Goal: Communication & Community: Answer question/provide support

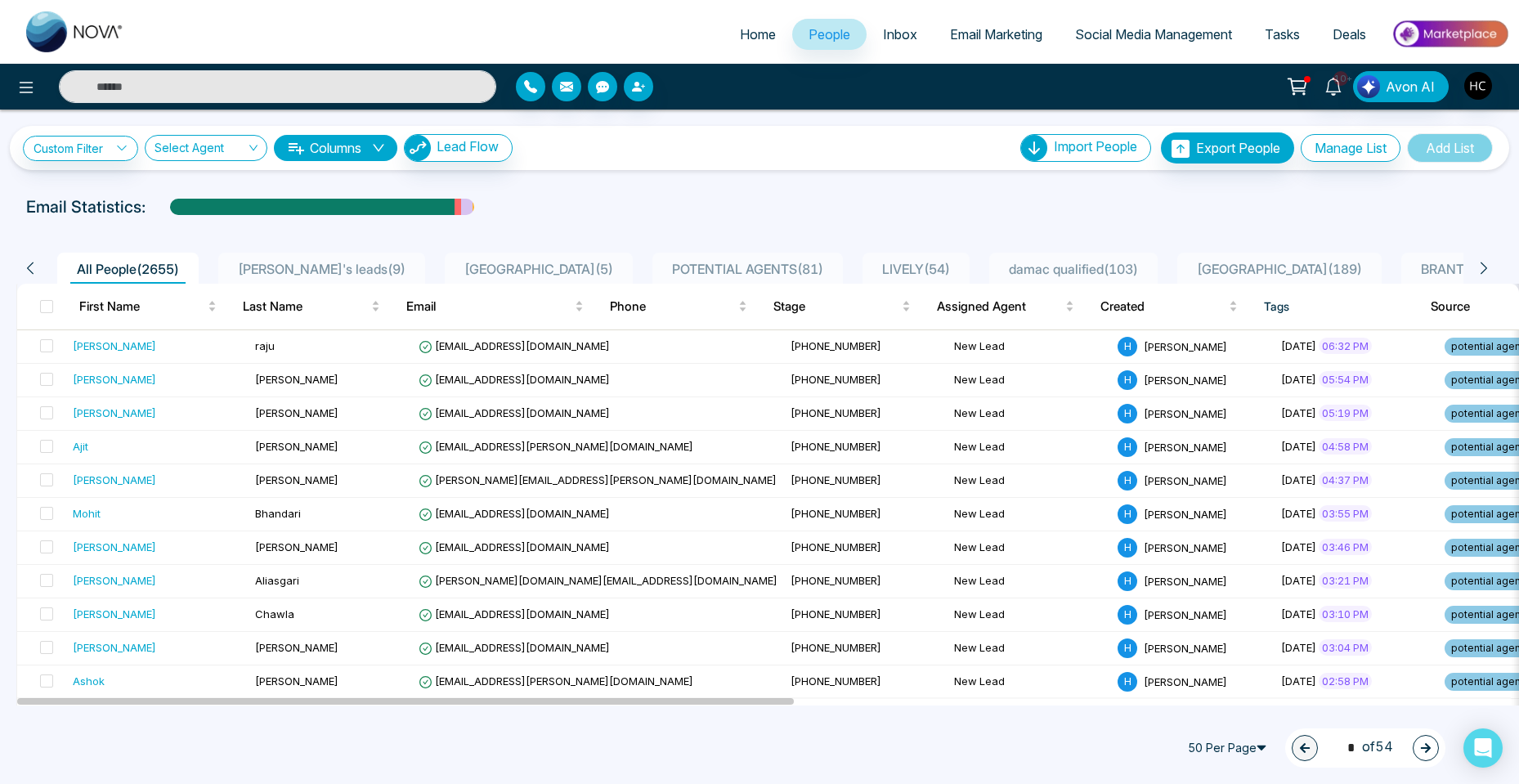
click at [666, 261] on span "POTENTIAL AGENTS ( 81 )" at bounding box center [747, 269] width 164 height 16
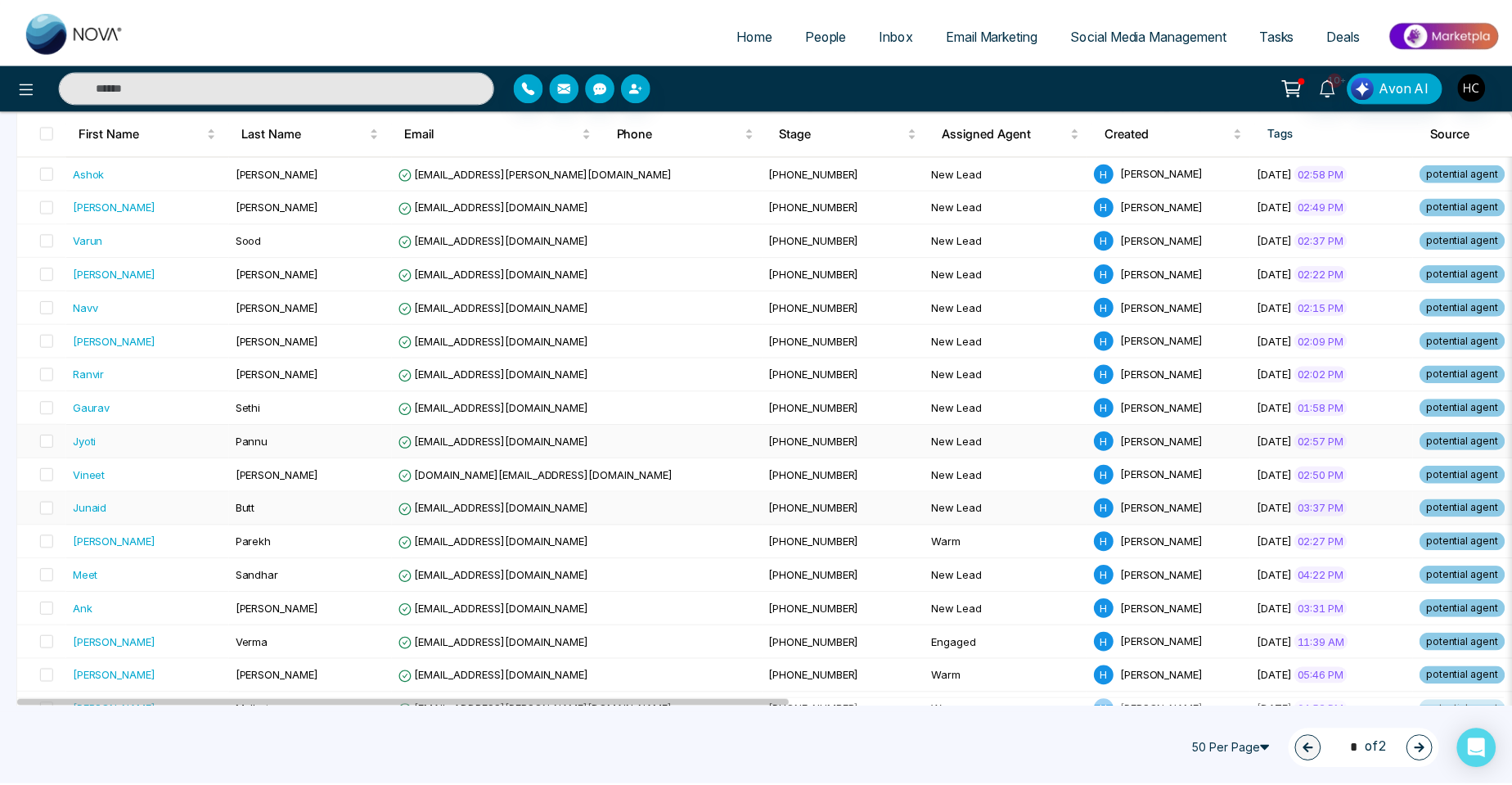
scroll to position [573, 0]
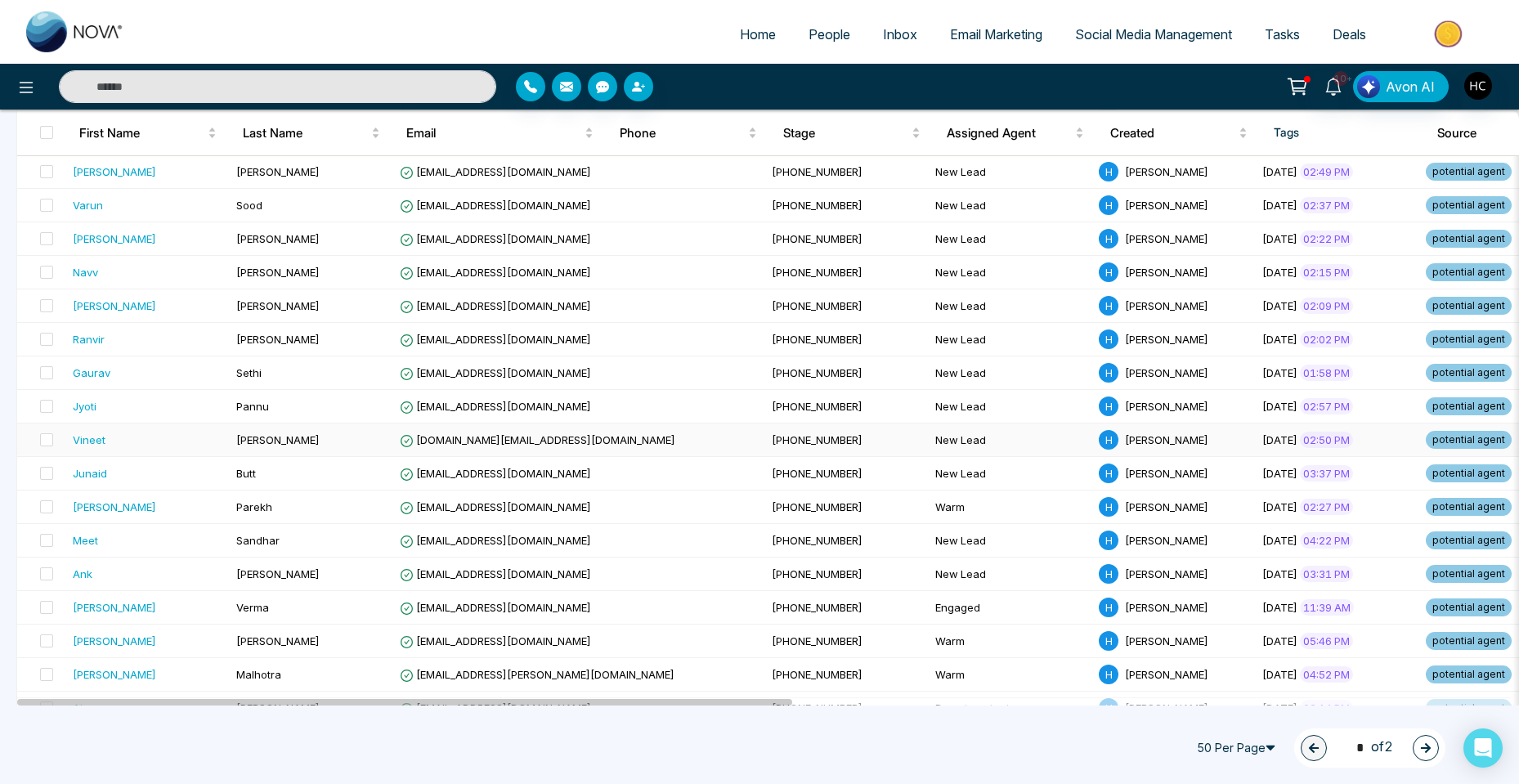
click at [114, 436] on div "Vineet" at bounding box center [148, 440] width 151 height 16
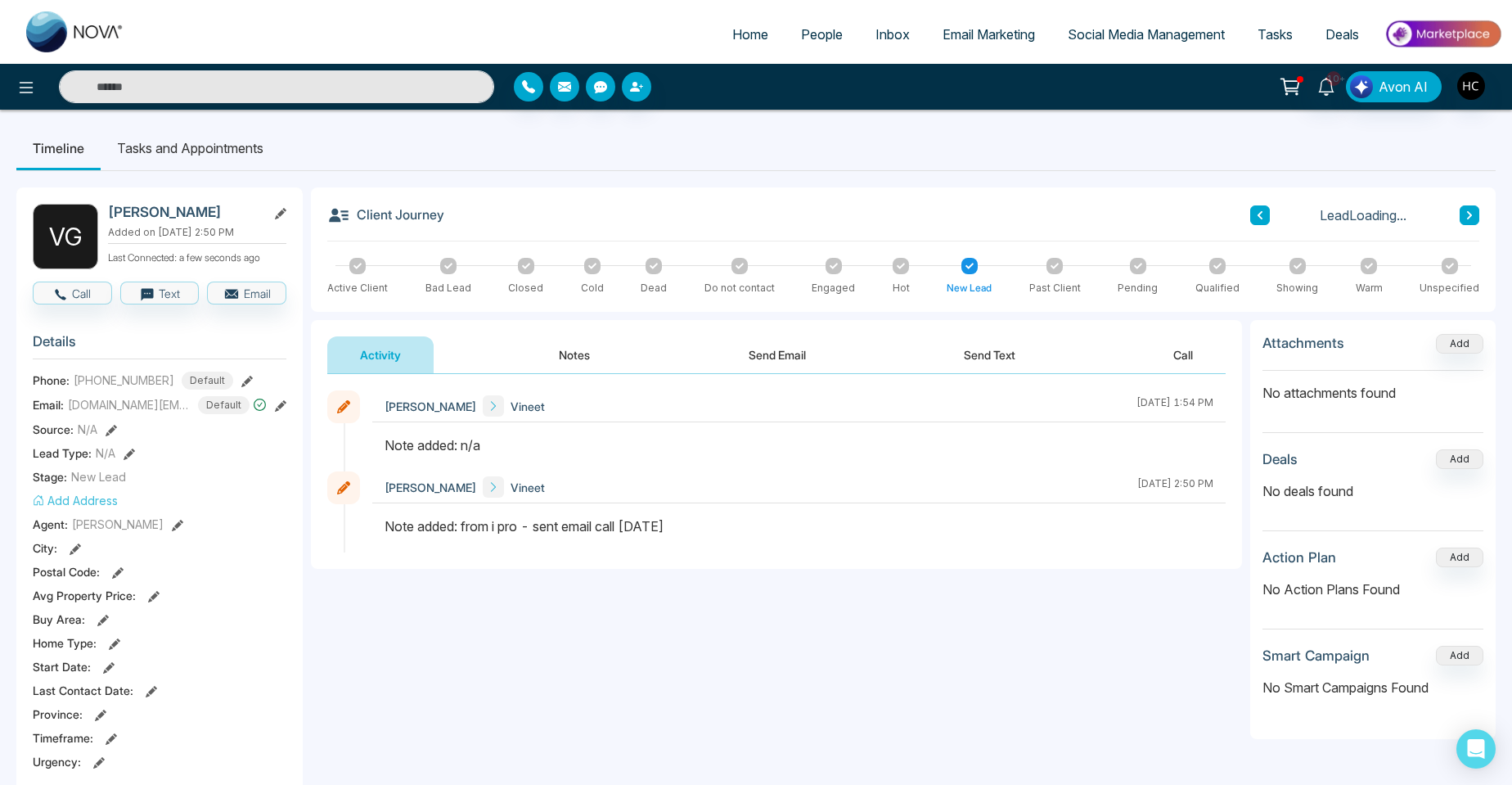
click at [572, 345] on button "Notes" at bounding box center [574, 354] width 96 height 37
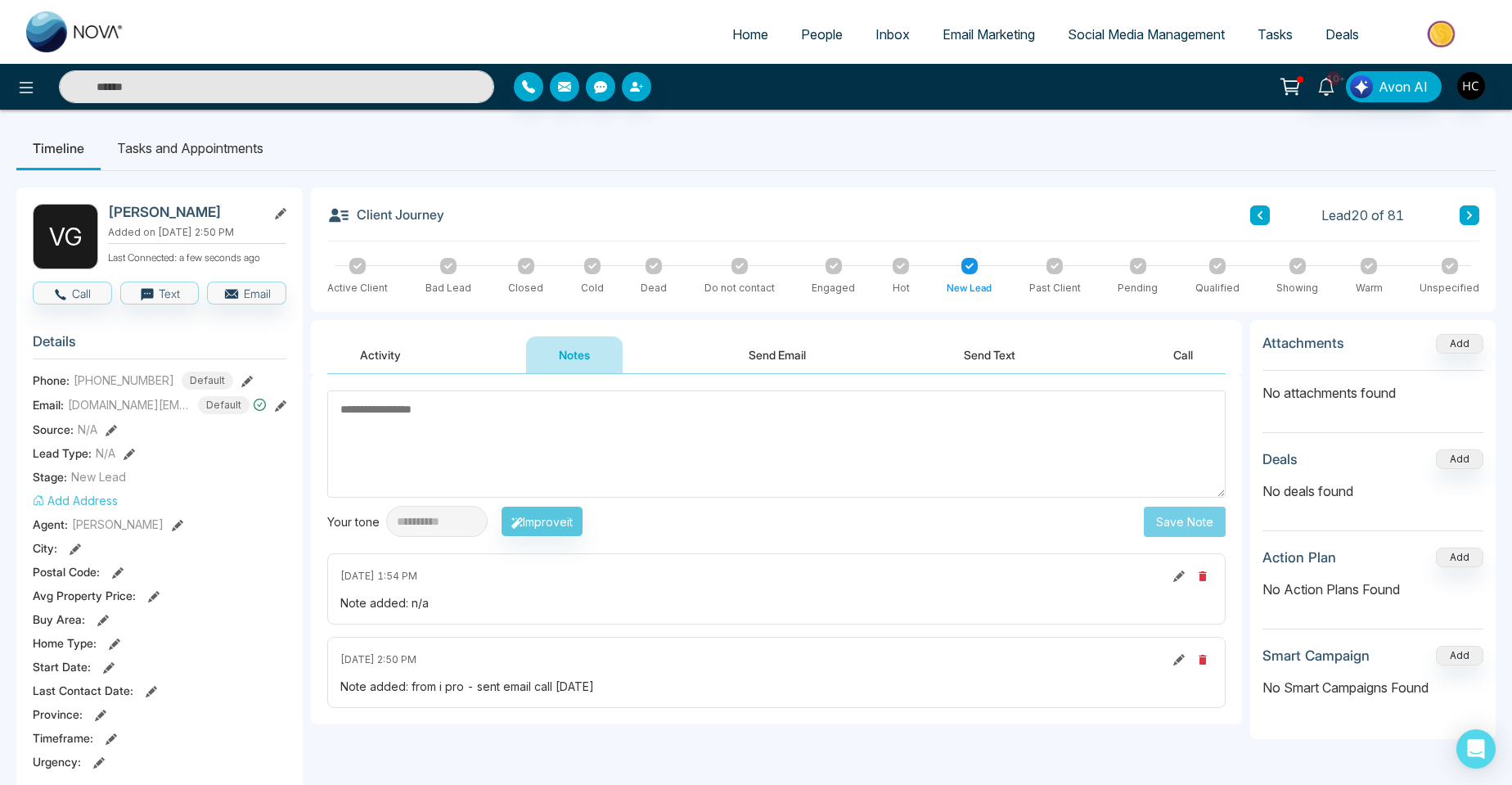
click at [727, 425] on textarea at bounding box center [777, 444] width 899 height 107
type textarea "***"
click at [1162, 518] on button "Save Note" at bounding box center [1185, 522] width 82 height 30
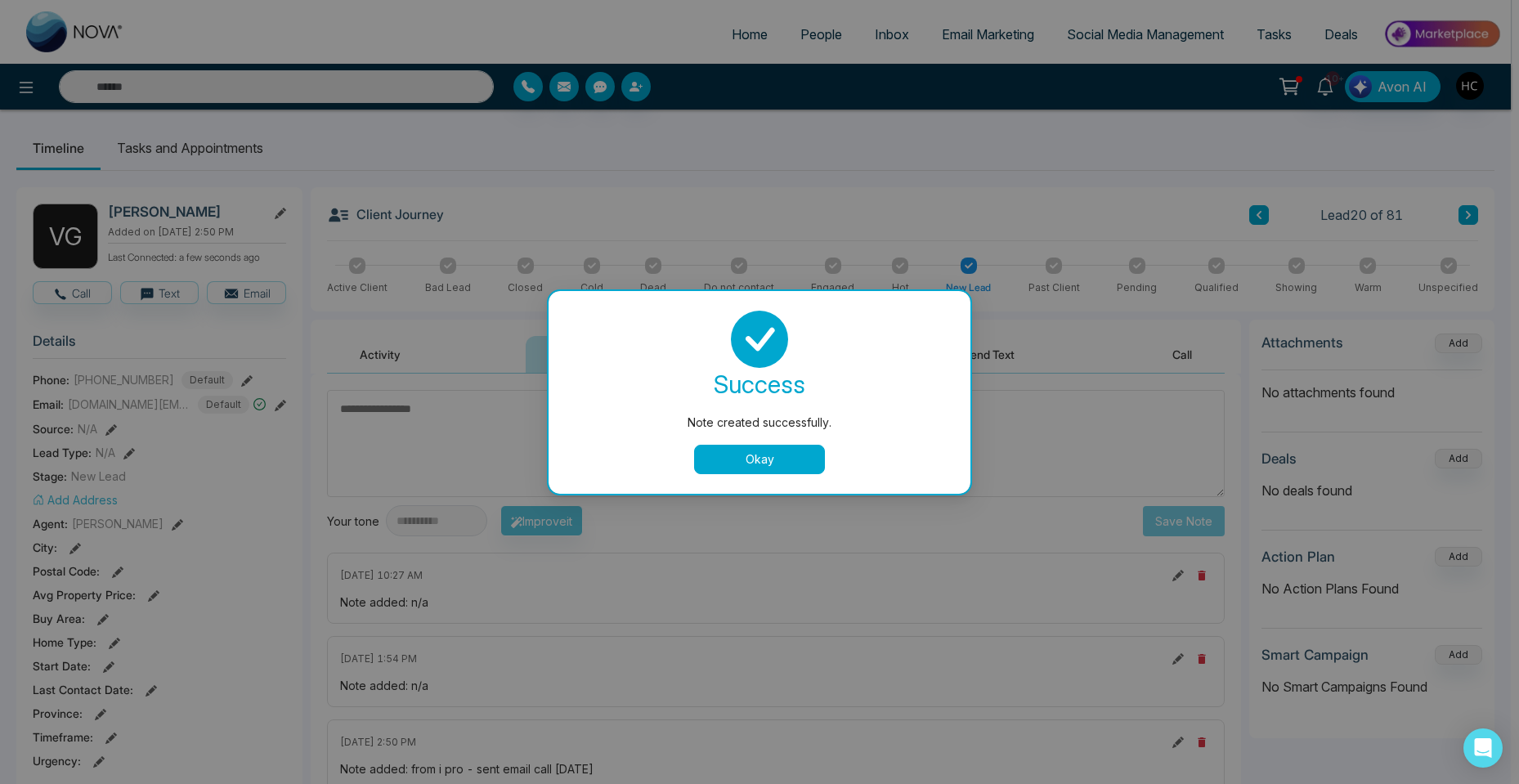
click at [789, 458] on button "Okay" at bounding box center [759, 459] width 131 height 29
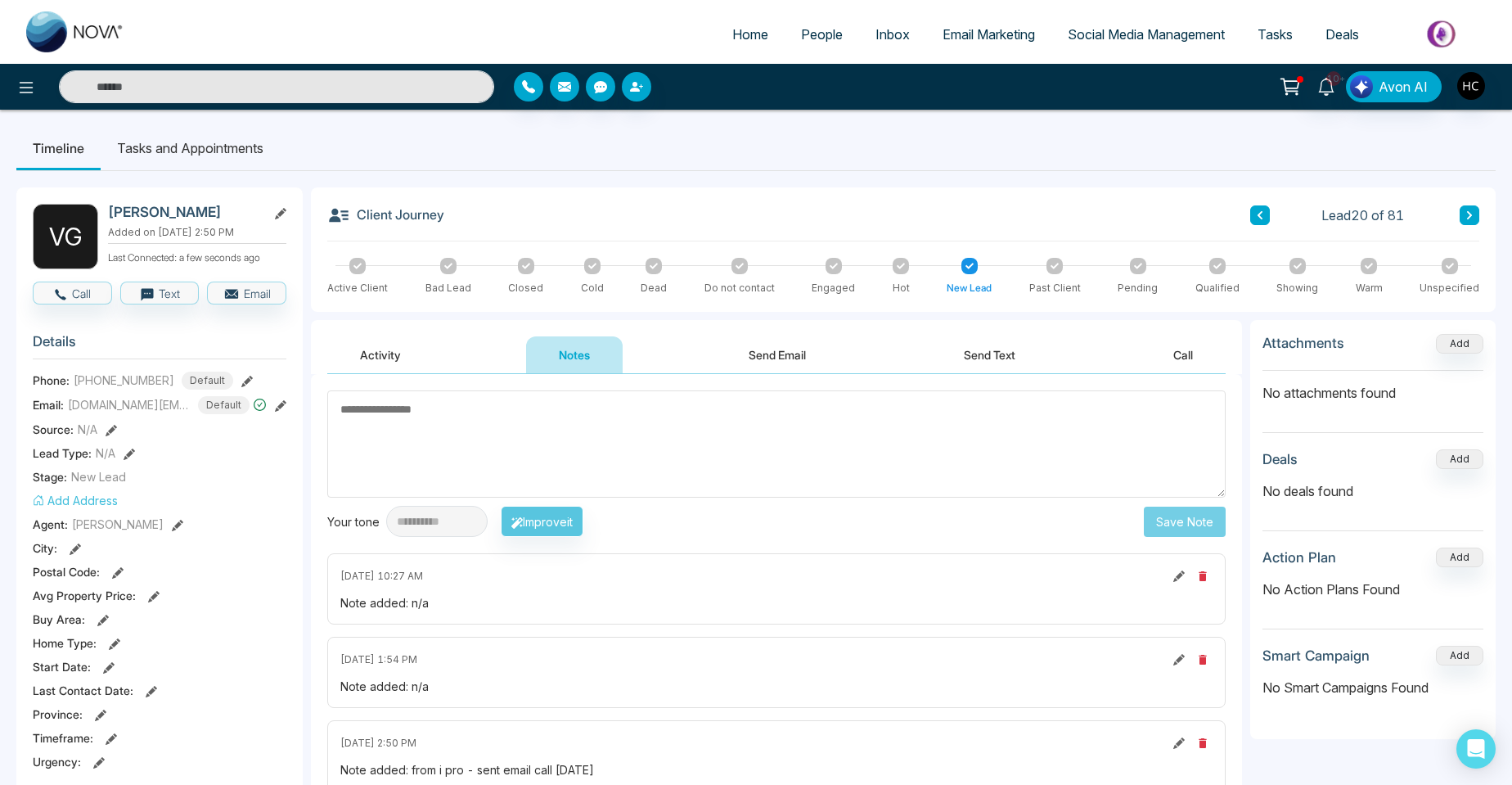
click at [1260, 224] on button at bounding box center [1260, 215] width 20 height 20
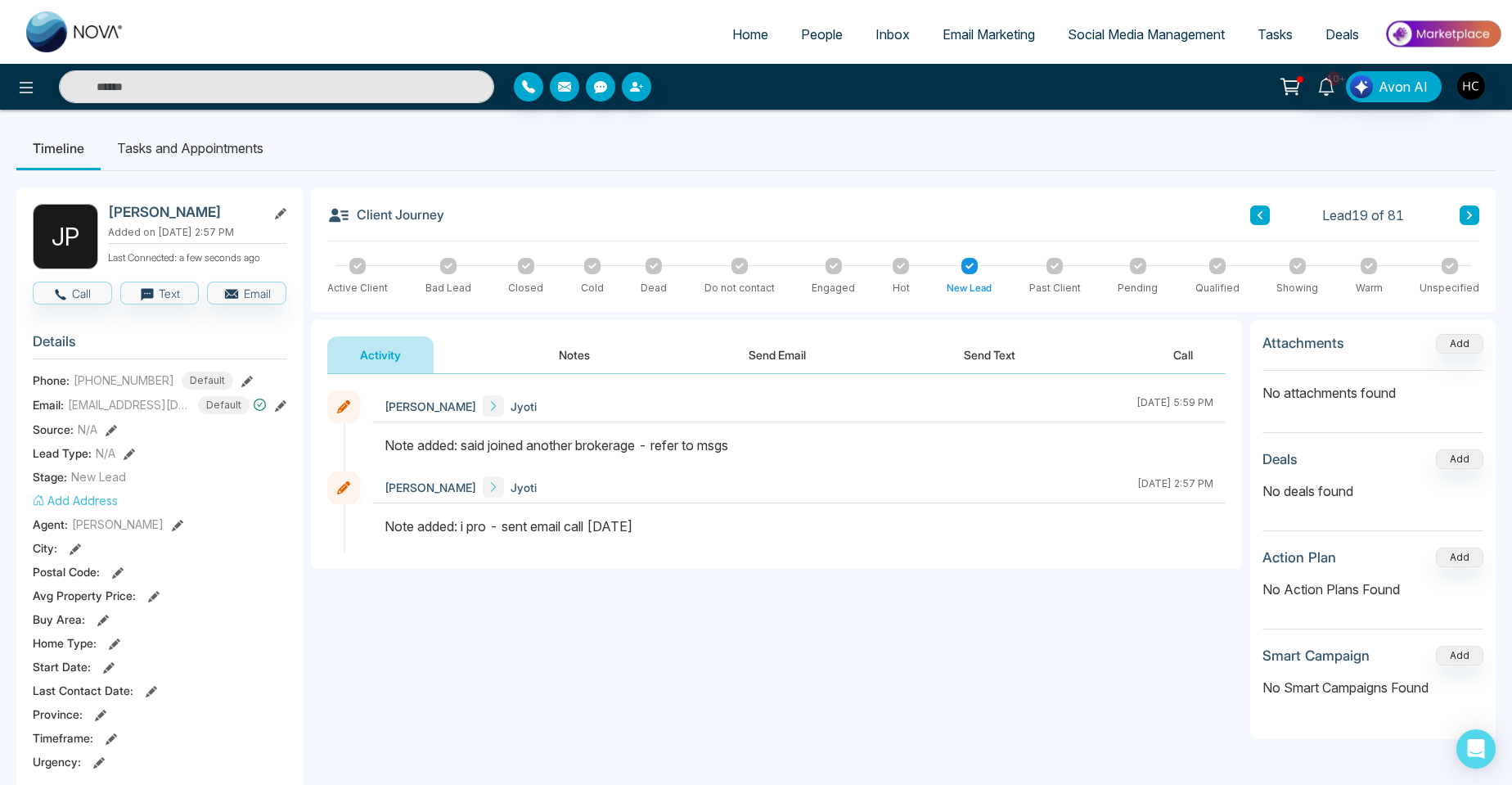
click at [591, 360] on button "Notes" at bounding box center [574, 354] width 96 height 37
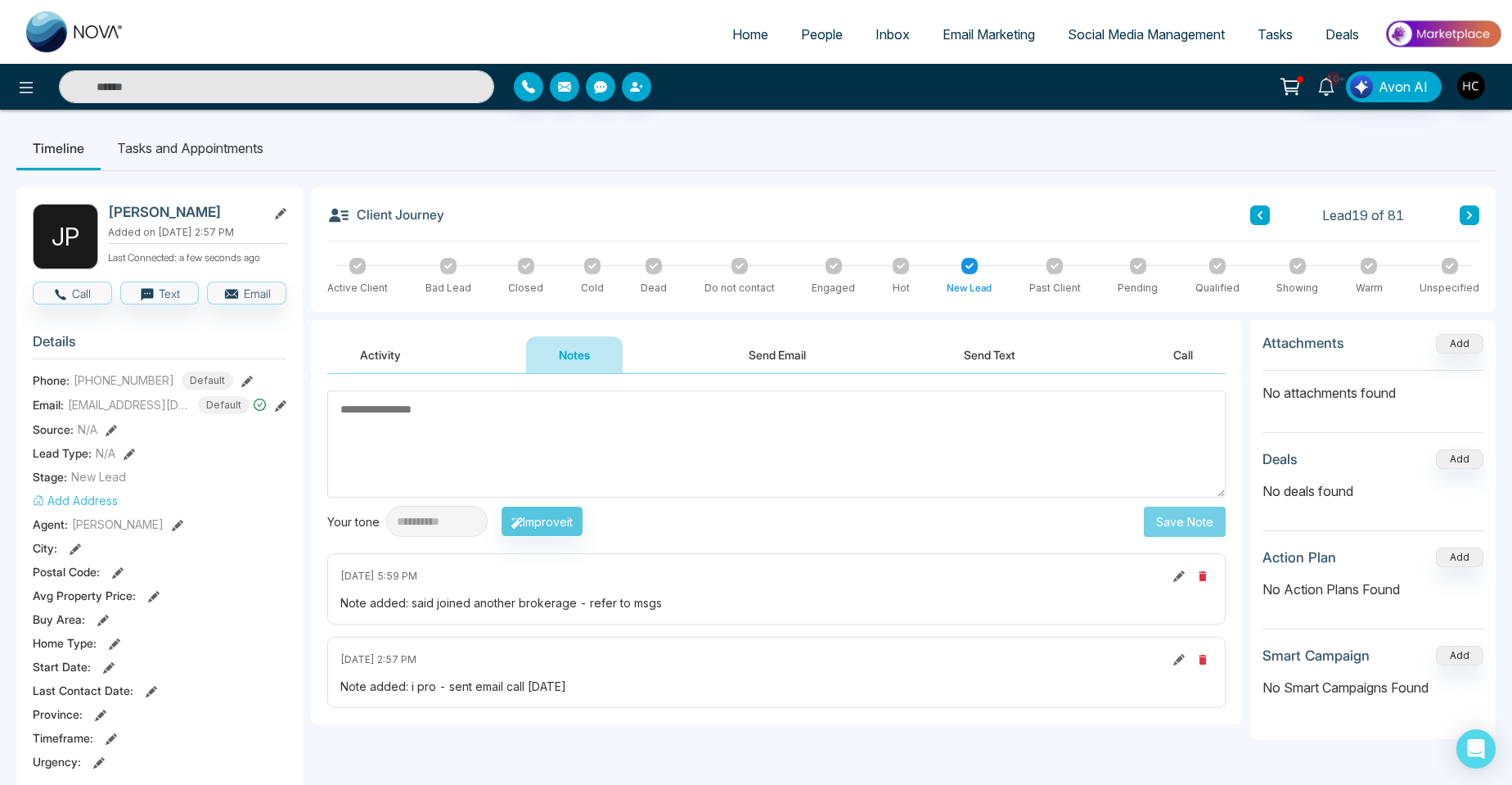
click at [1250, 219] on button at bounding box center [1260, 215] width 20 height 20
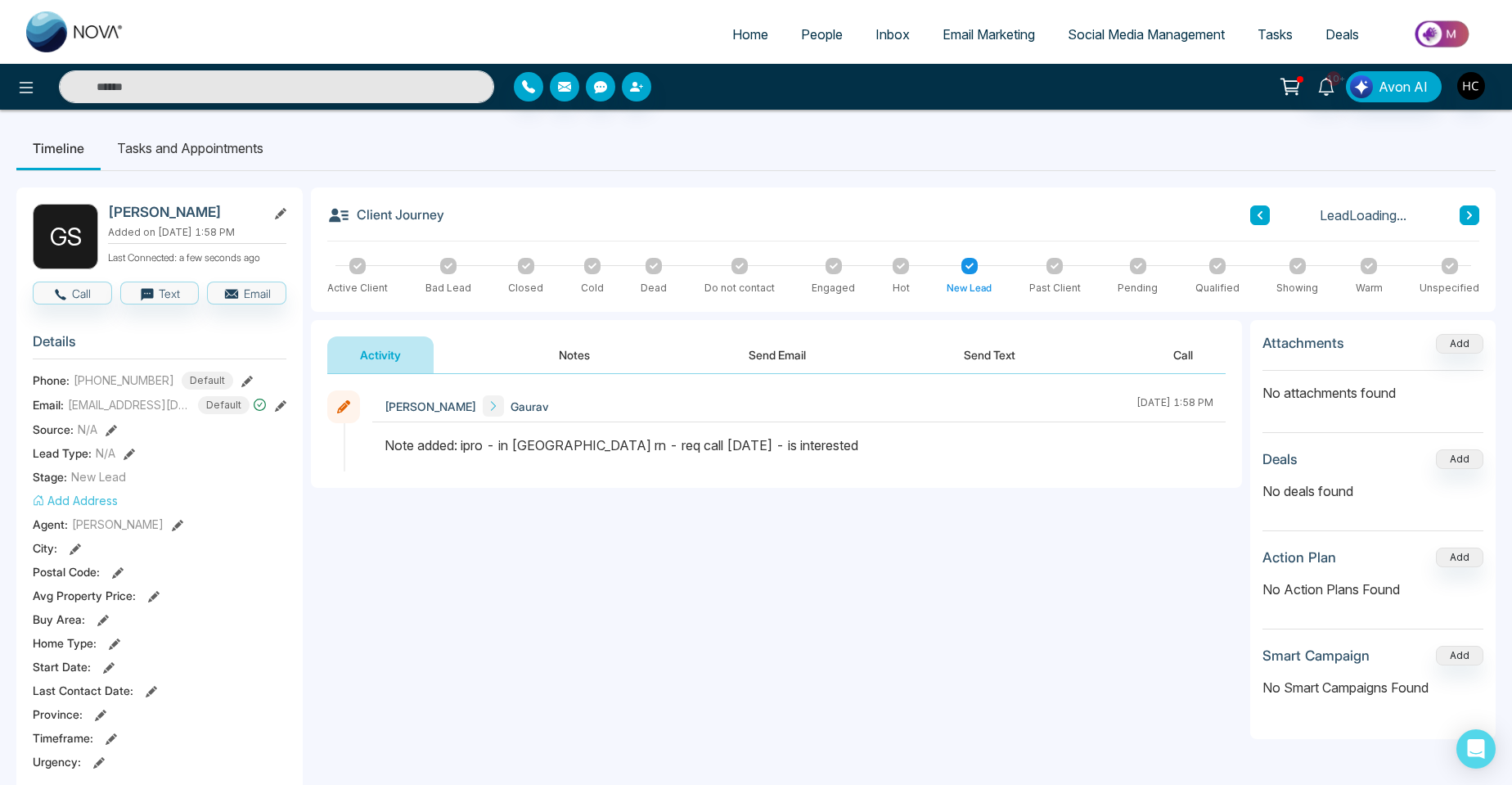
click at [581, 355] on button "Notes" at bounding box center [574, 354] width 96 height 37
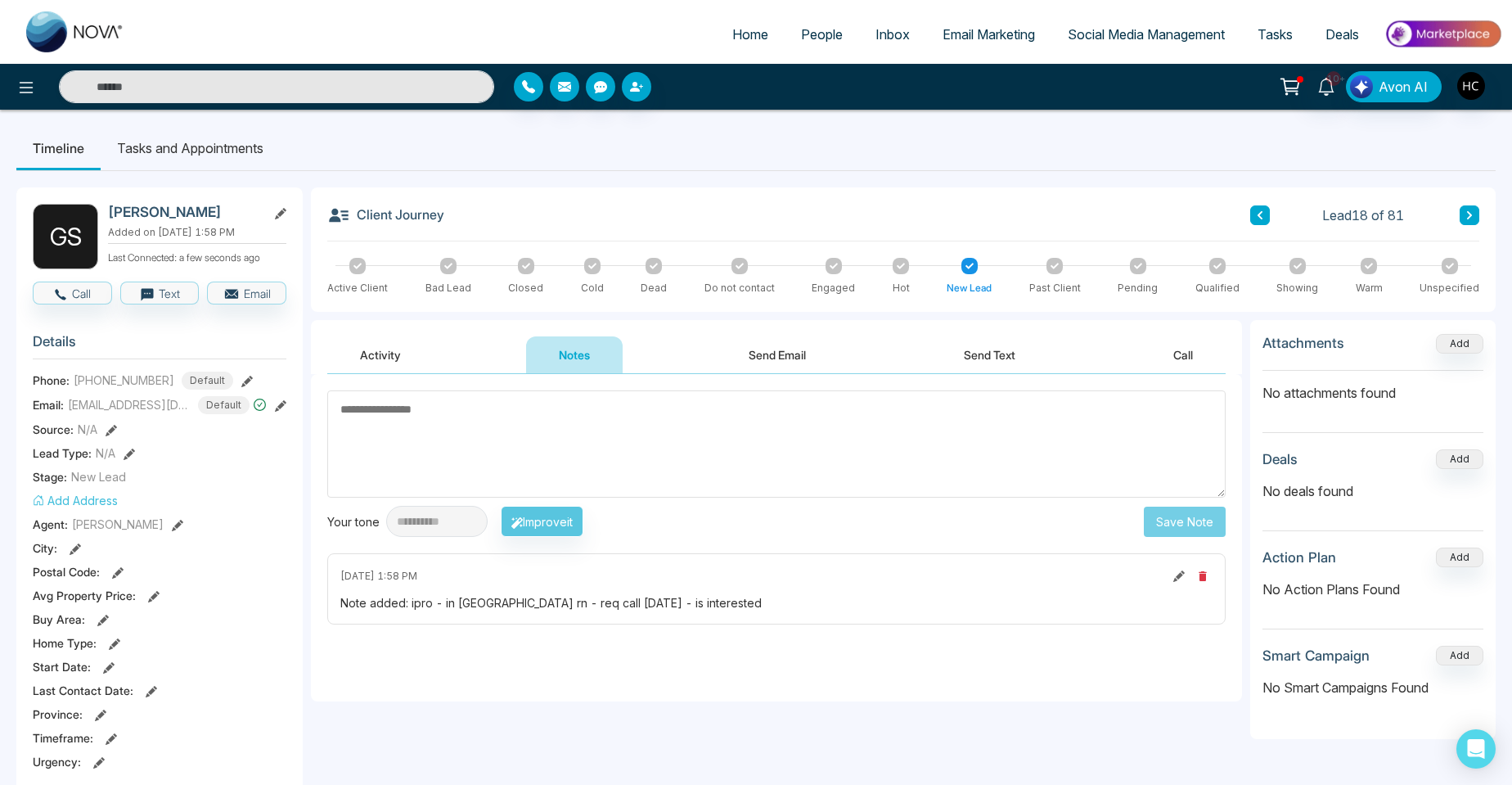
click at [1268, 219] on button at bounding box center [1260, 215] width 20 height 20
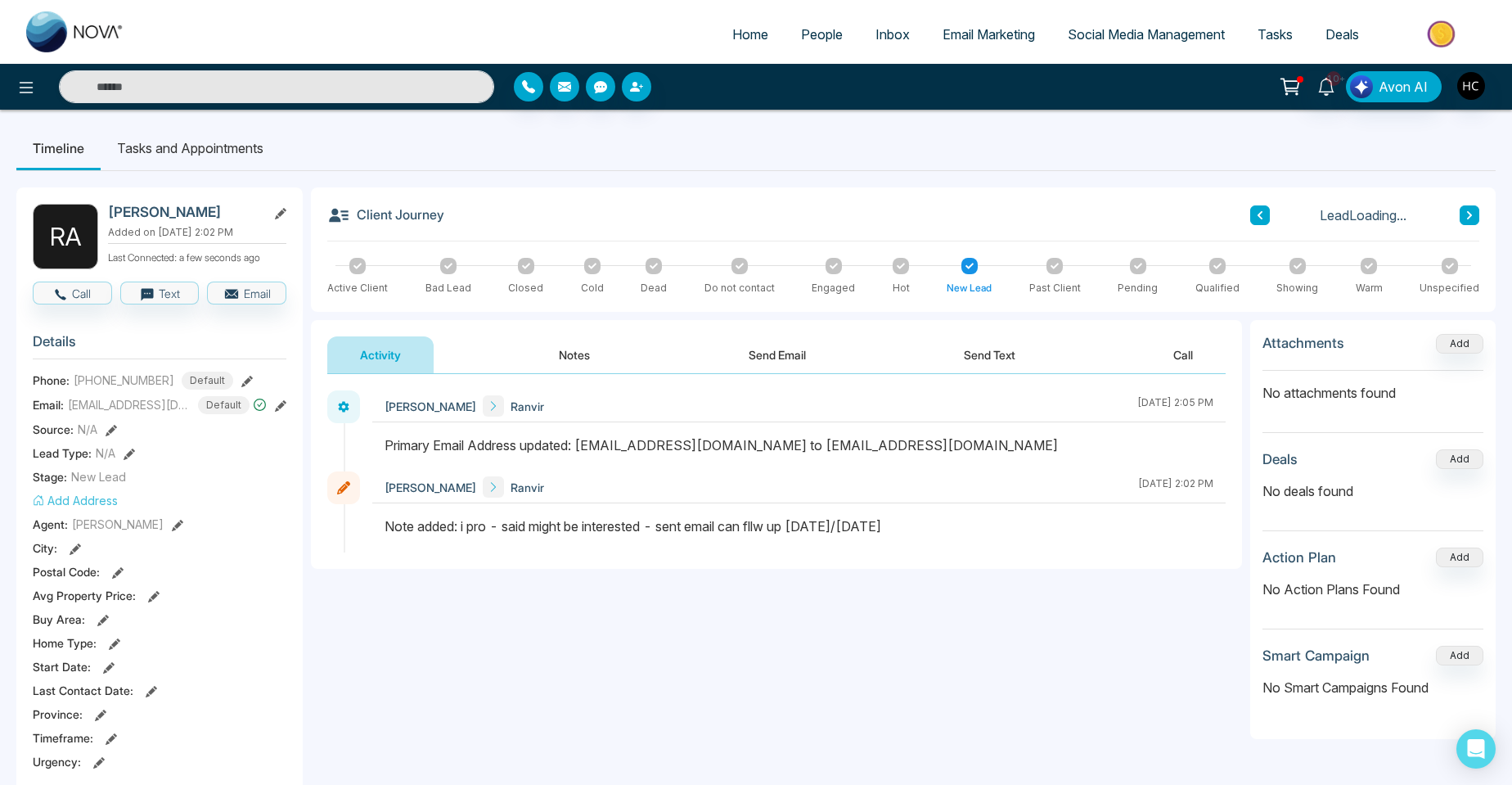
click at [572, 363] on button "Notes" at bounding box center [574, 354] width 96 height 37
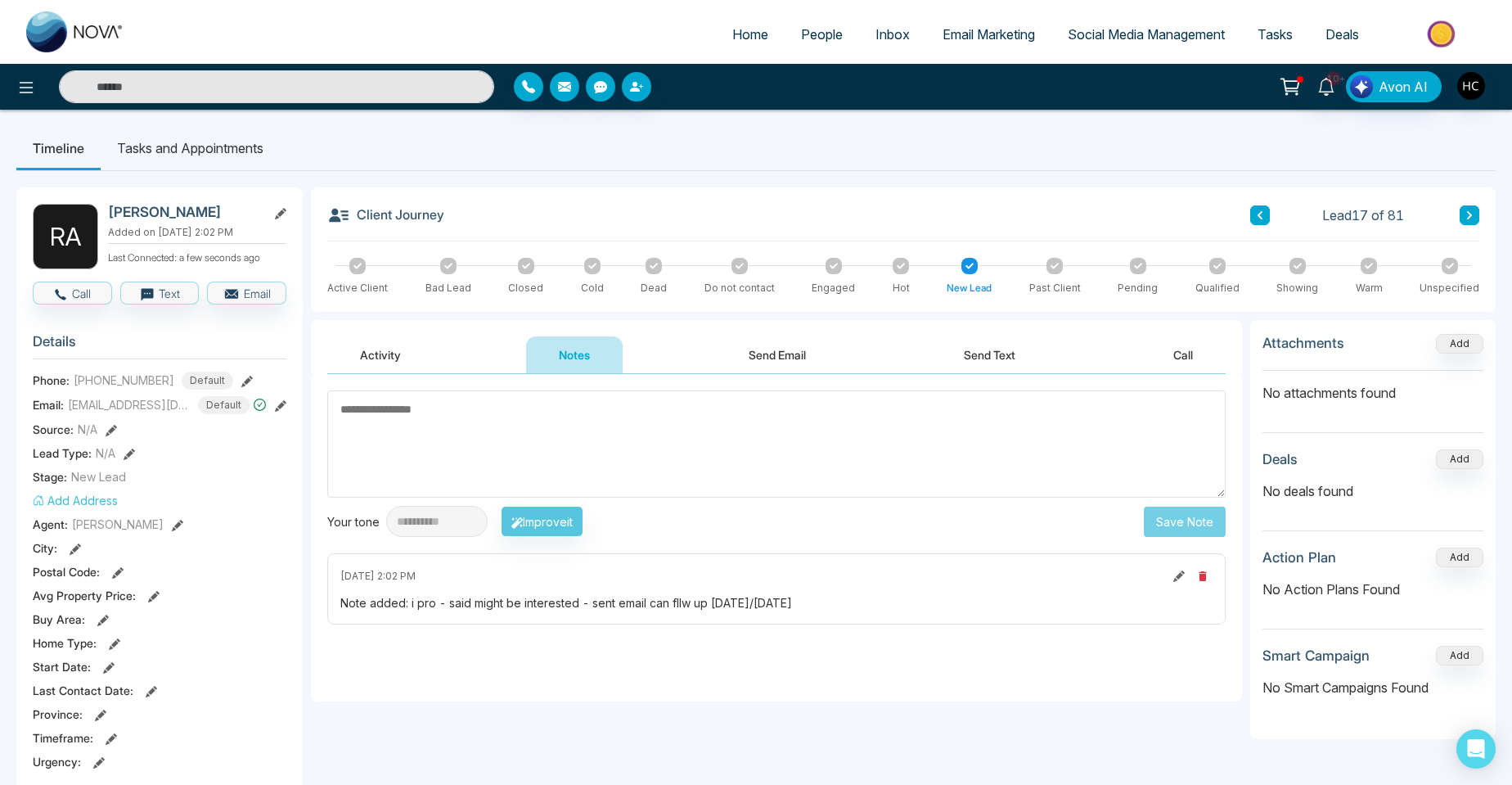
click at [433, 444] on textarea at bounding box center [777, 444] width 899 height 107
click at [375, 443] on textarea at bounding box center [777, 444] width 899 height 107
click at [435, 428] on textarea at bounding box center [777, 444] width 899 height 107
type textarea "***"
click at [1199, 516] on button "Save Note" at bounding box center [1185, 522] width 82 height 30
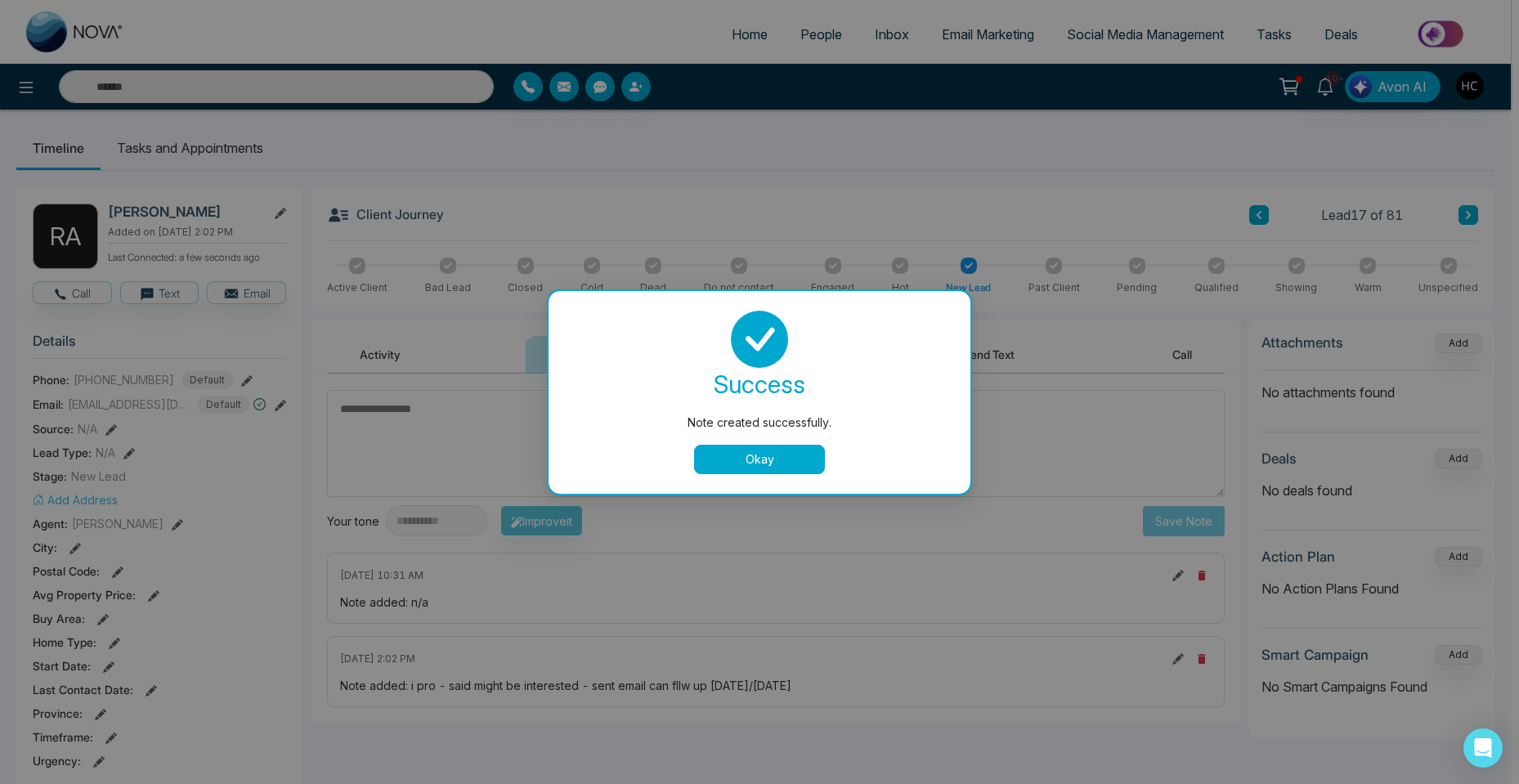
click at [796, 461] on button "Okay" at bounding box center [759, 459] width 131 height 29
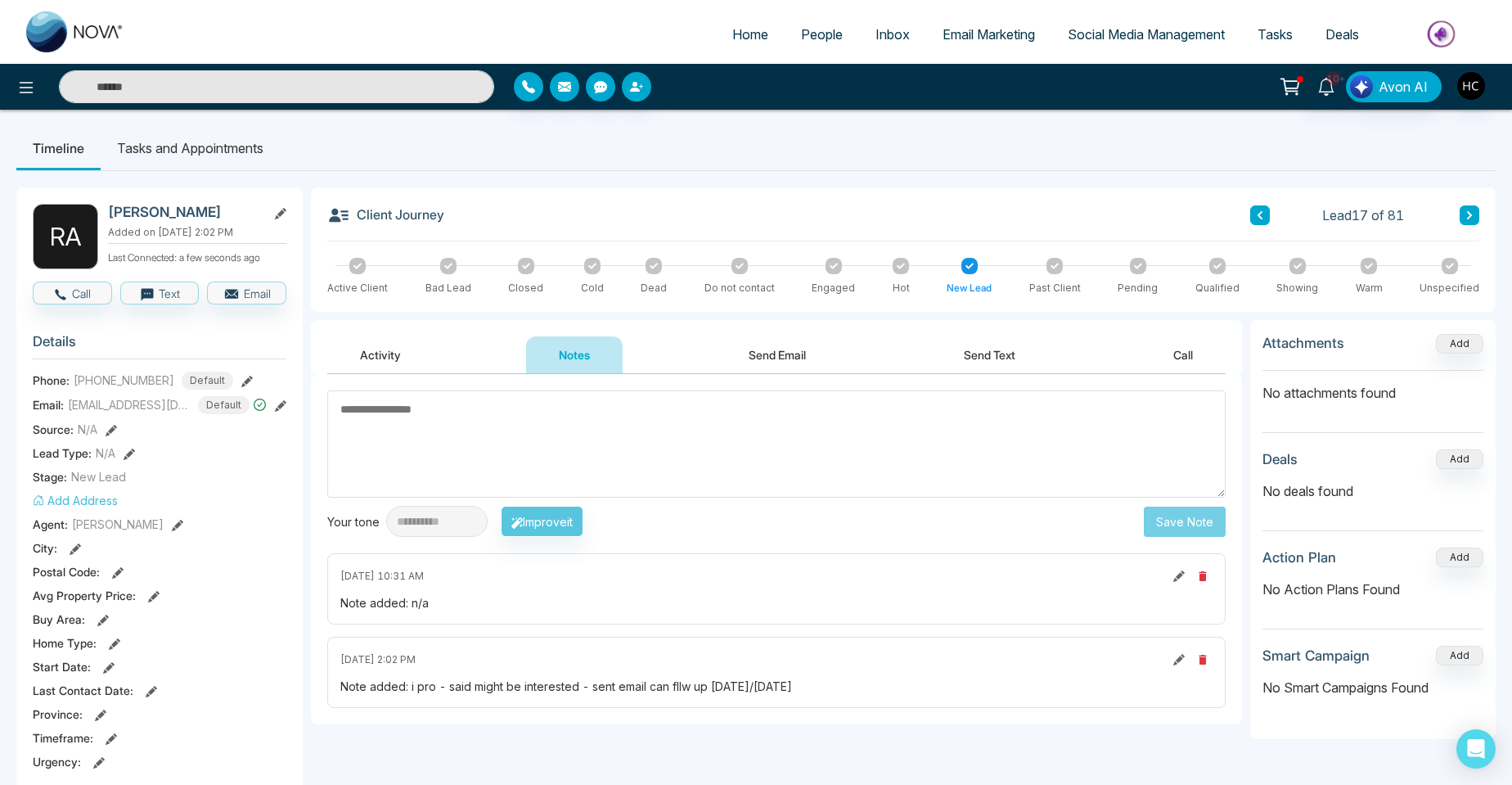
click at [1257, 220] on button at bounding box center [1260, 215] width 20 height 20
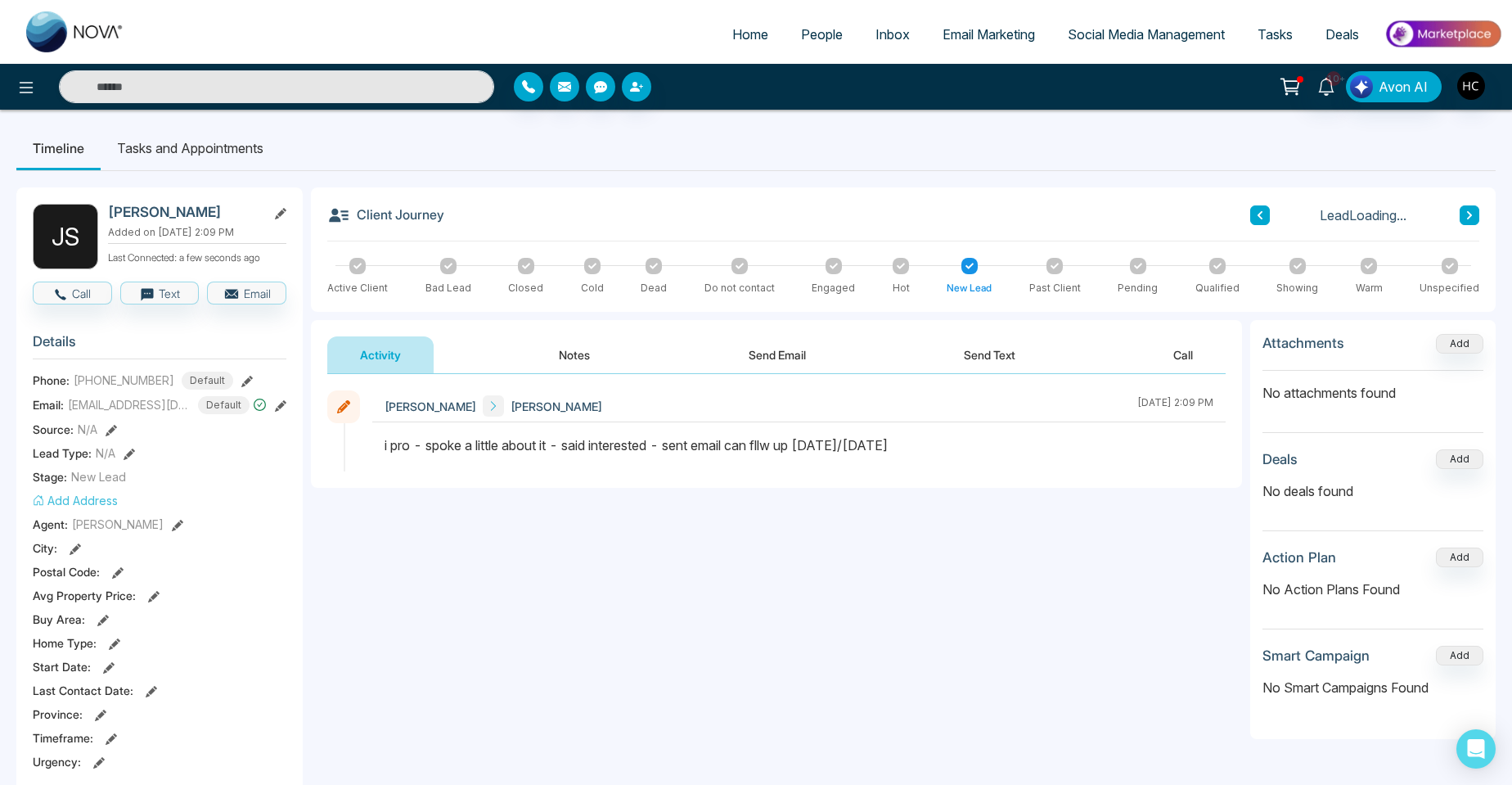
click at [578, 350] on button "Notes" at bounding box center [574, 354] width 96 height 37
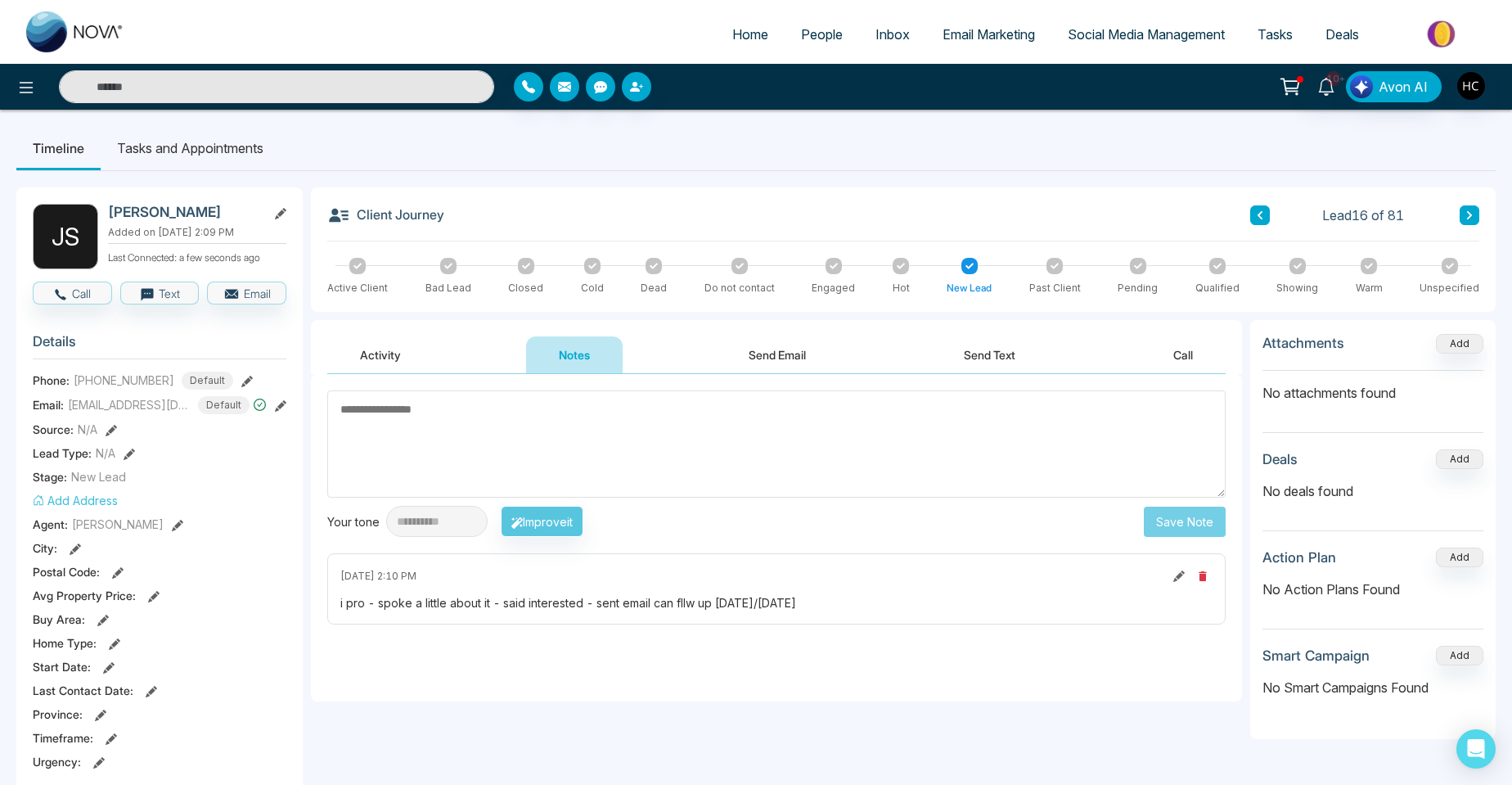
click at [529, 470] on textarea at bounding box center [777, 444] width 899 height 107
click at [500, 427] on textarea at bounding box center [777, 444] width 899 height 107
click at [497, 436] on textarea at bounding box center [777, 444] width 899 height 107
click at [501, 440] on textarea at bounding box center [777, 444] width 899 height 107
click at [573, 448] on textarea at bounding box center [777, 444] width 899 height 107
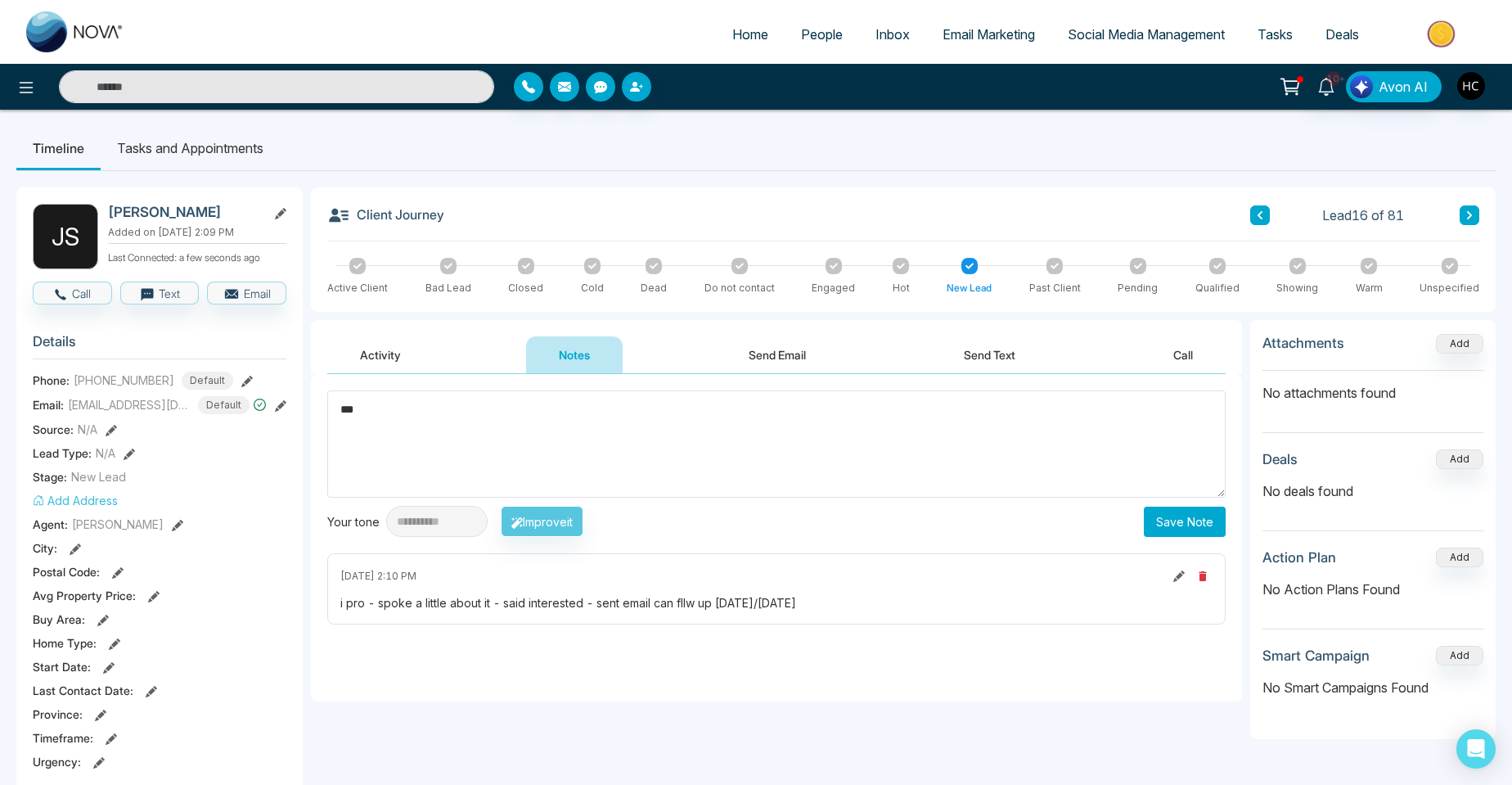
type textarea "***"
click at [1170, 525] on button "Save Note" at bounding box center [1185, 522] width 82 height 30
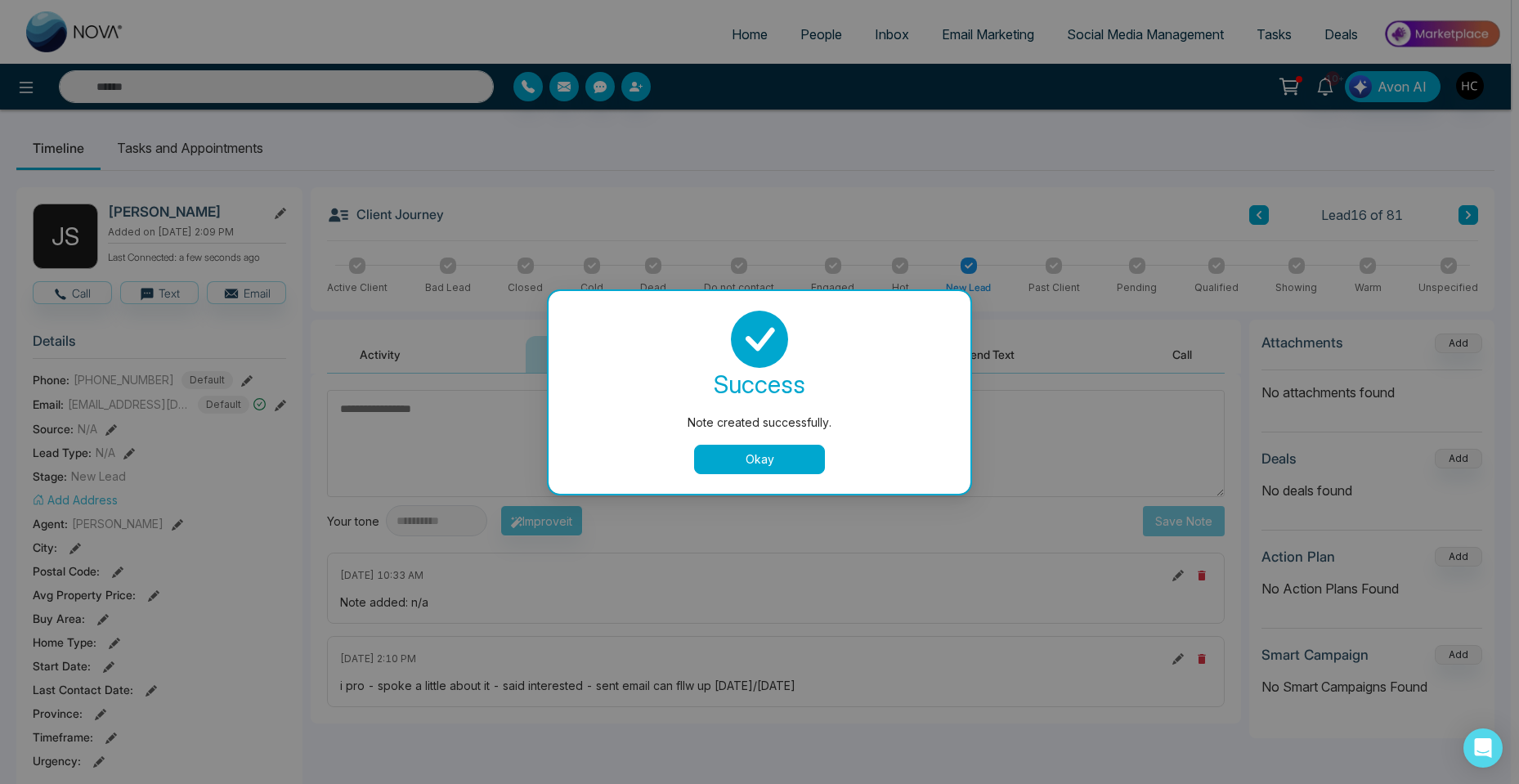
click at [726, 455] on button "Okay" at bounding box center [759, 459] width 131 height 29
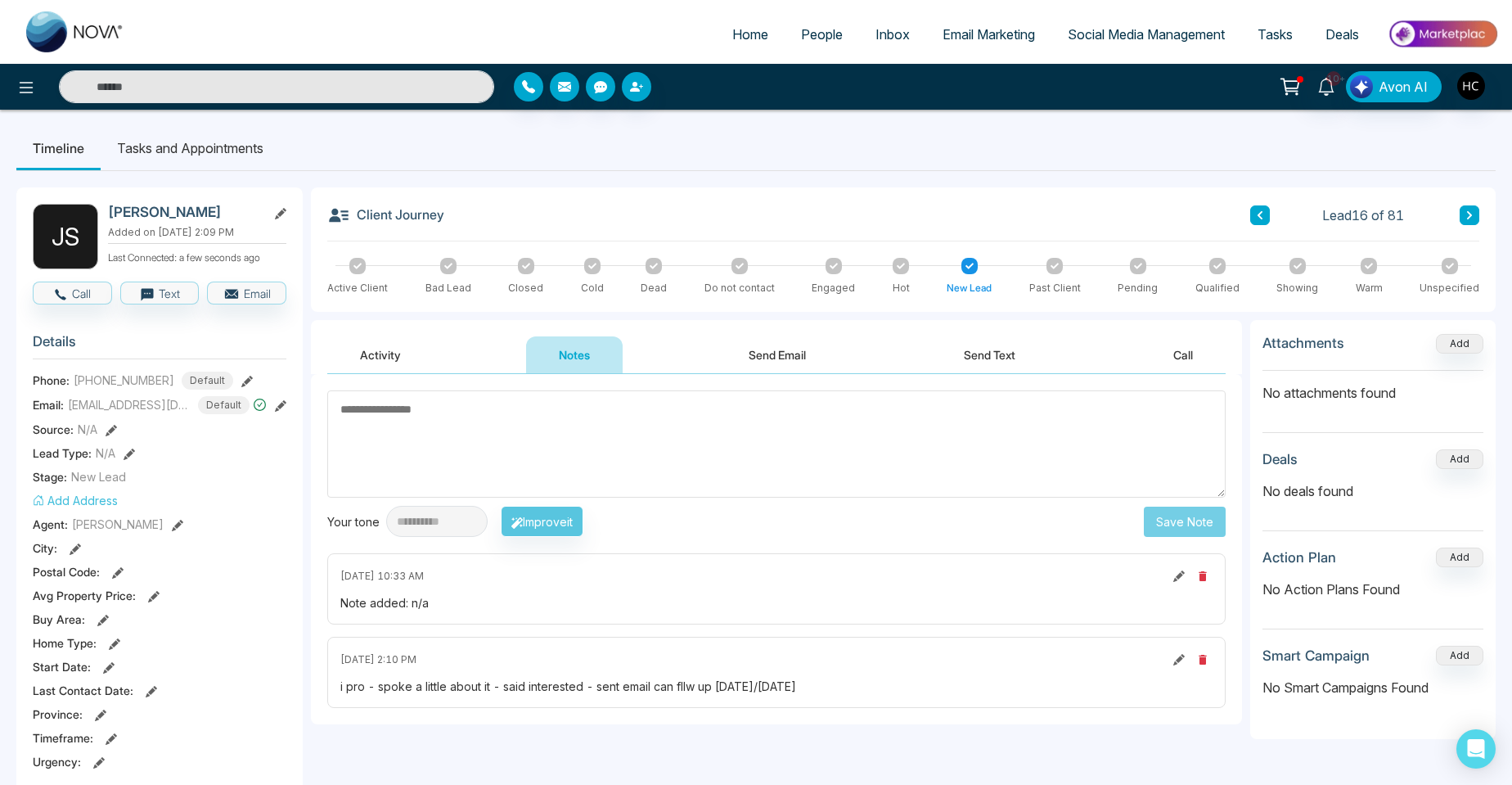
click at [1260, 208] on button at bounding box center [1260, 215] width 20 height 20
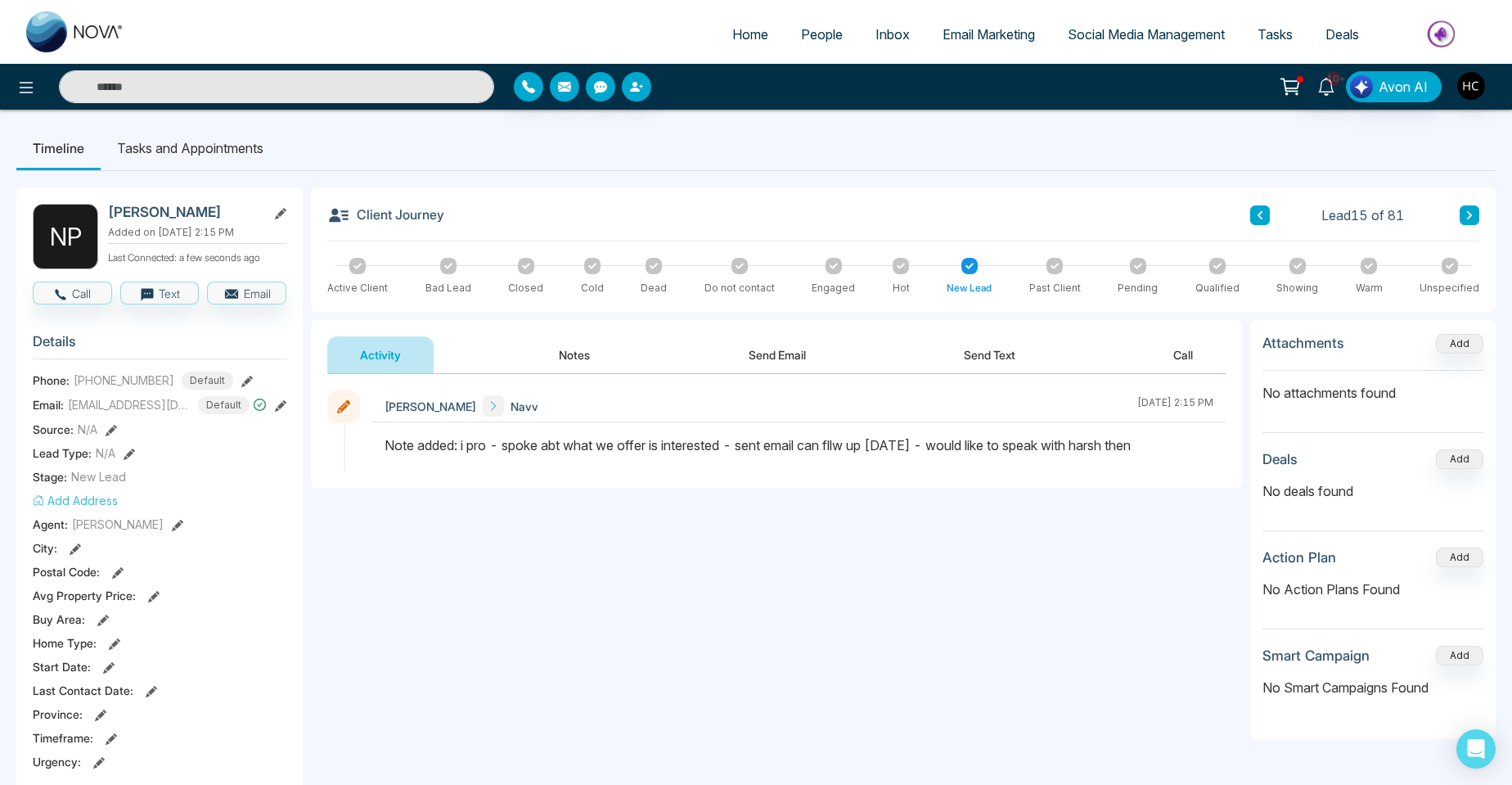
click at [588, 356] on button "Notes" at bounding box center [574, 354] width 96 height 37
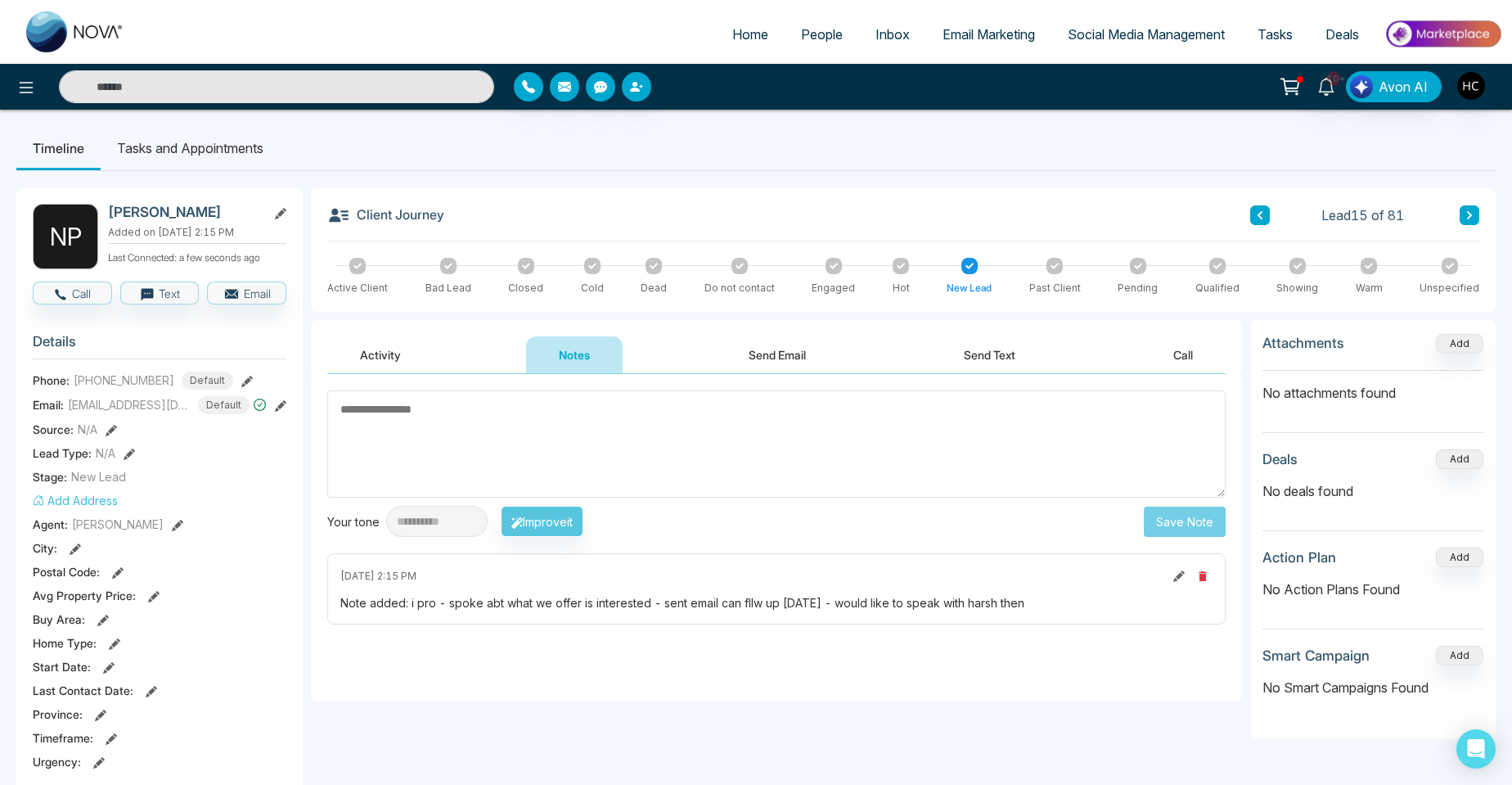
click at [1255, 222] on button at bounding box center [1260, 215] width 20 height 20
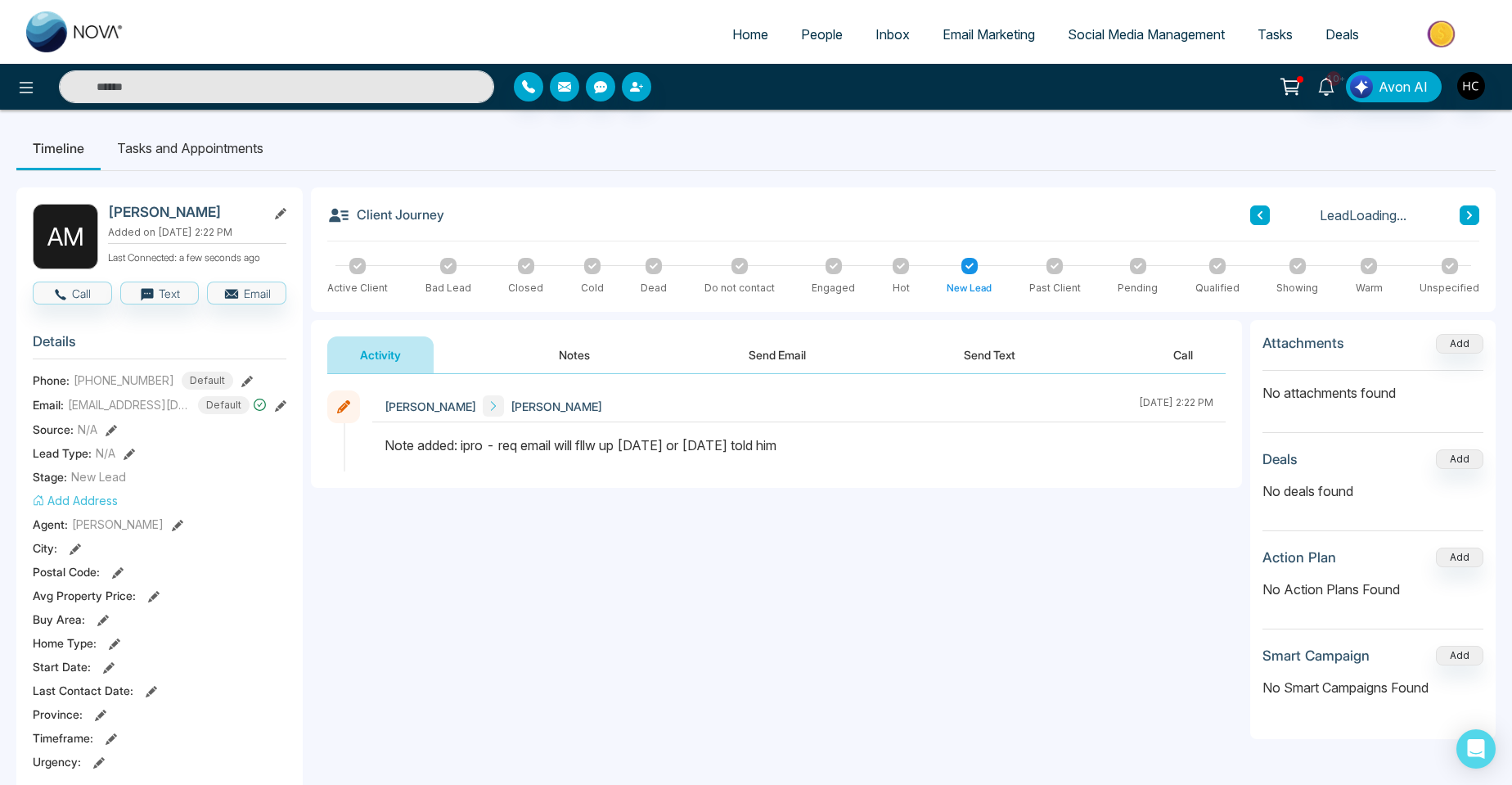
click at [584, 354] on button "Notes" at bounding box center [574, 354] width 96 height 37
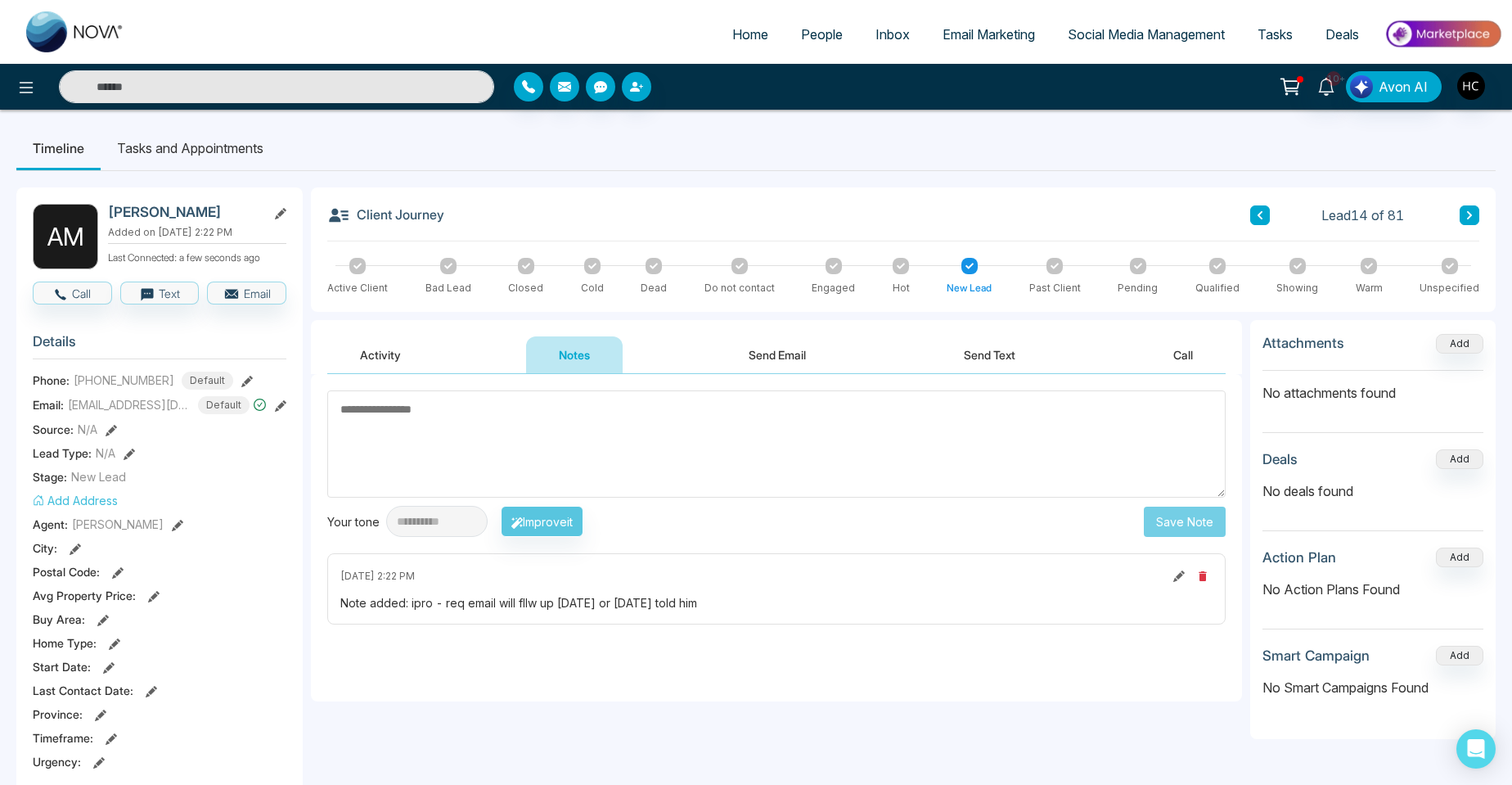
click at [386, 421] on textarea at bounding box center [777, 444] width 899 height 107
click at [443, 449] on textarea at bounding box center [777, 444] width 899 height 107
click at [546, 459] on textarea at bounding box center [777, 444] width 899 height 107
click at [630, 445] on textarea at bounding box center [777, 444] width 899 height 107
type textarea "***"
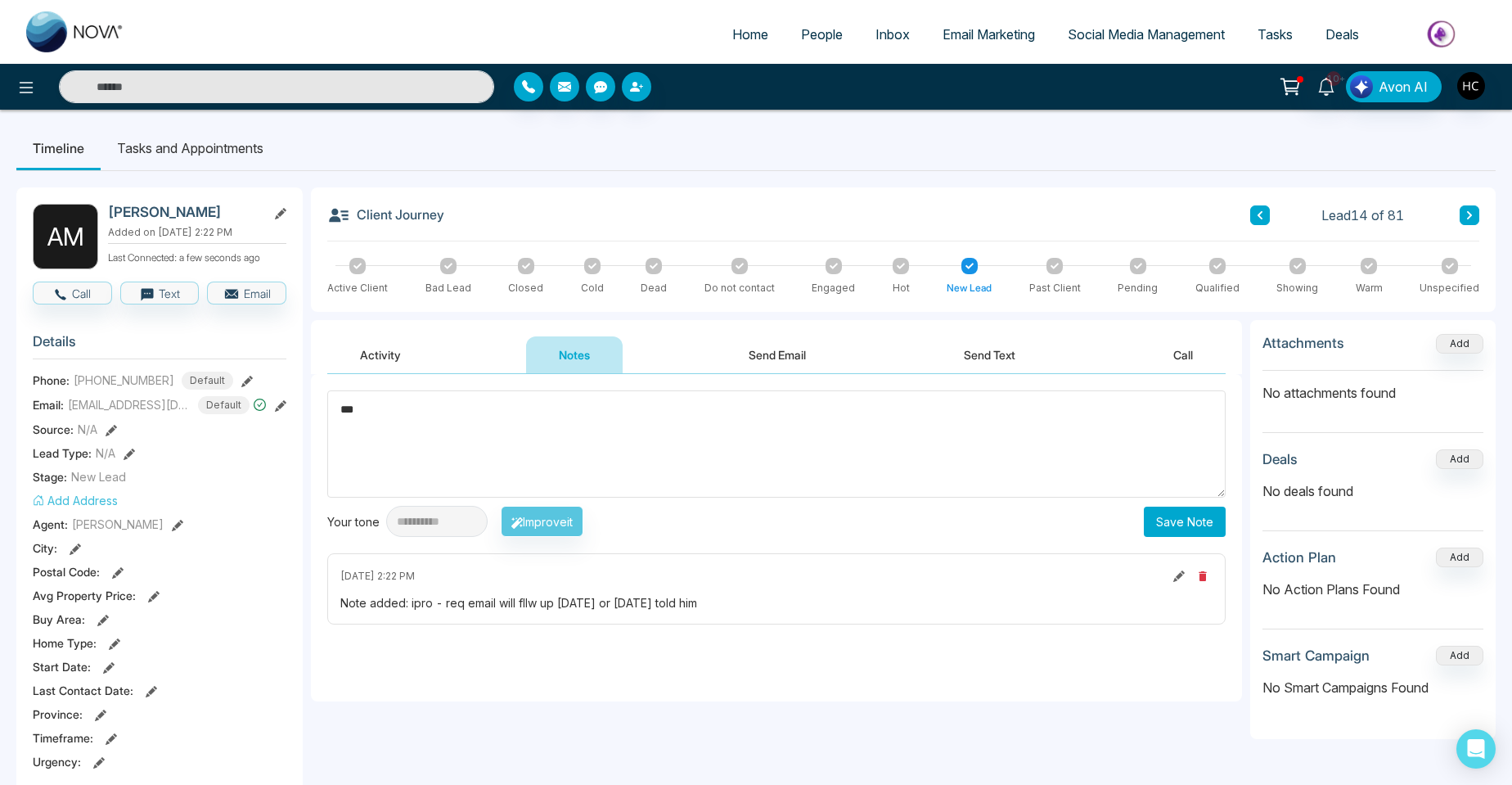
click at [1214, 513] on button "Save Note" at bounding box center [1185, 522] width 82 height 30
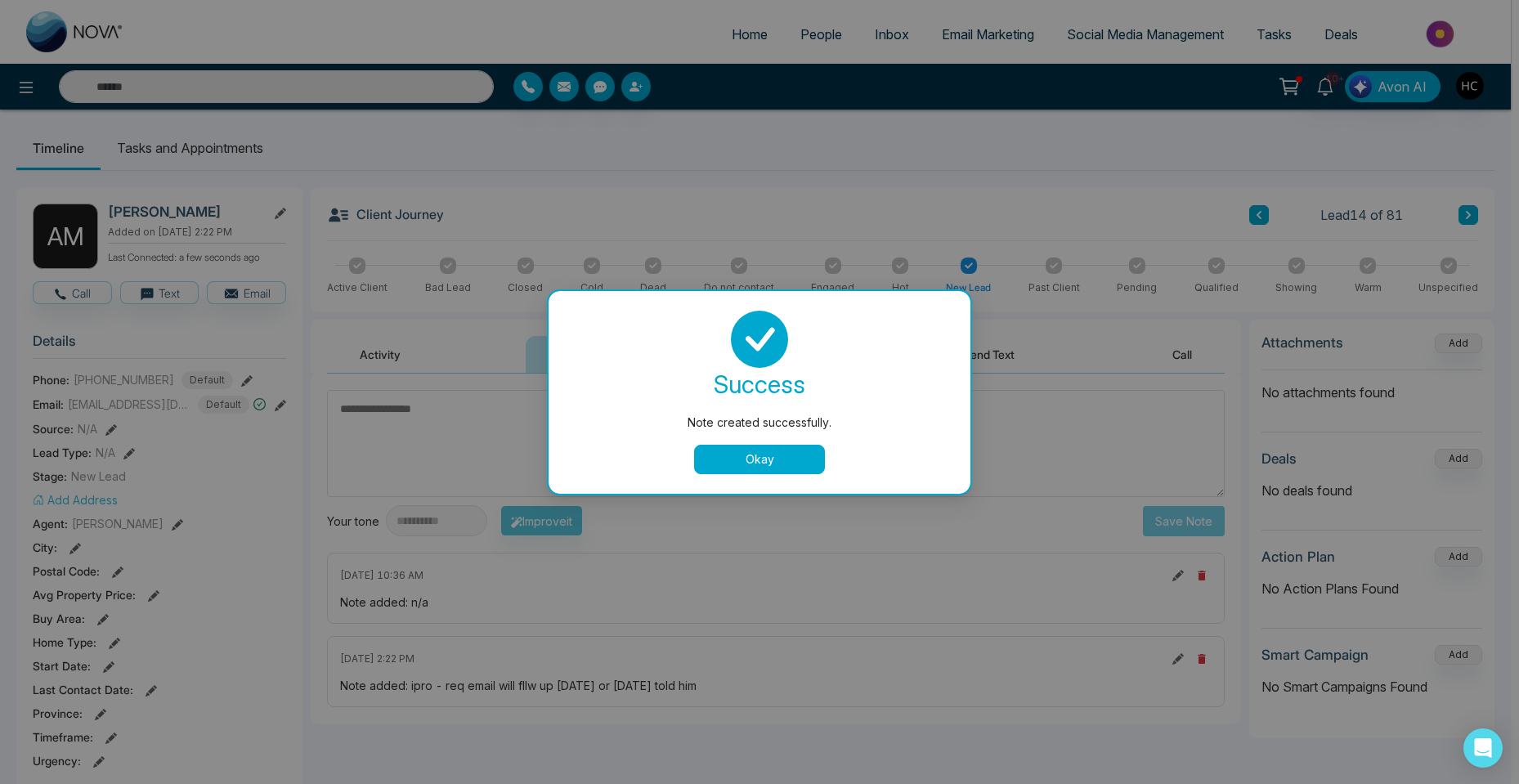
click at [813, 460] on button "Okay" at bounding box center [759, 459] width 131 height 29
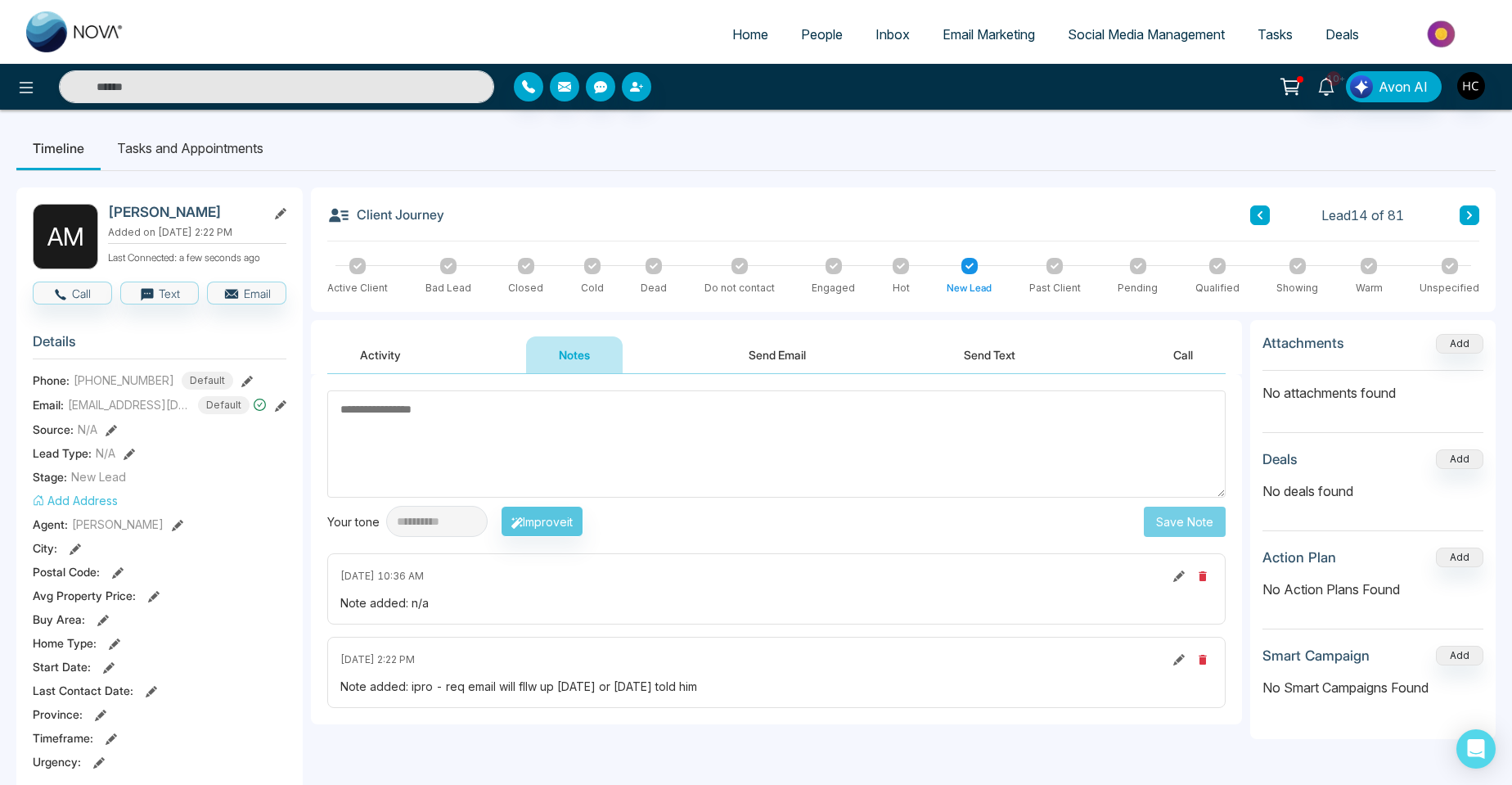
click at [1262, 219] on icon at bounding box center [1261, 215] width 5 height 8
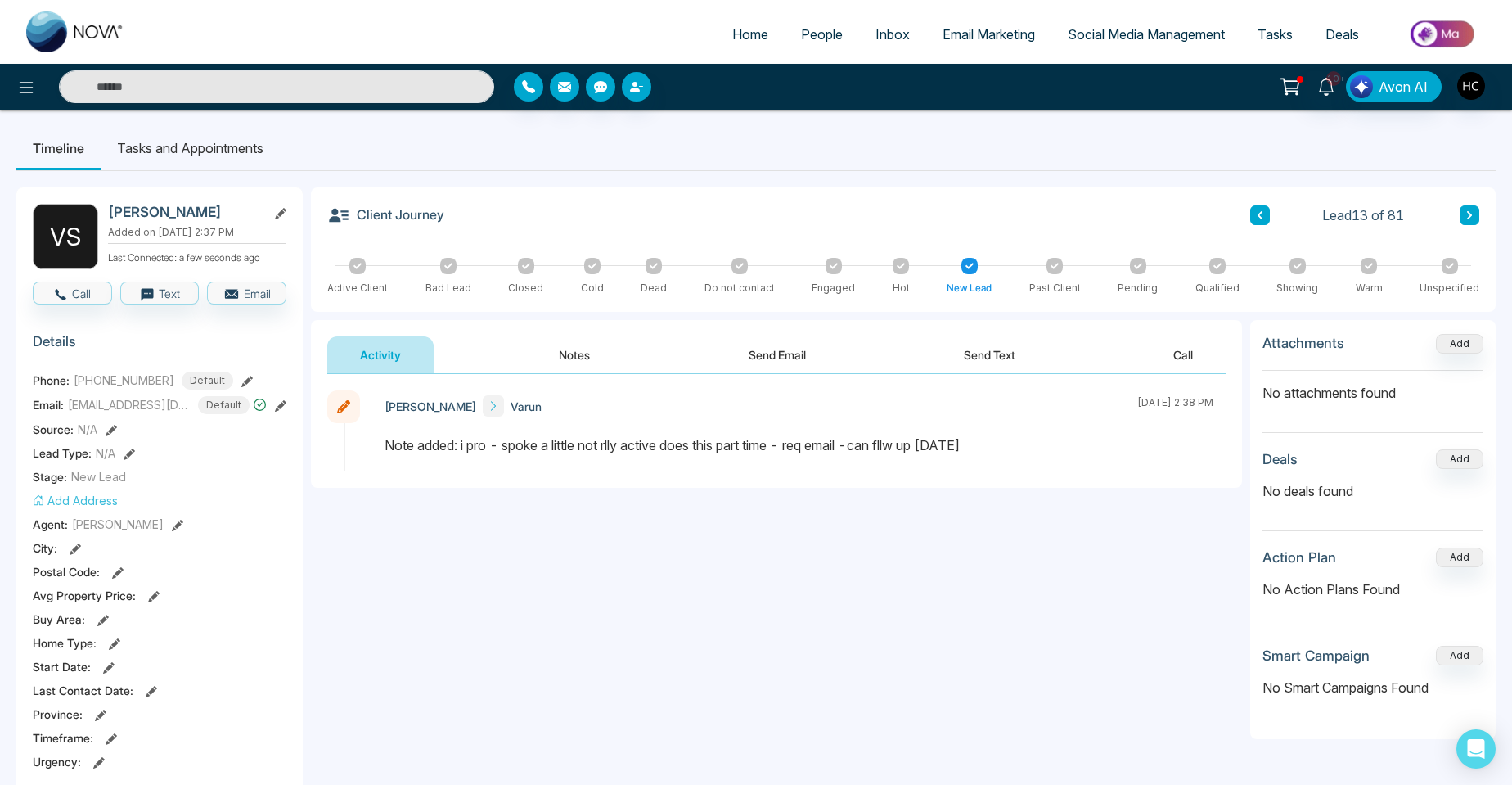
click at [1254, 211] on button at bounding box center [1260, 215] width 20 height 20
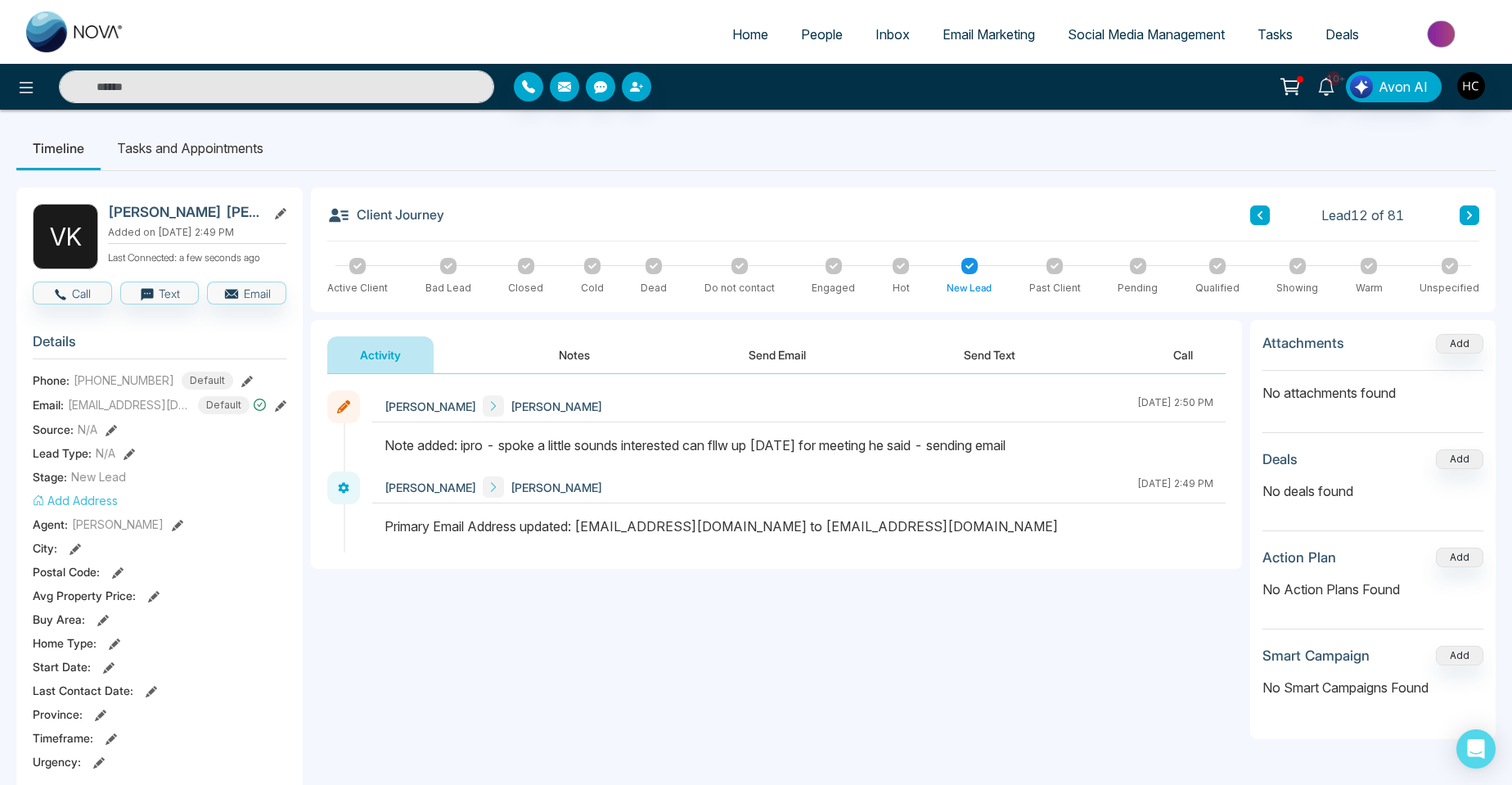
click at [565, 356] on button "Notes" at bounding box center [574, 354] width 96 height 37
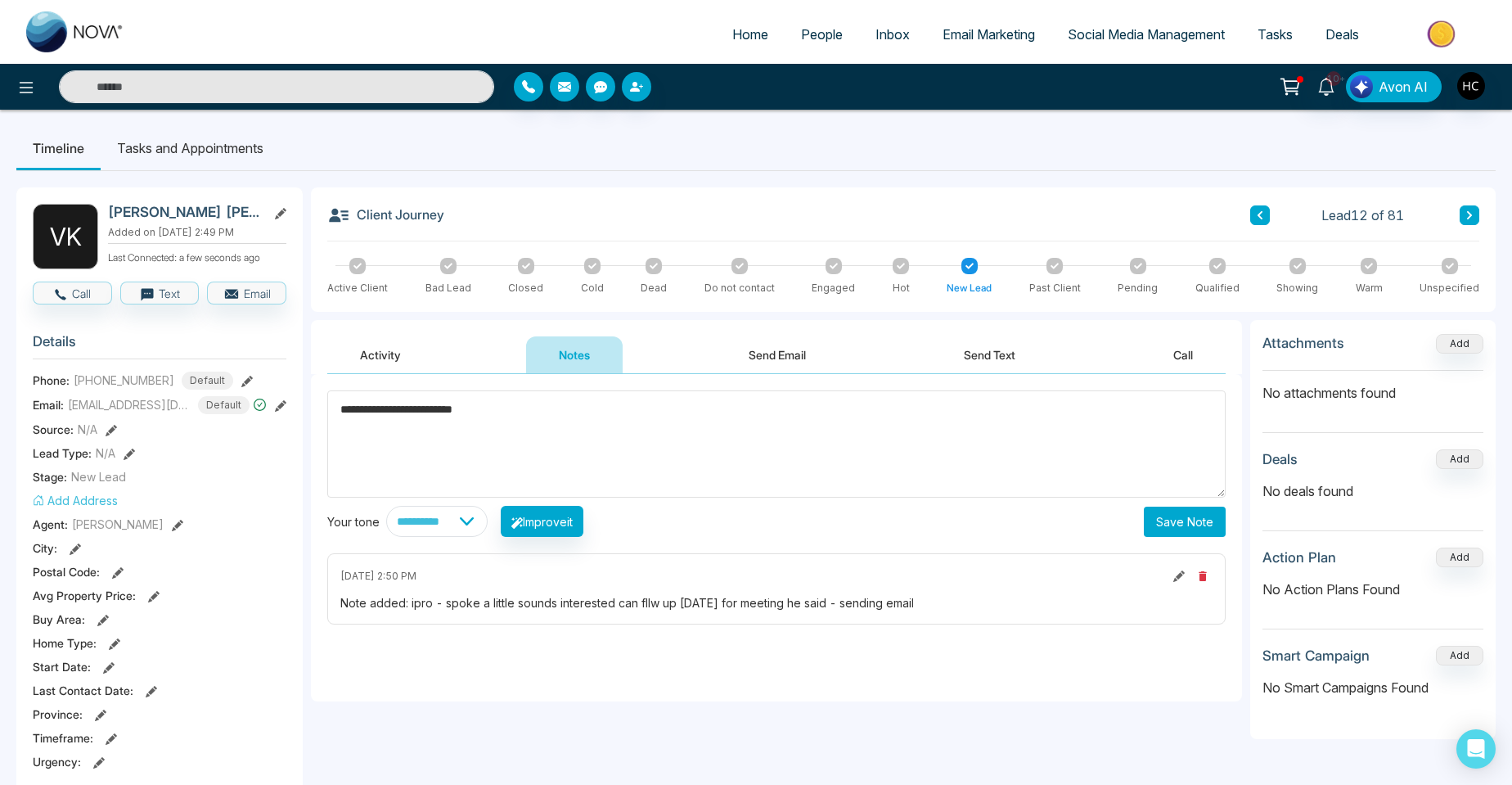
type textarea "**********"
click at [1195, 528] on button "Save Note" at bounding box center [1185, 522] width 82 height 30
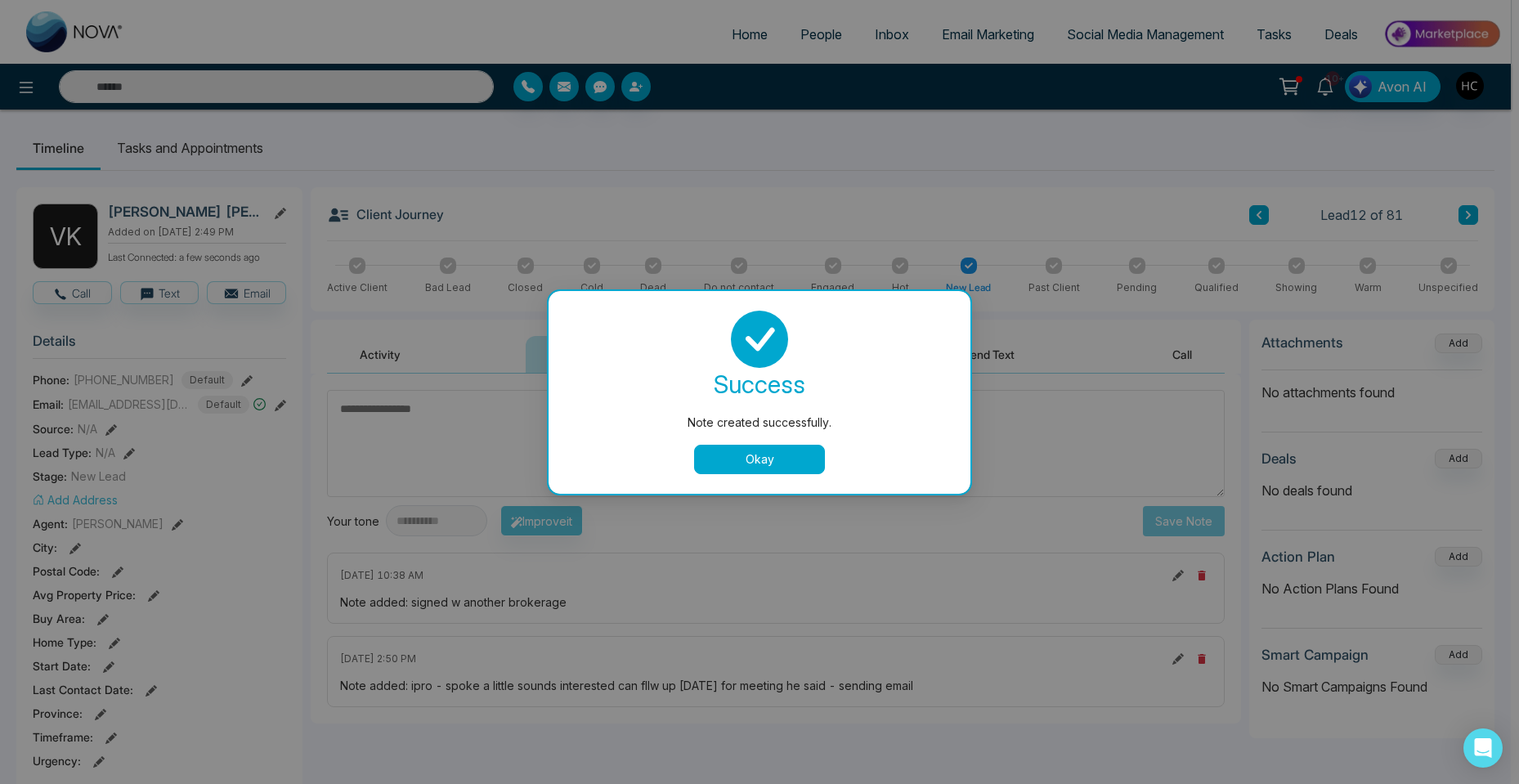
click at [813, 461] on button "Okay" at bounding box center [759, 459] width 131 height 29
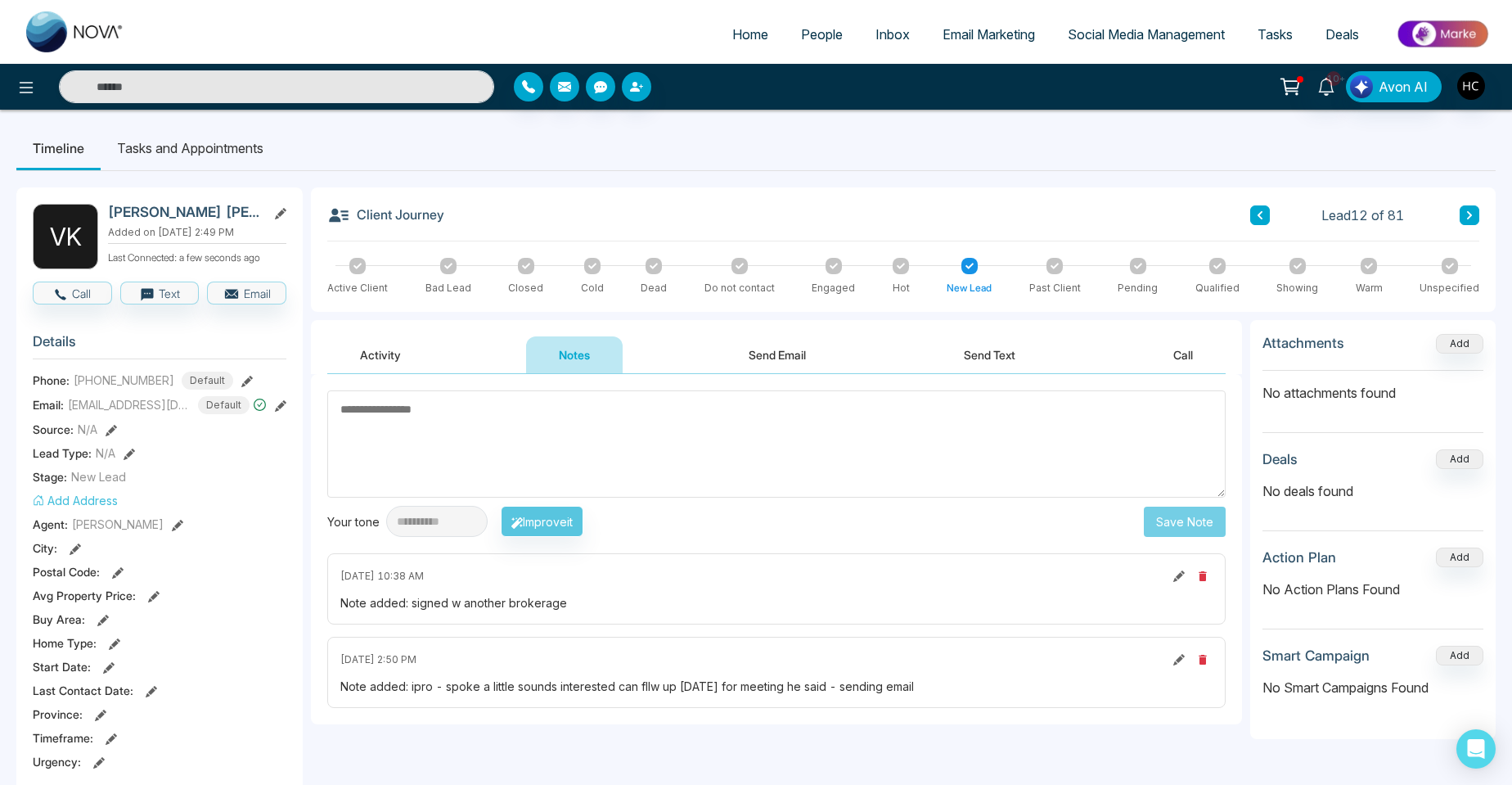
click at [1260, 217] on icon at bounding box center [1261, 215] width 5 height 8
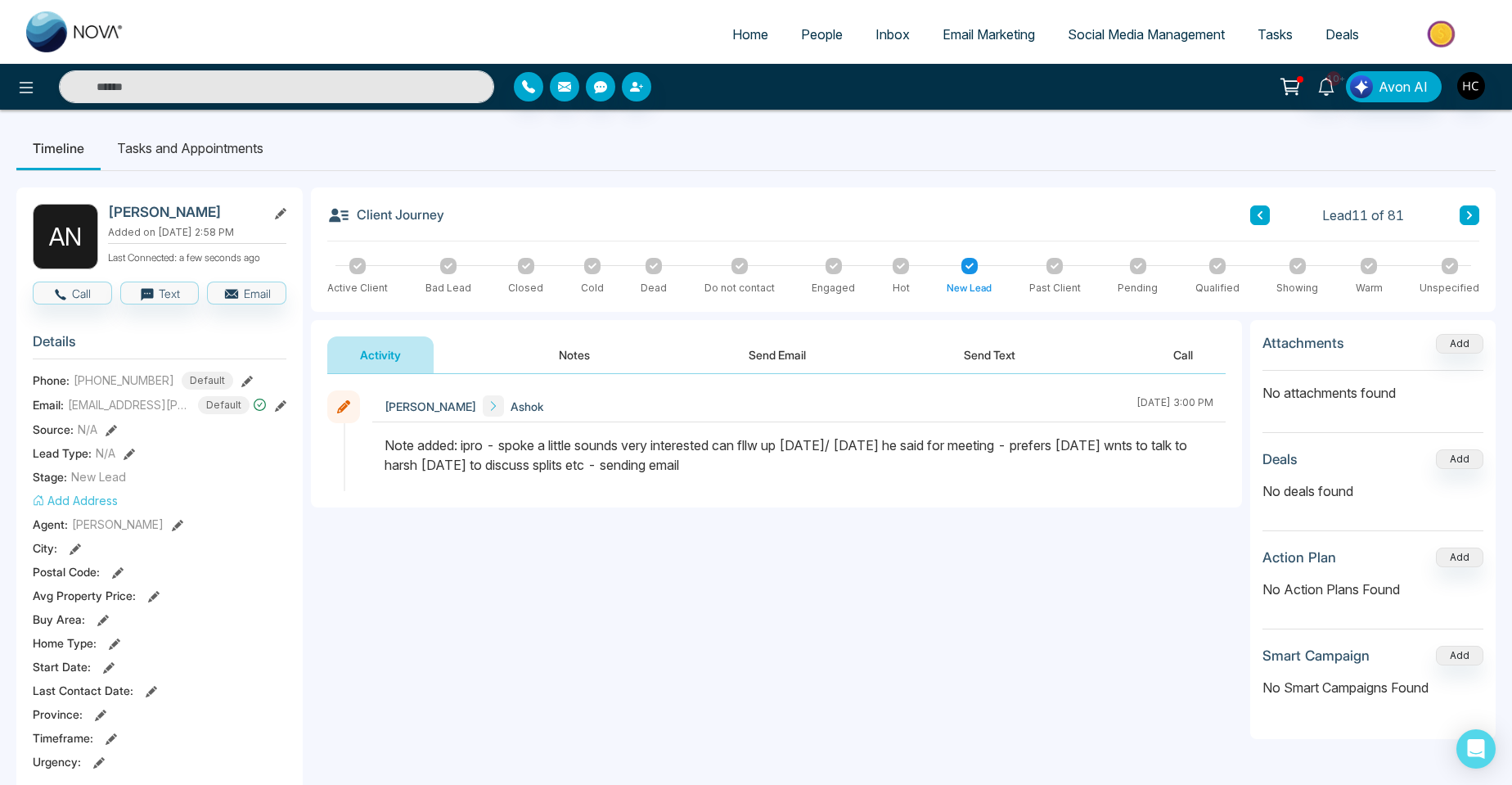
click at [1270, 211] on div "Lead 11 of 81" at bounding box center [1364, 215] width 229 height 20
click at [1261, 213] on icon at bounding box center [1261, 215] width 5 height 8
click at [575, 326] on div "Activity Notes Send Email Send Text Call" at bounding box center [777, 347] width 931 height 54
click at [566, 318] on div "**********" at bounding box center [903, 756] width 1185 height 1137
click at [563, 356] on button "Notes" at bounding box center [574, 354] width 96 height 37
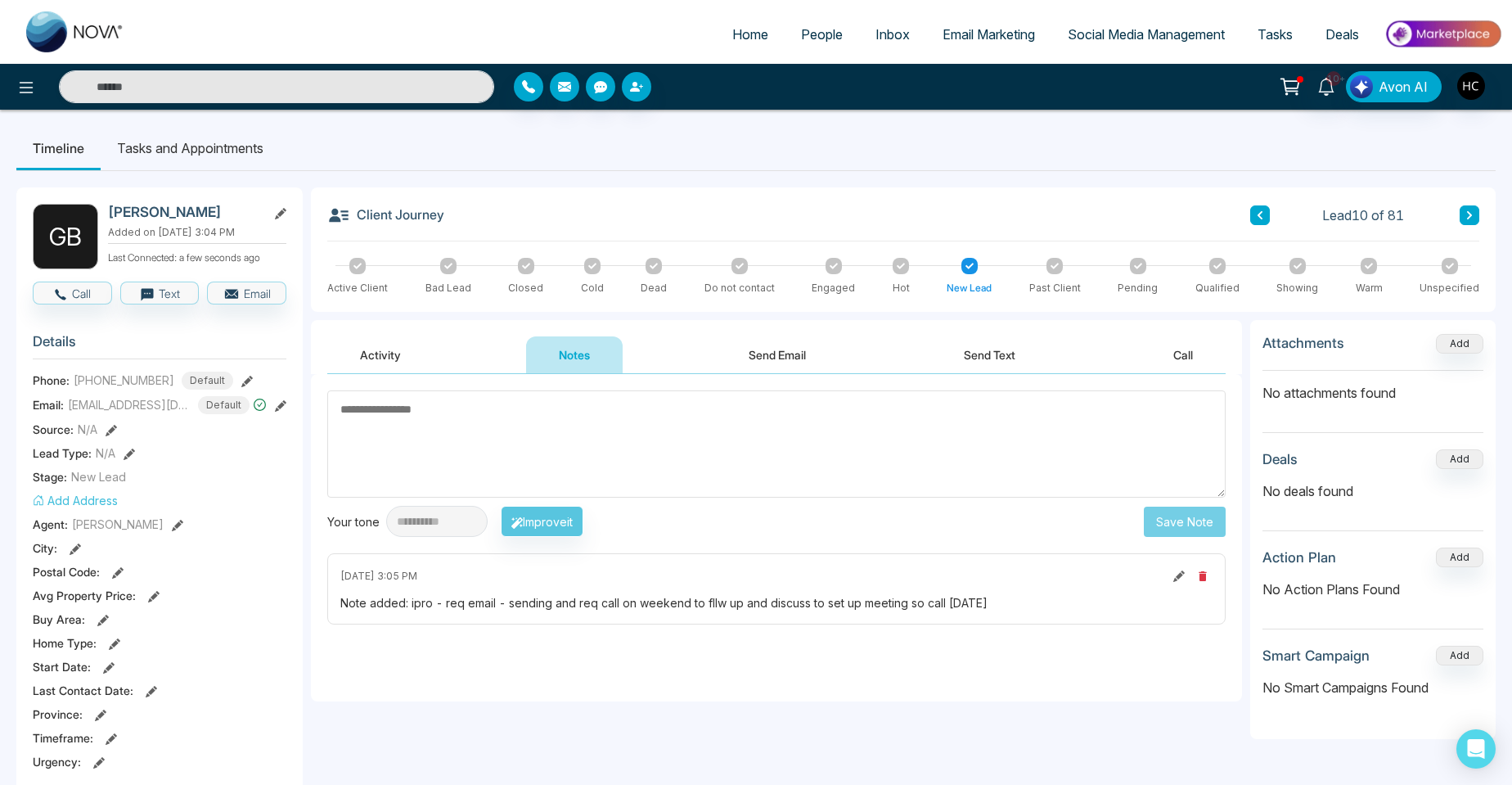
click at [410, 437] on textarea at bounding box center [777, 444] width 899 height 107
click at [421, 427] on textarea at bounding box center [777, 444] width 899 height 107
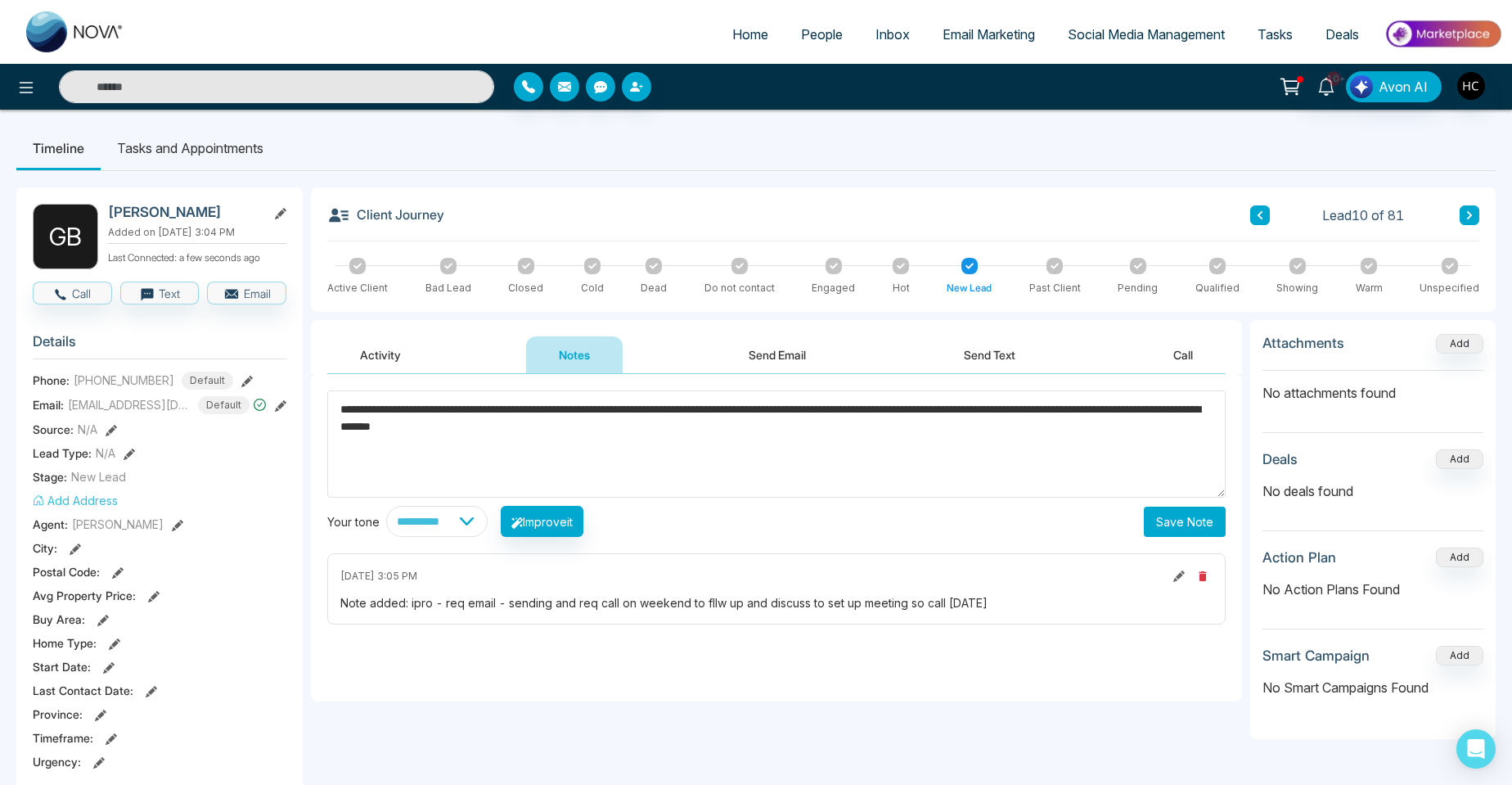
type textarea "**********"
click at [1176, 535] on button "Save Note" at bounding box center [1185, 522] width 82 height 30
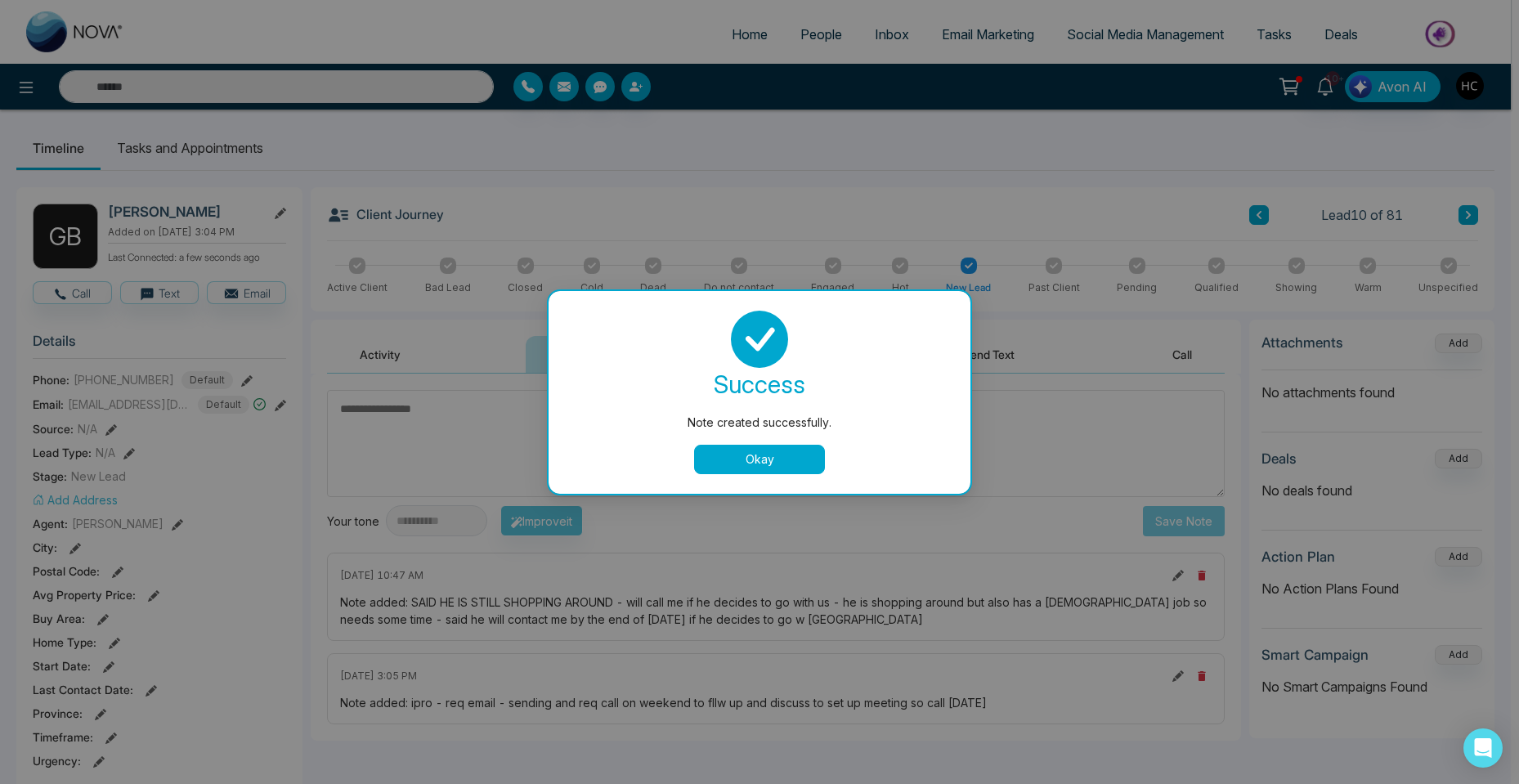
click at [779, 464] on button "Okay" at bounding box center [759, 459] width 131 height 29
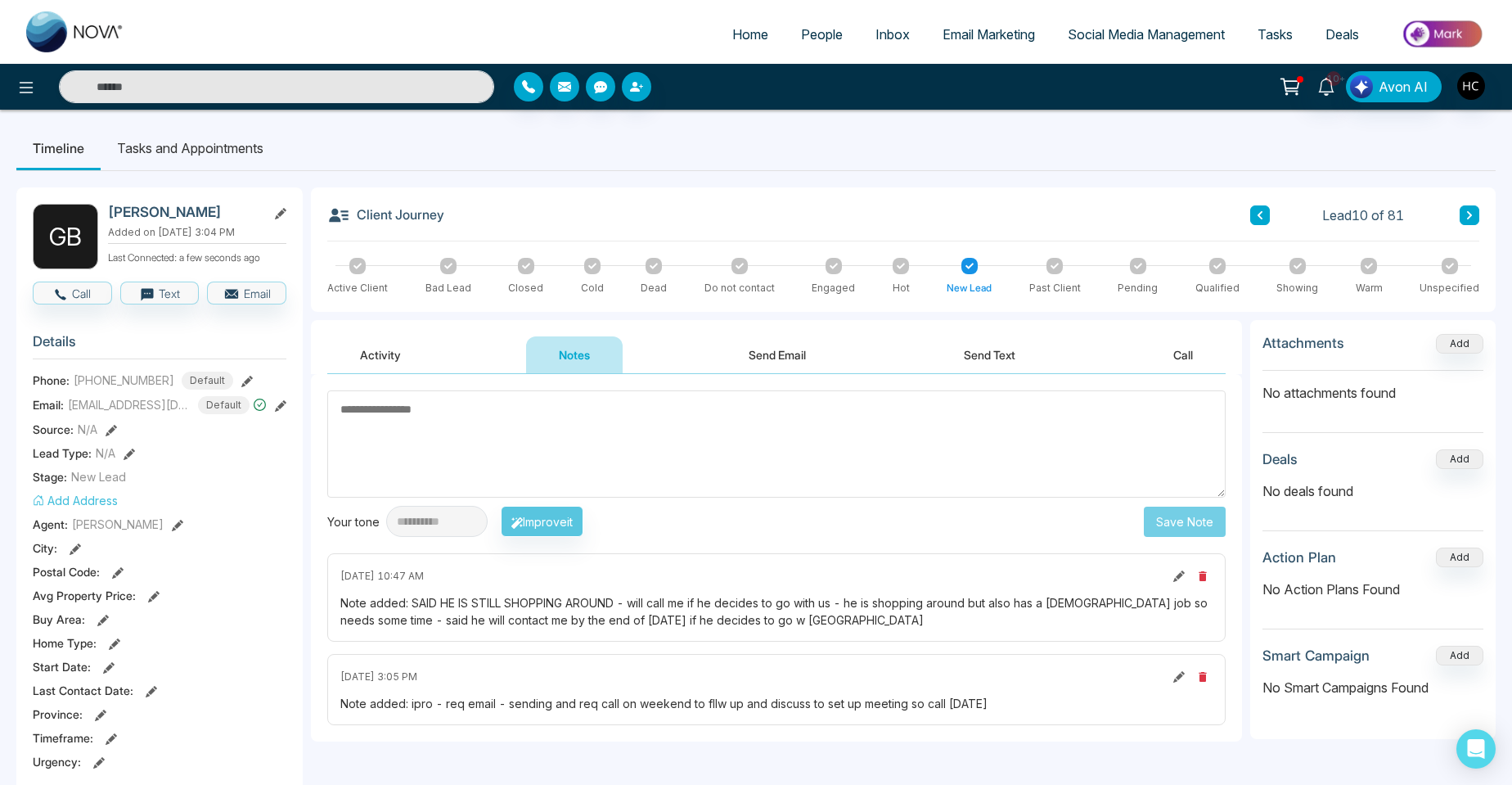
click at [1259, 208] on button at bounding box center [1260, 215] width 20 height 20
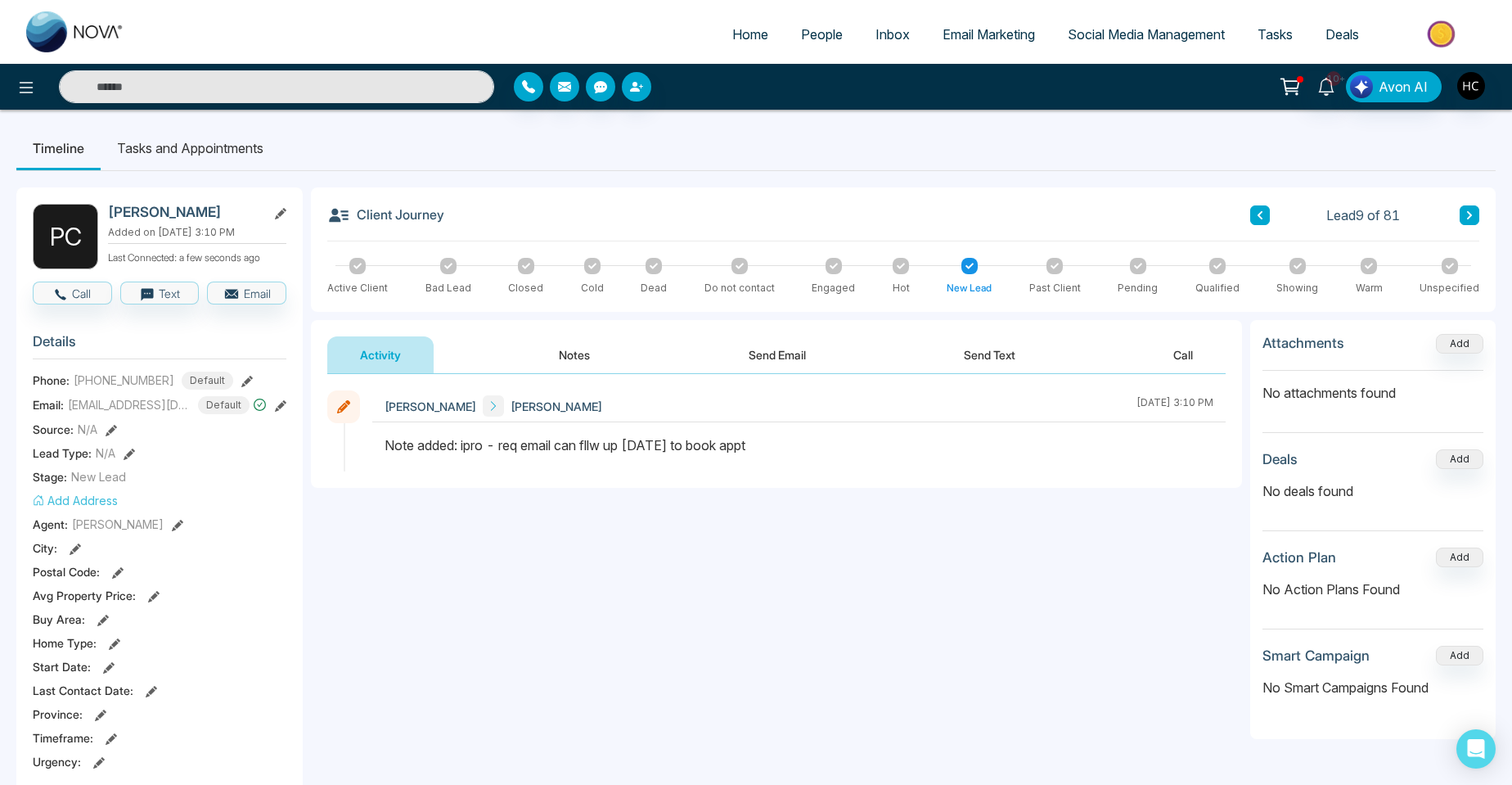
click at [582, 351] on button "Notes" at bounding box center [574, 354] width 96 height 37
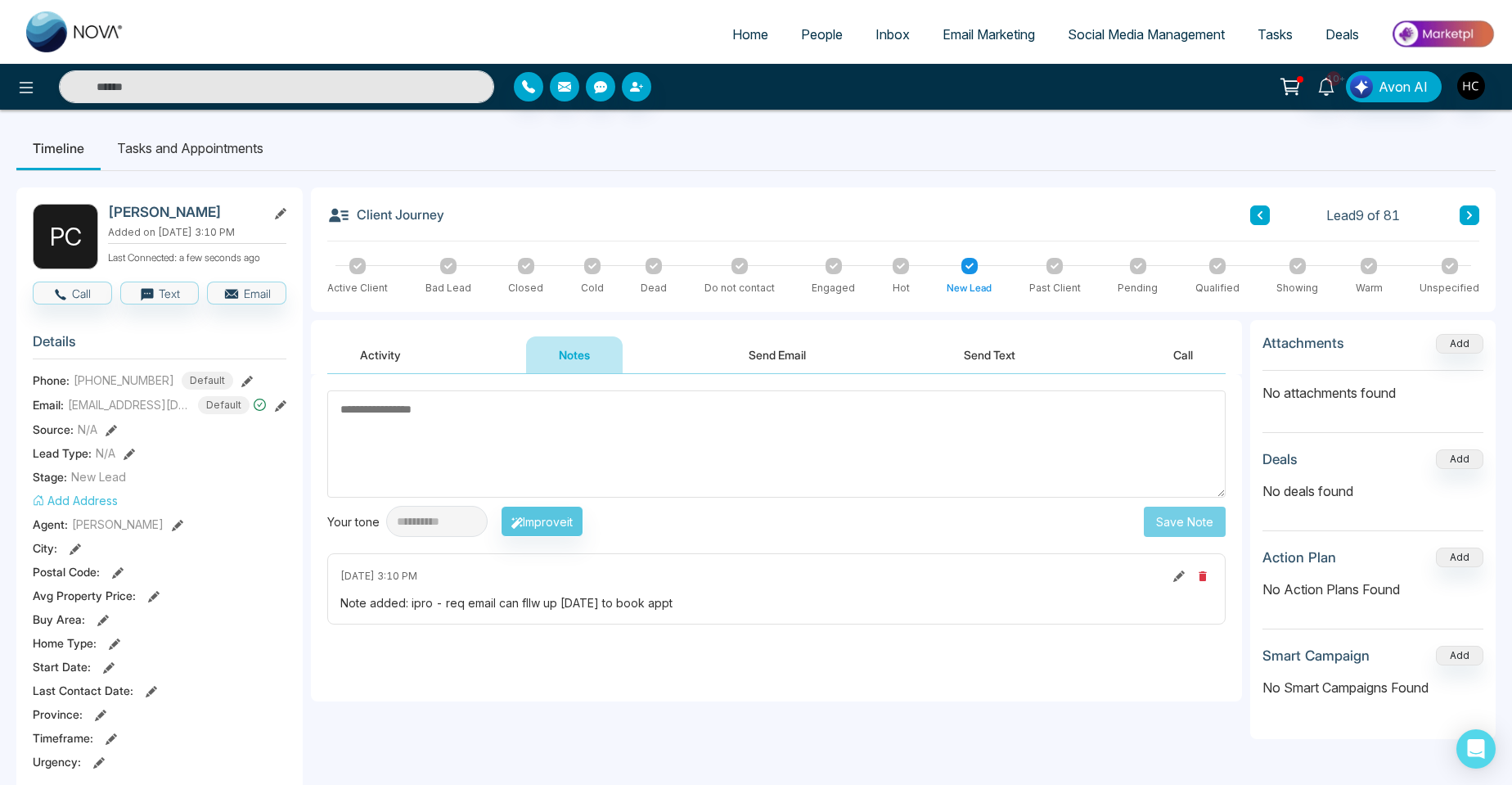
click at [453, 405] on textarea at bounding box center [777, 444] width 899 height 107
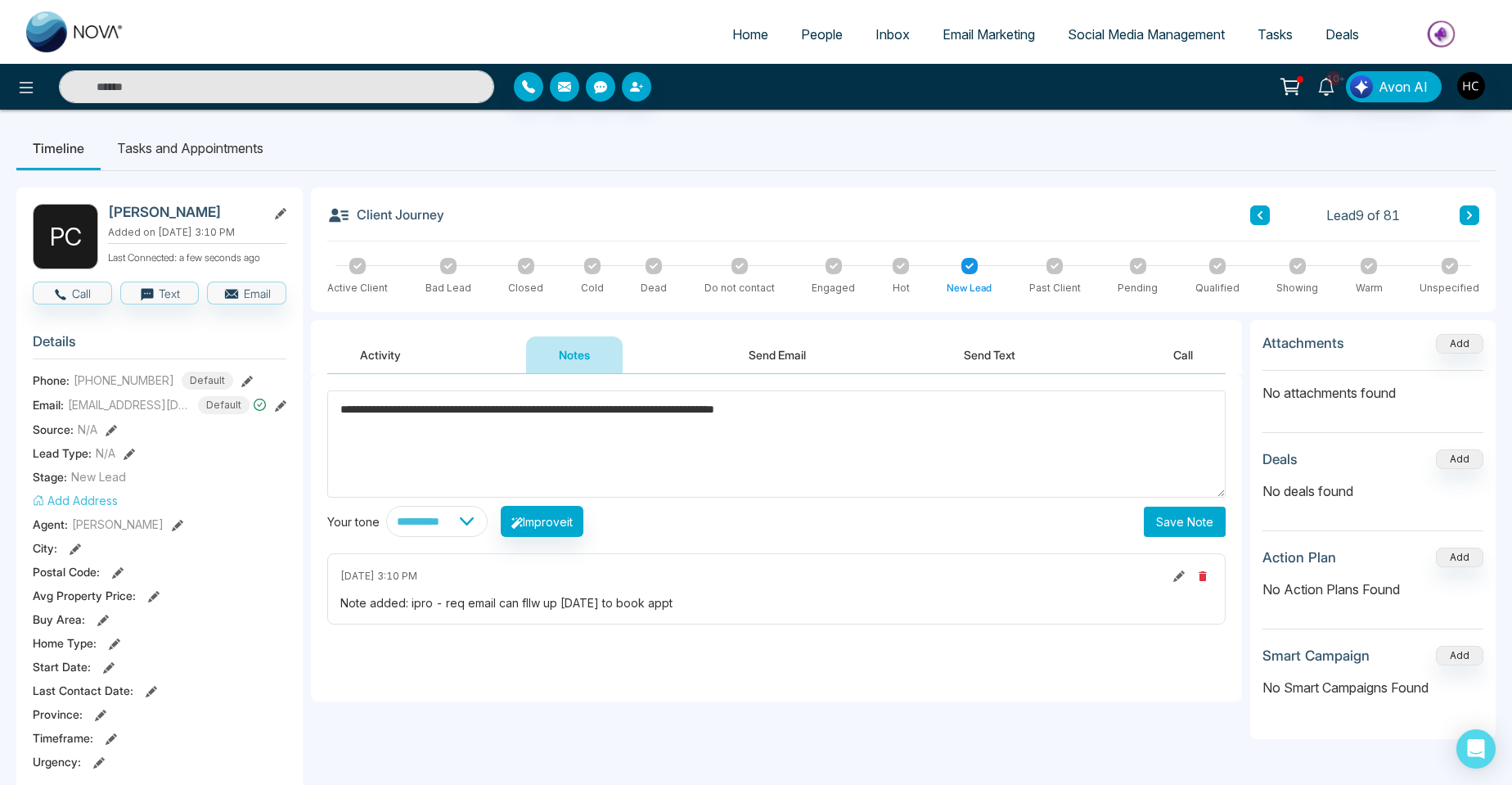
click at [505, 410] on textarea "**********" at bounding box center [777, 444] width 899 height 107
click at [1037, 426] on textarea "**********" at bounding box center [777, 444] width 899 height 107
click at [972, 411] on textarea "**********" at bounding box center [777, 444] width 899 height 107
click at [969, 413] on textarea "**********" at bounding box center [777, 444] width 899 height 107
type textarea "**********"
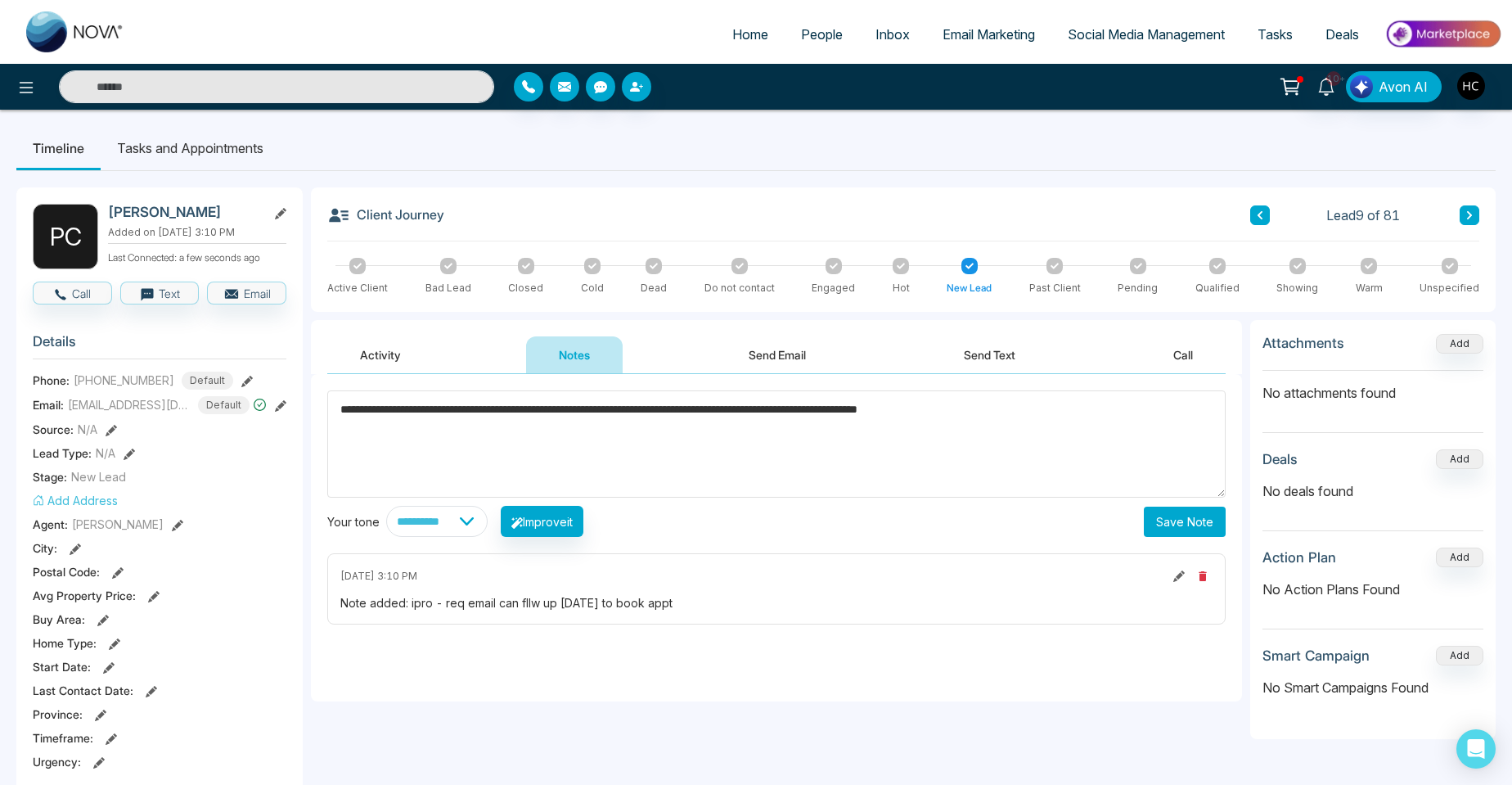
click at [1175, 510] on button "Save Note" at bounding box center [1185, 522] width 82 height 30
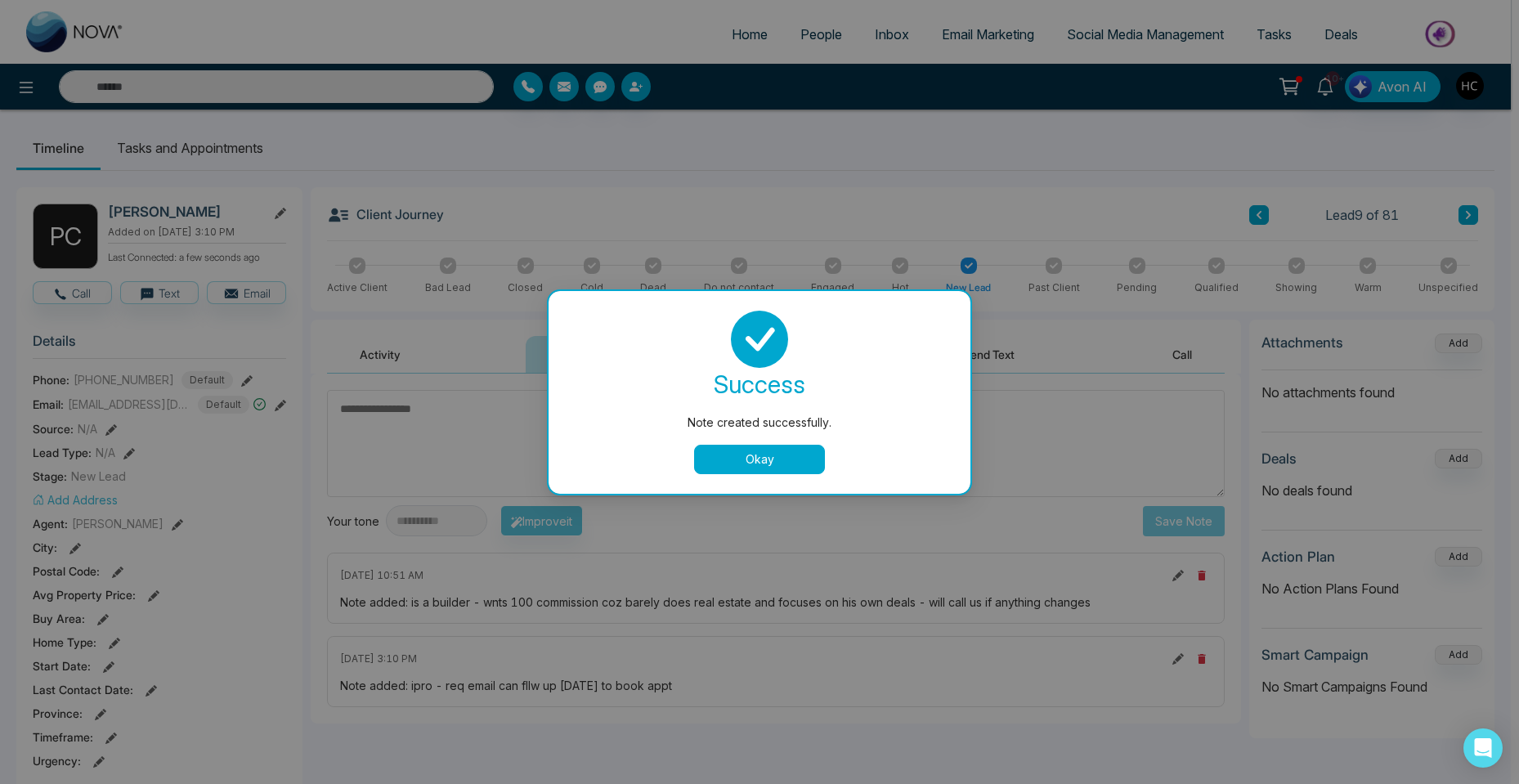
click at [738, 461] on button "Okay" at bounding box center [759, 459] width 131 height 29
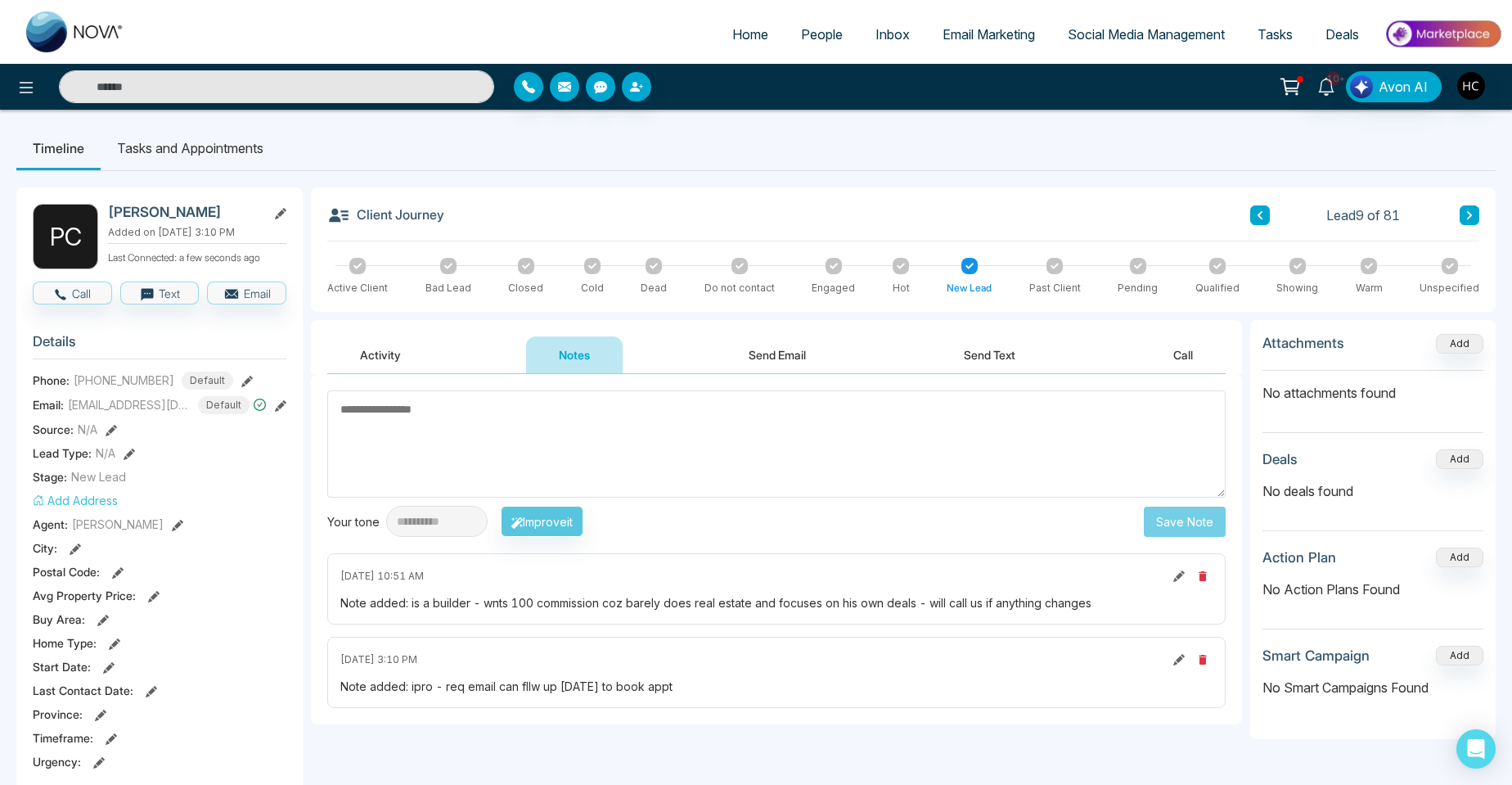
click at [1258, 215] on icon at bounding box center [1261, 215] width 5 height 8
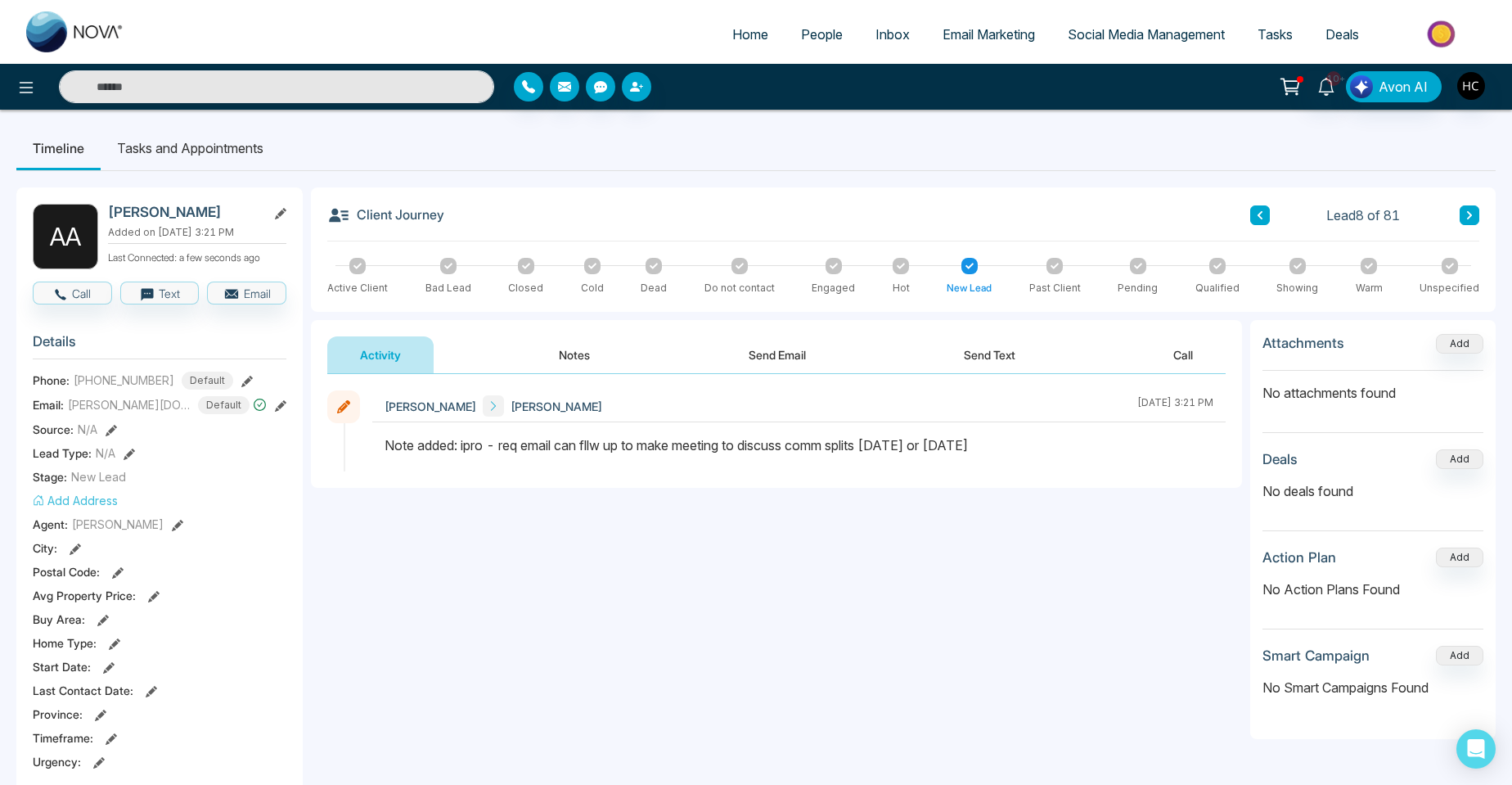
click at [579, 359] on button "Notes" at bounding box center [574, 354] width 96 height 37
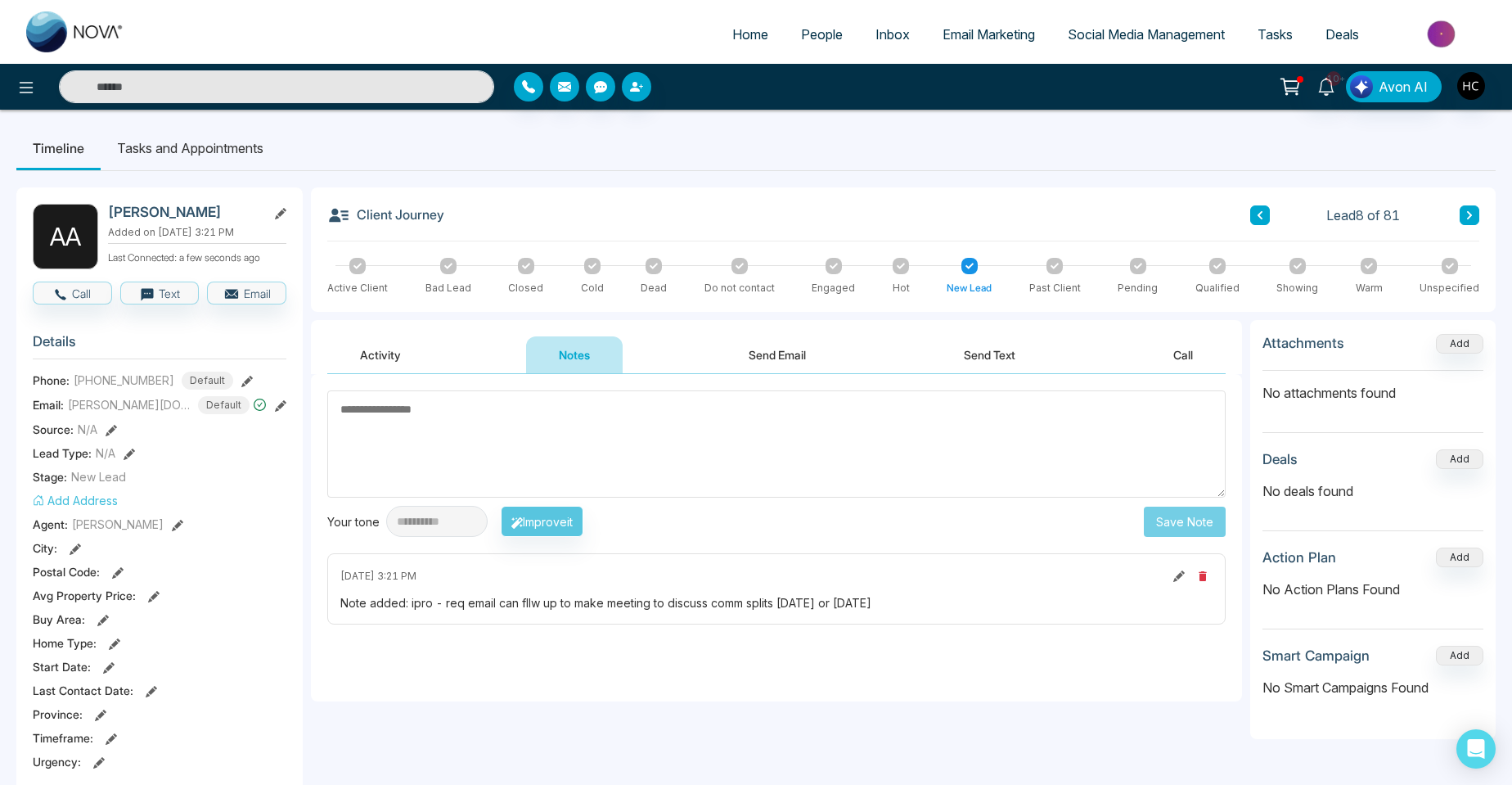
click at [1273, 204] on div "Client Journey Lead 8 of 81" at bounding box center [903, 223] width 1152 height 37
click at [1257, 211] on icon at bounding box center [1260, 215] width 8 height 10
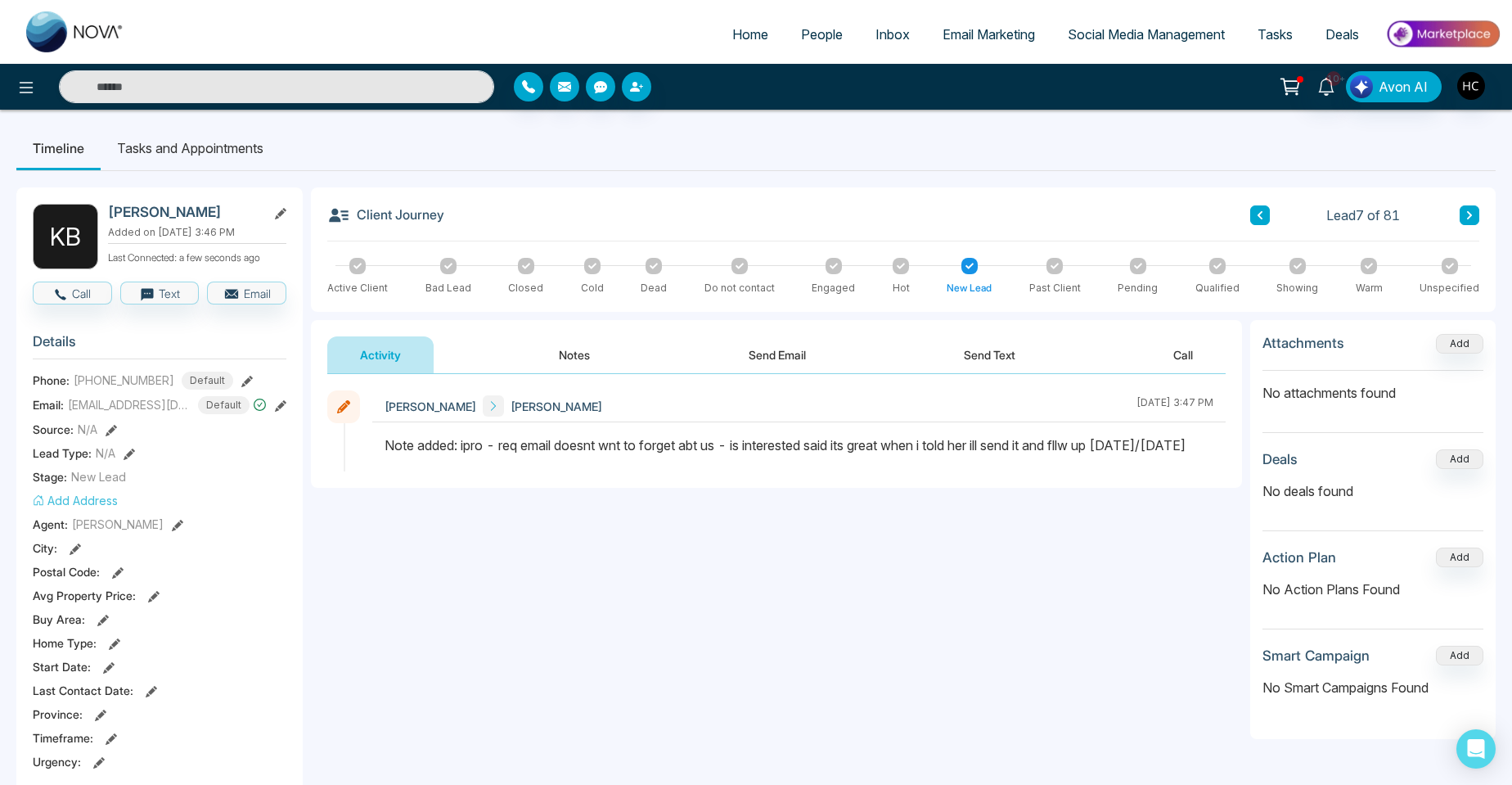
click at [570, 343] on button "Notes" at bounding box center [574, 354] width 96 height 37
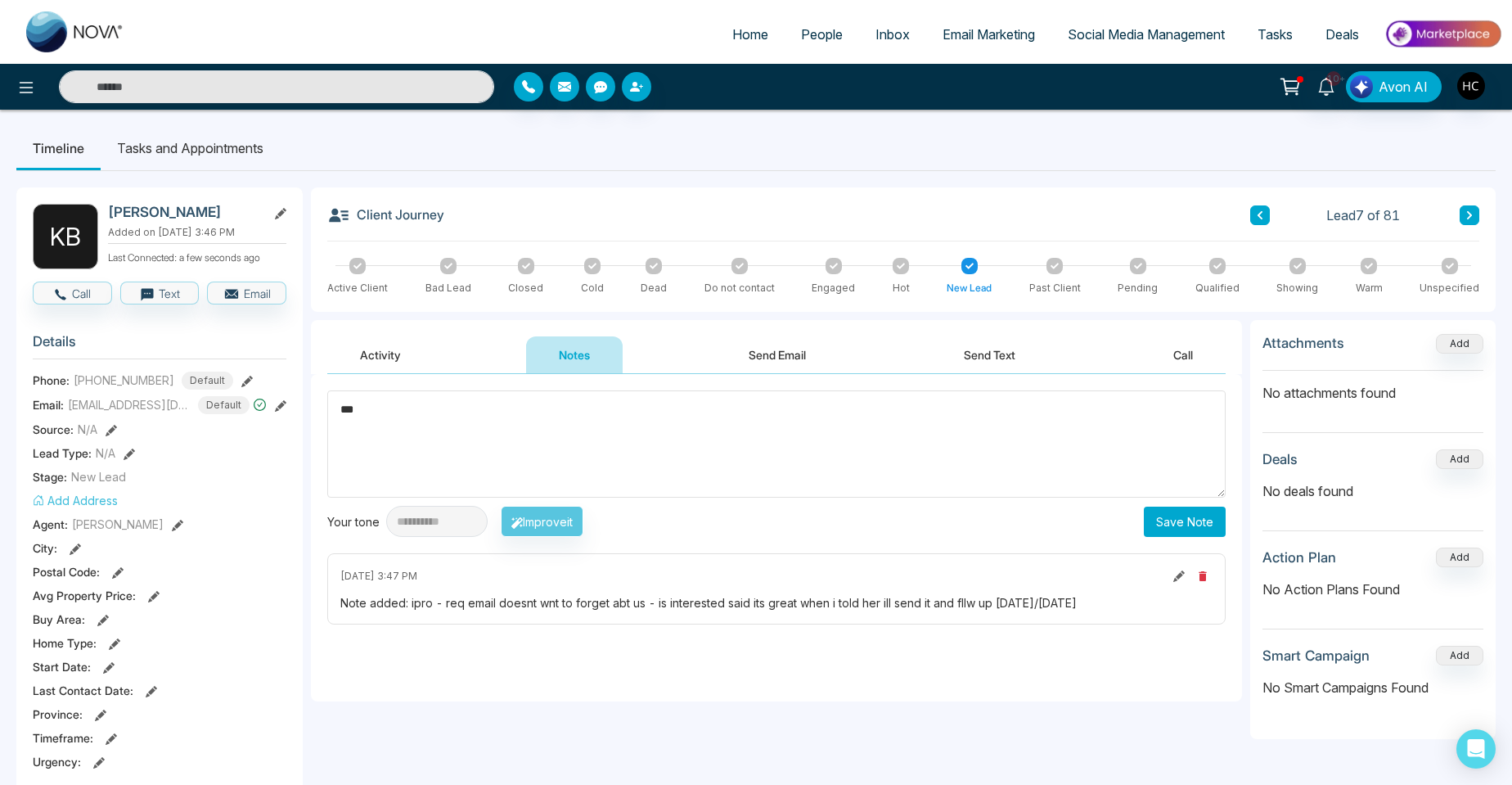
type textarea "***"
click at [1173, 518] on button "Save Note" at bounding box center [1185, 522] width 82 height 30
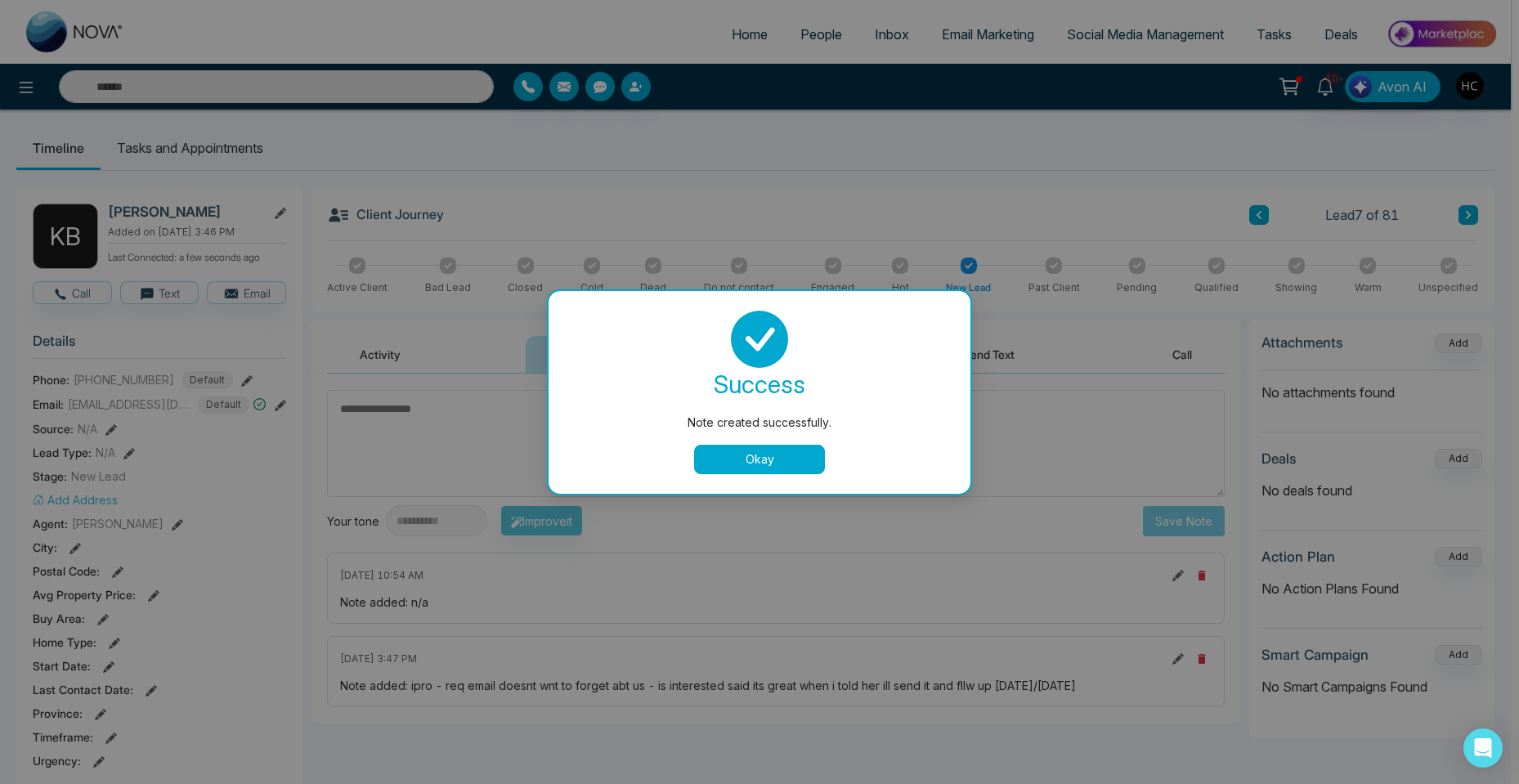
click at [769, 456] on button "Okay" at bounding box center [759, 459] width 131 height 29
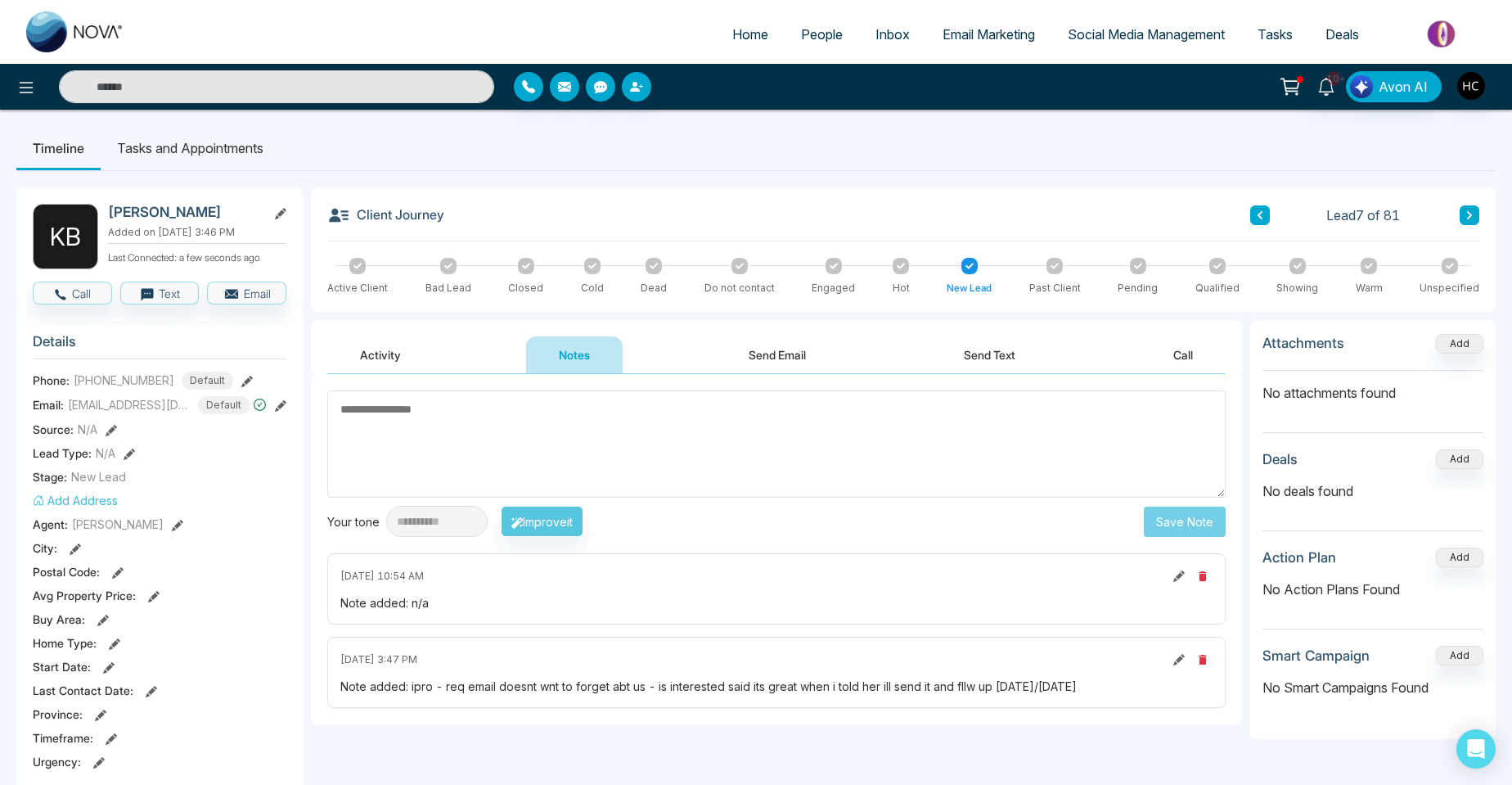
click at [1259, 217] on icon at bounding box center [1260, 215] width 8 height 10
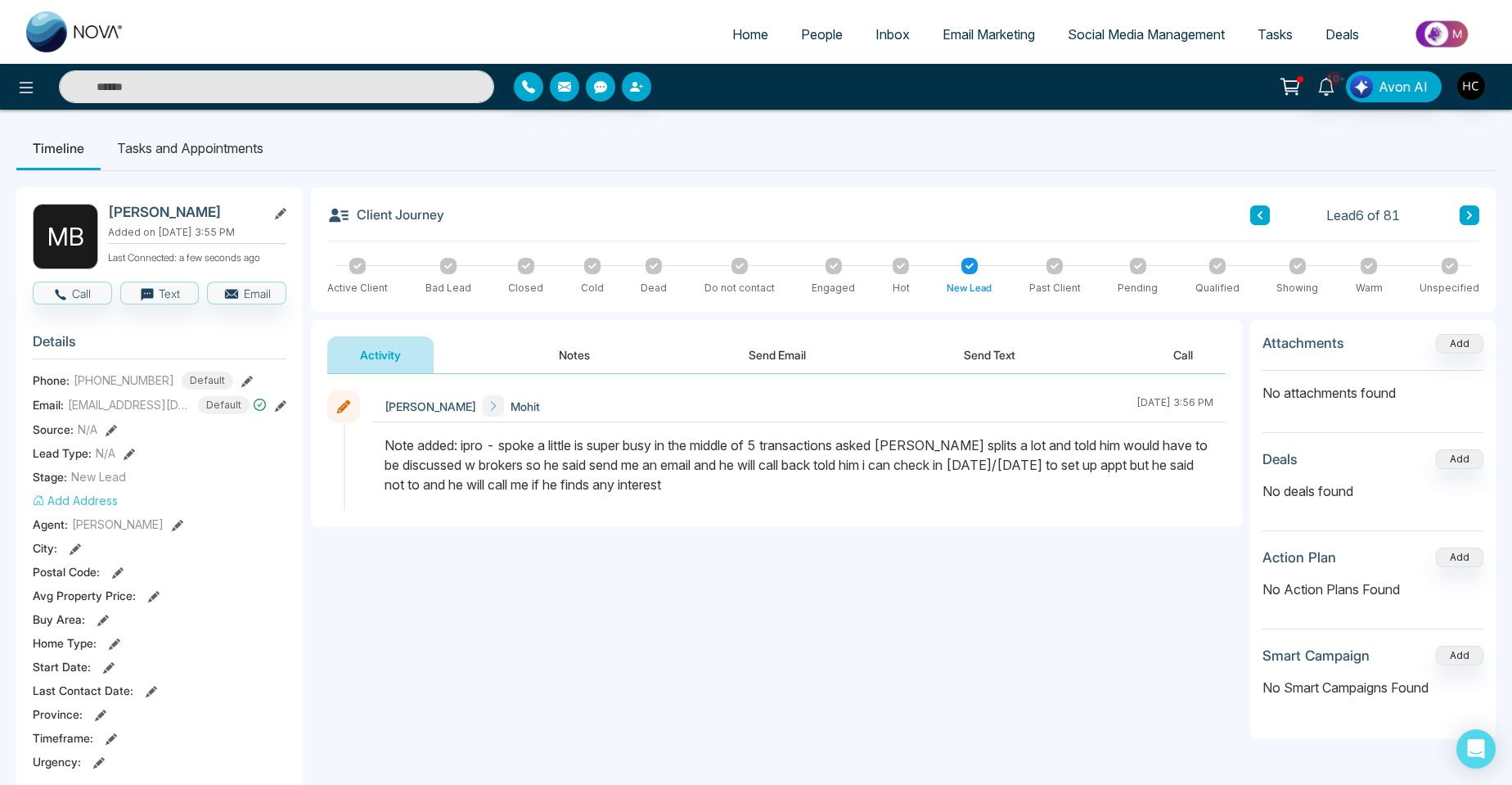
click at [1252, 208] on button at bounding box center [1260, 215] width 20 height 20
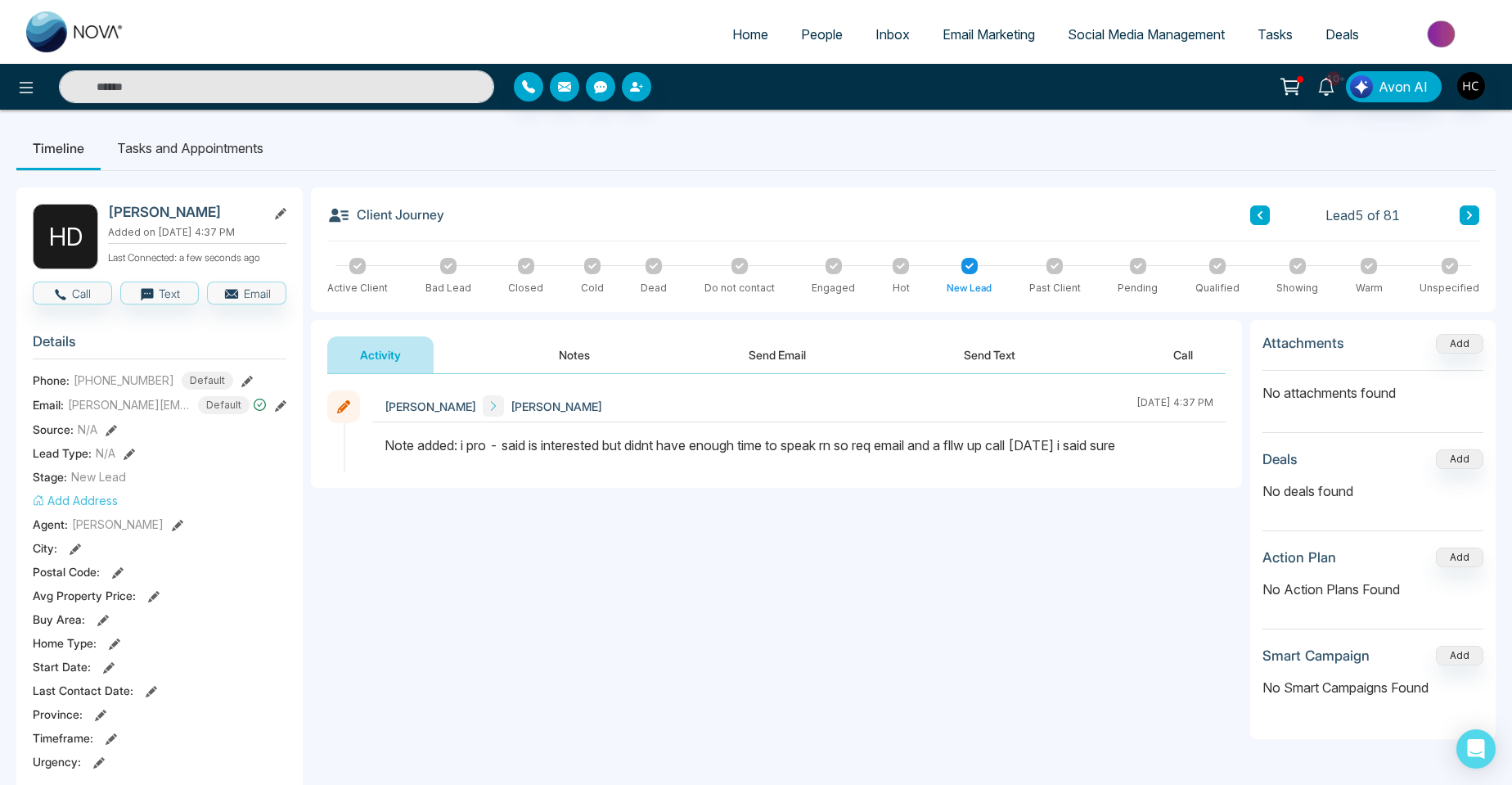
click at [589, 357] on button "Notes" at bounding box center [574, 354] width 96 height 37
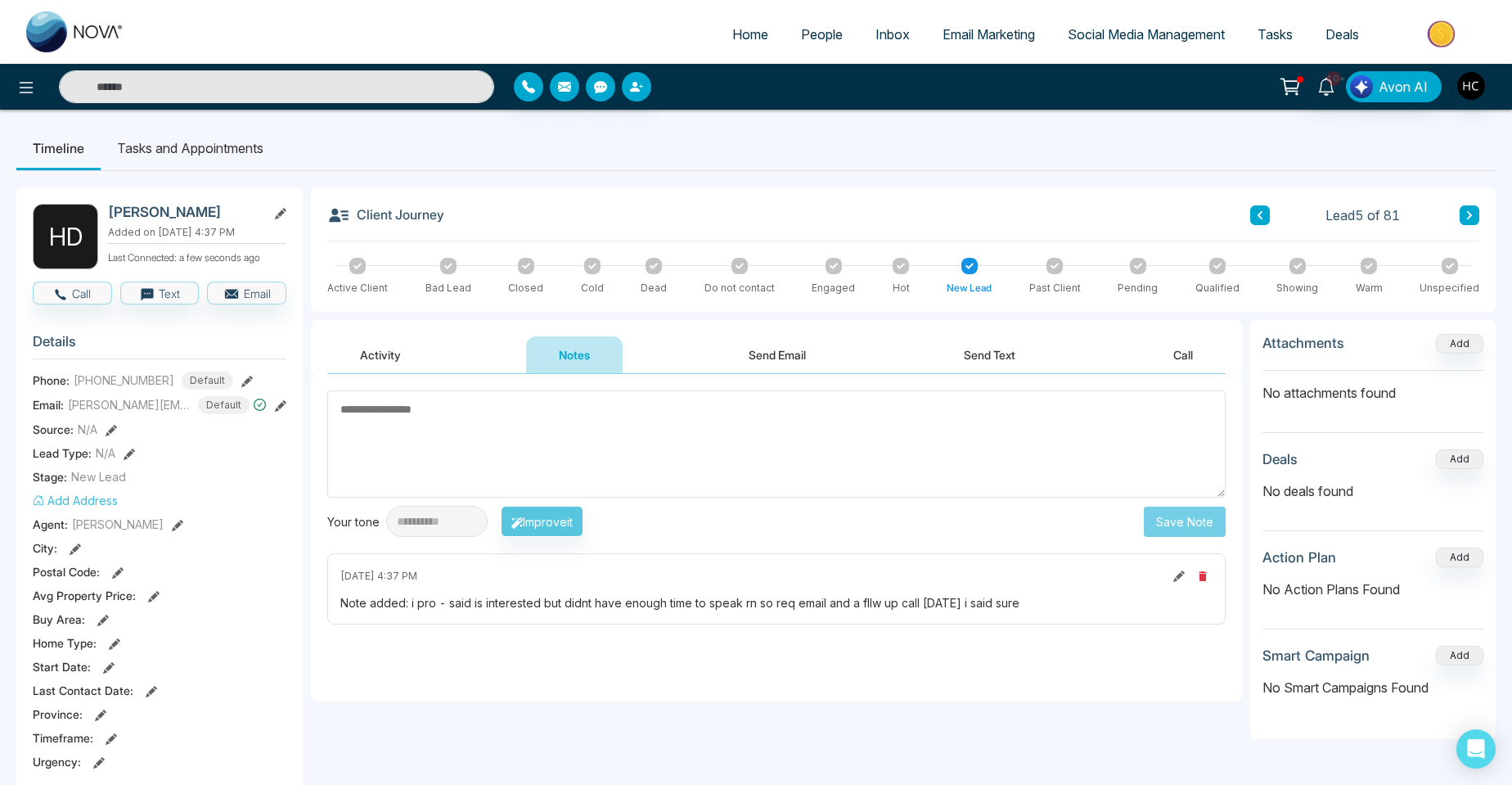
click at [538, 422] on textarea at bounding box center [777, 444] width 899 height 107
click at [1260, 211] on icon at bounding box center [1260, 215] width 8 height 10
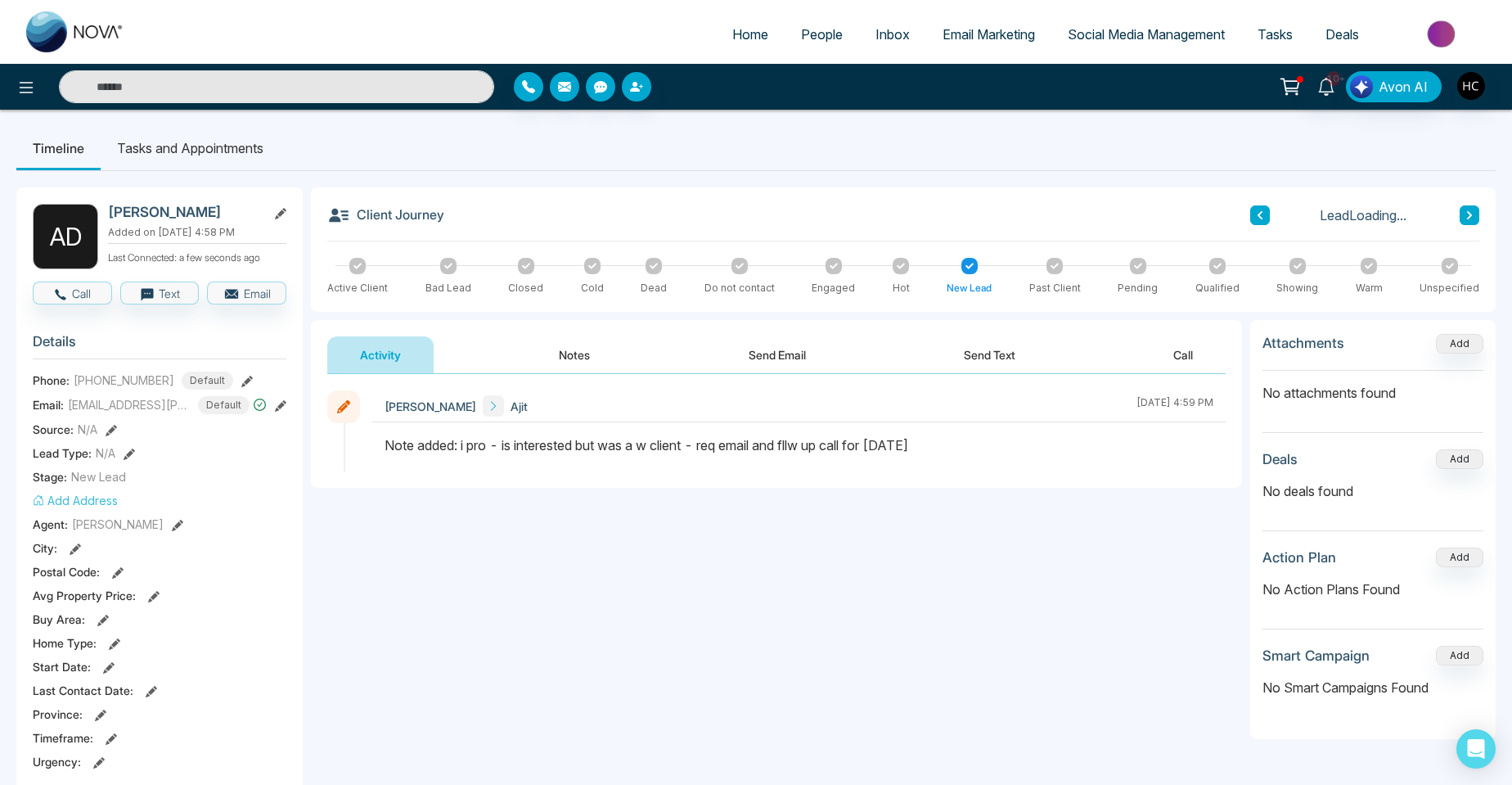
click at [559, 352] on button "Notes" at bounding box center [574, 354] width 96 height 37
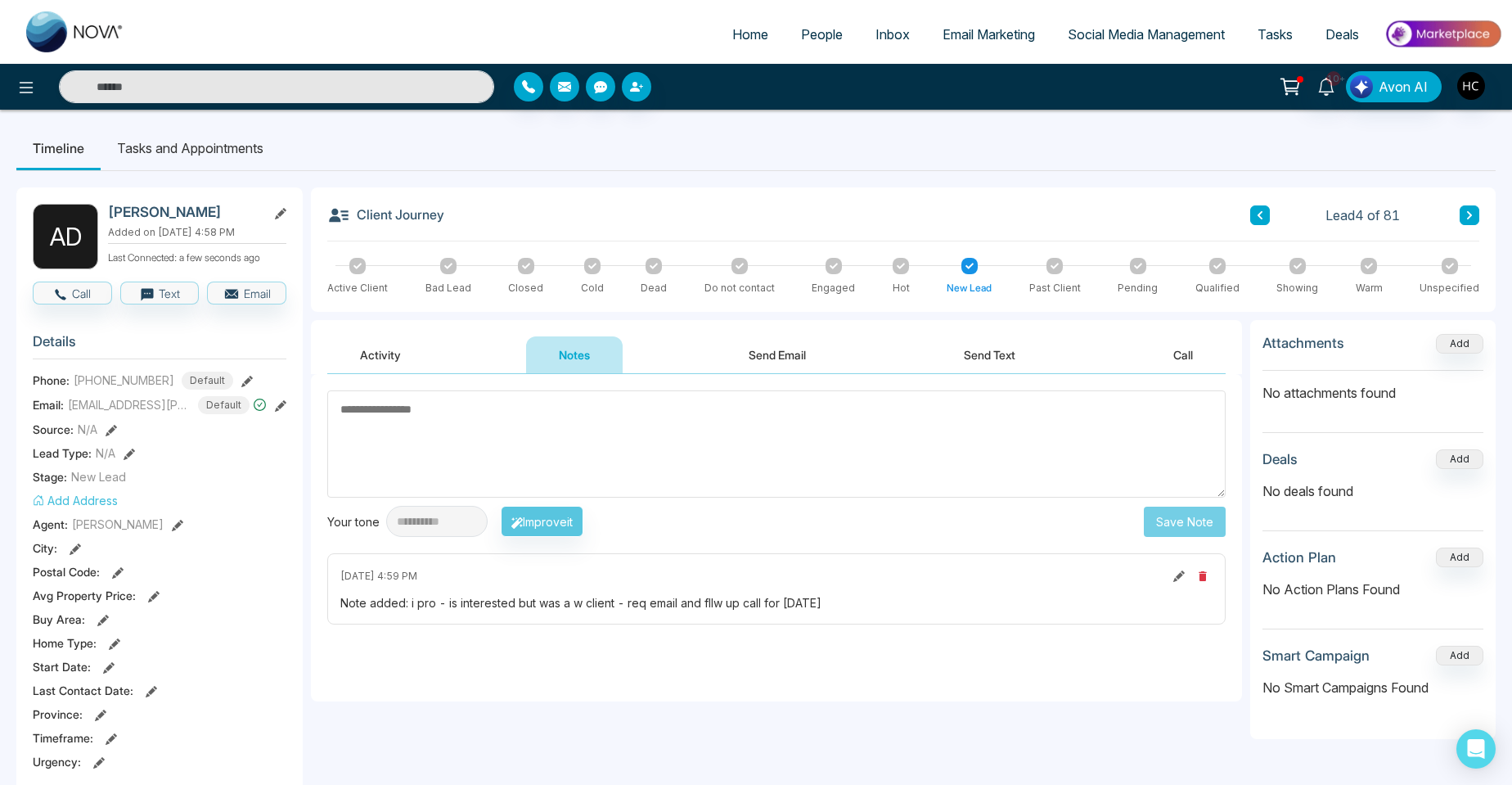
click at [510, 445] on textarea at bounding box center [777, 444] width 899 height 107
type textarea "**********"
click at [1220, 513] on button "Save Note" at bounding box center [1185, 522] width 82 height 30
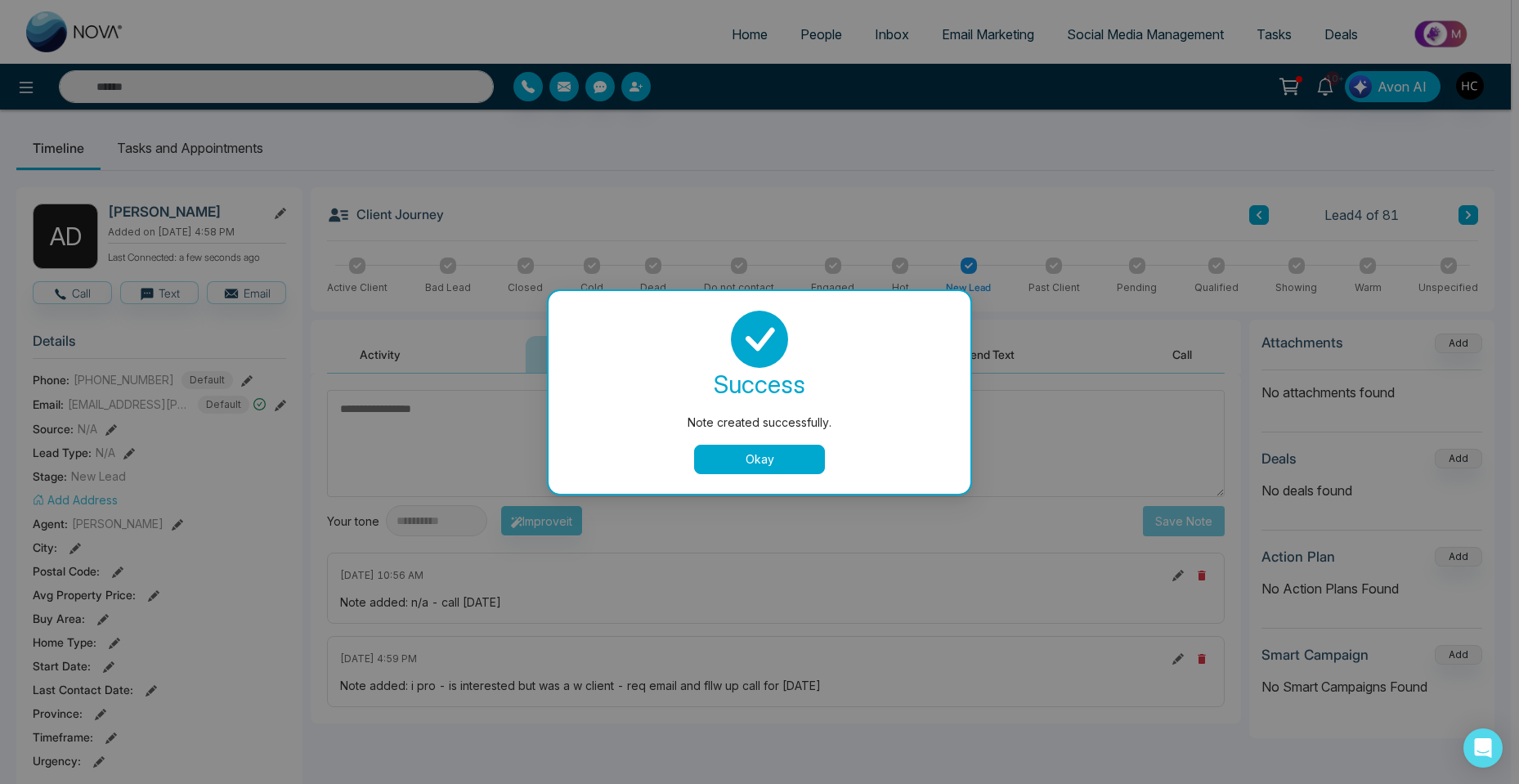
click at [789, 461] on button "Okay" at bounding box center [759, 459] width 131 height 29
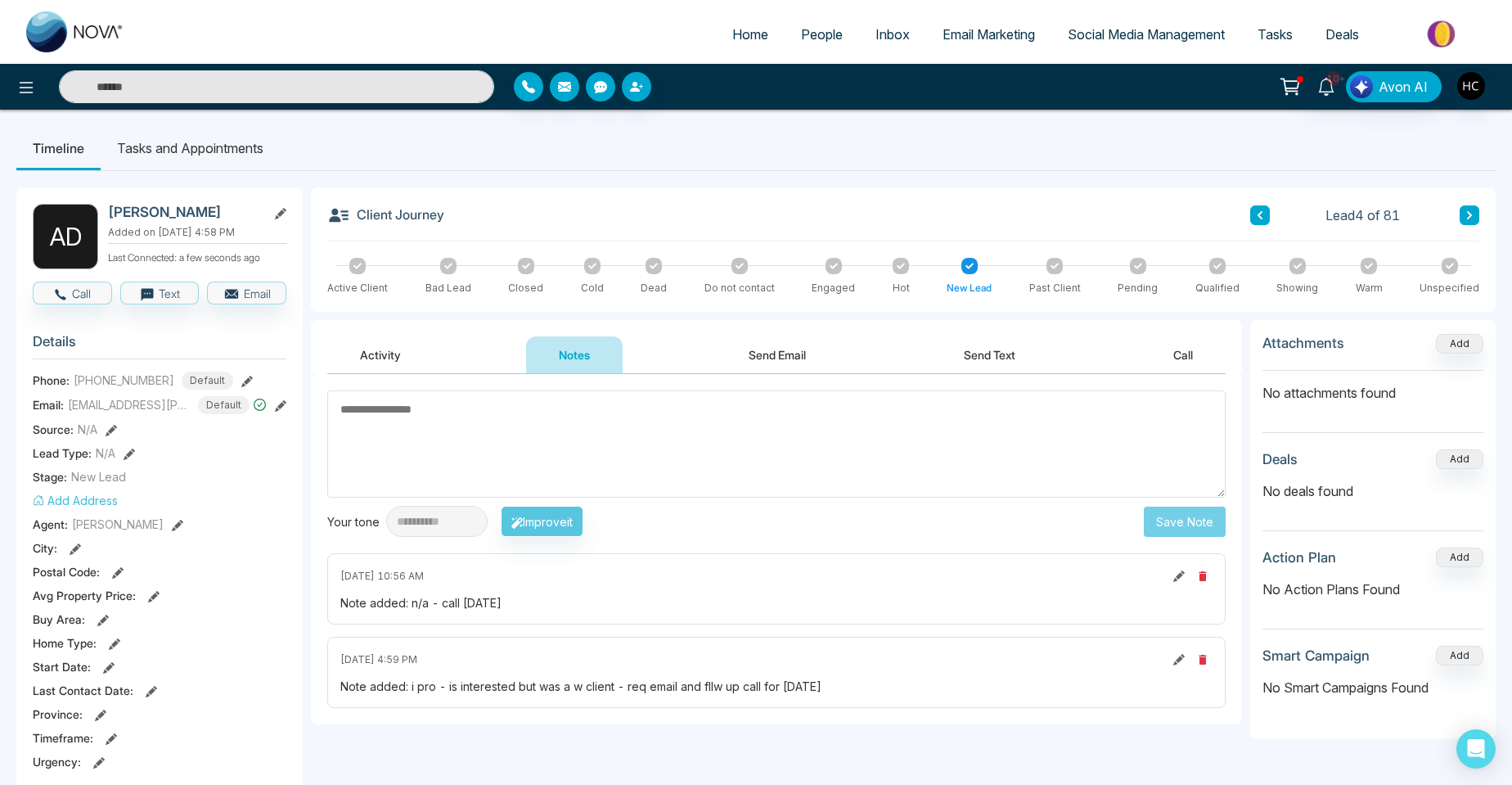
click at [1259, 211] on icon at bounding box center [1260, 215] width 8 height 10
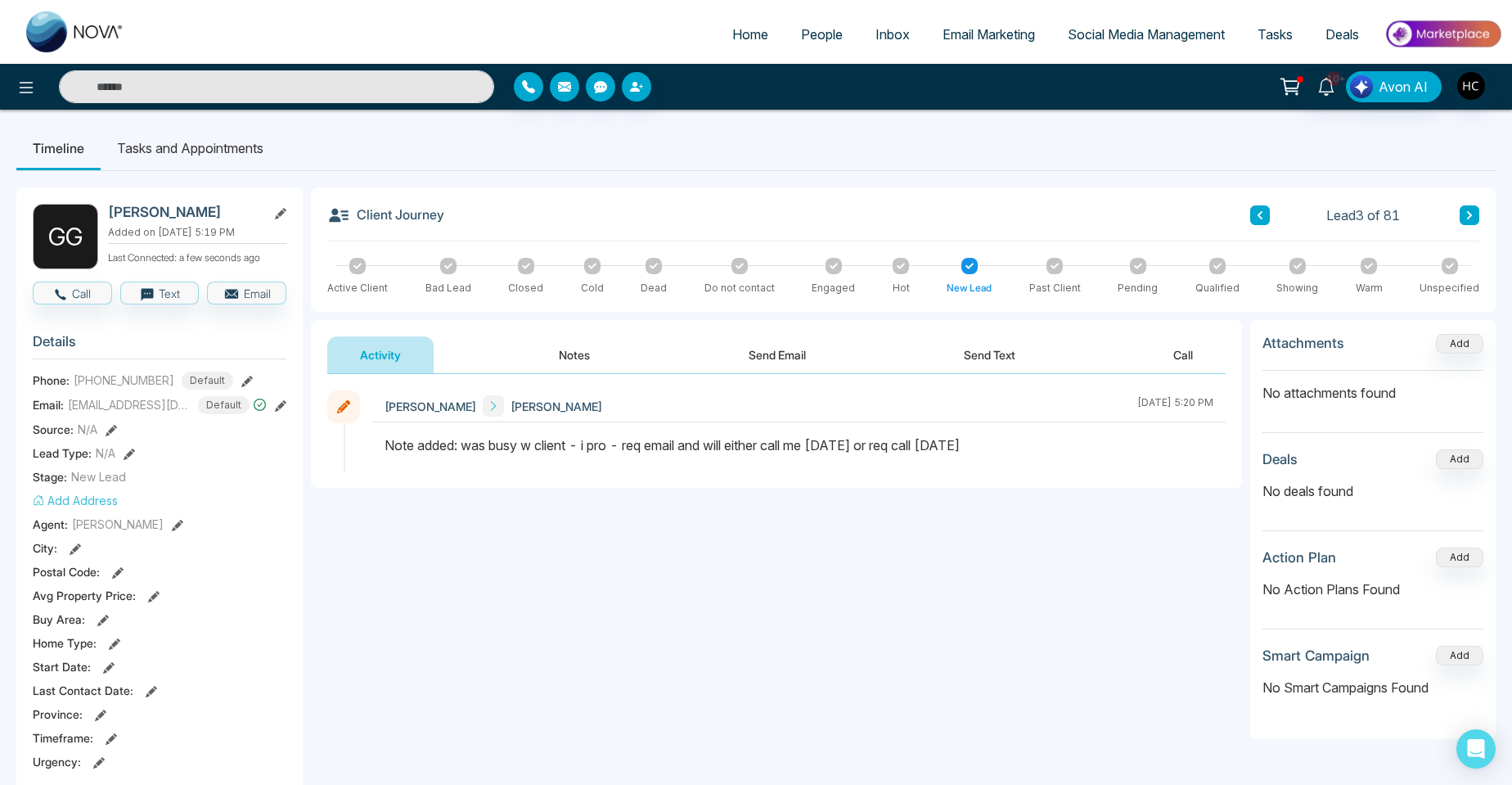
click at [1260, 224] on button at bounding box center [1260, 215] width 20 height 20
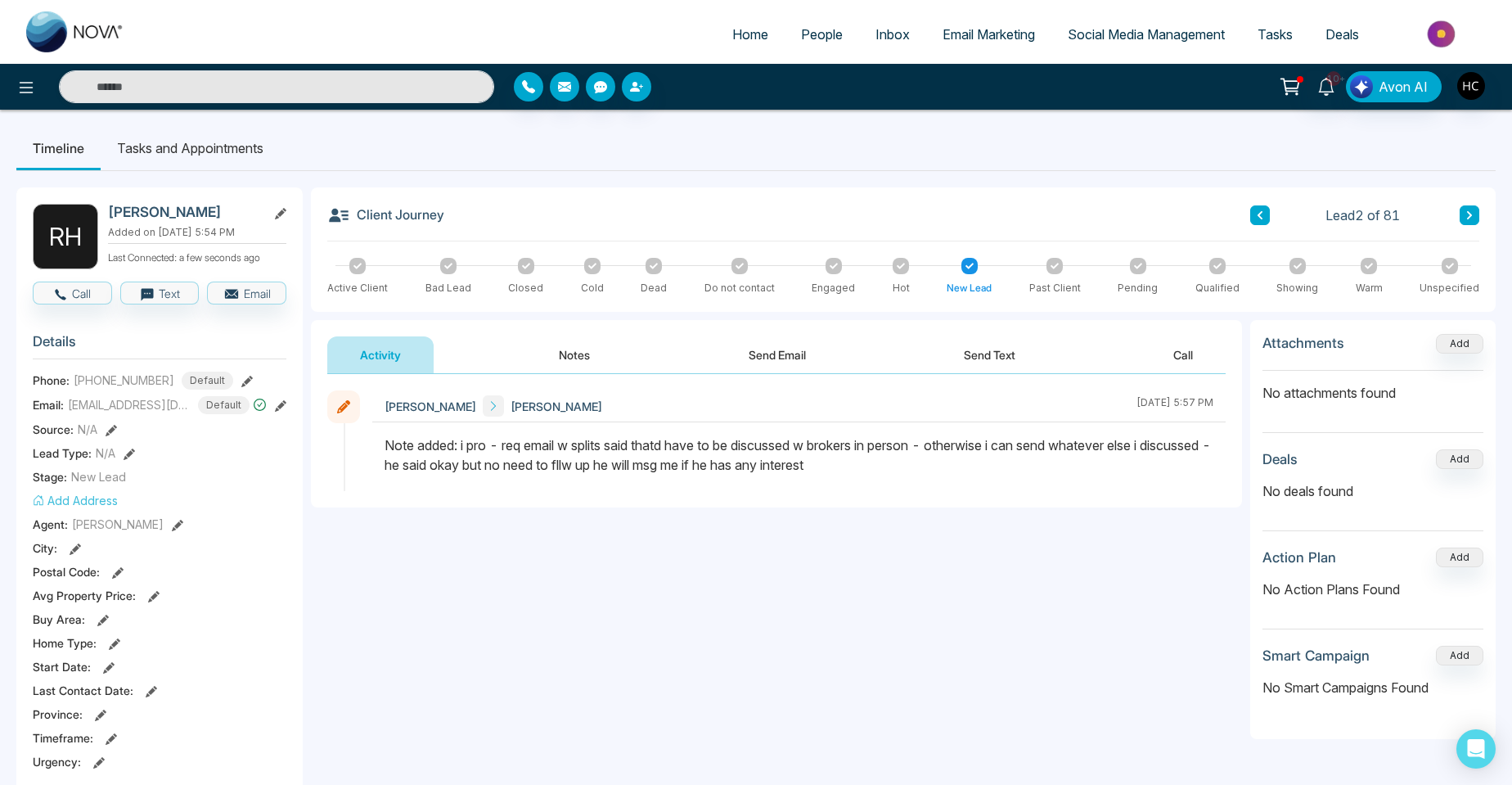
click at [583, 355] on button "Notes" at bounding box center [574, 354] width 96 height 37
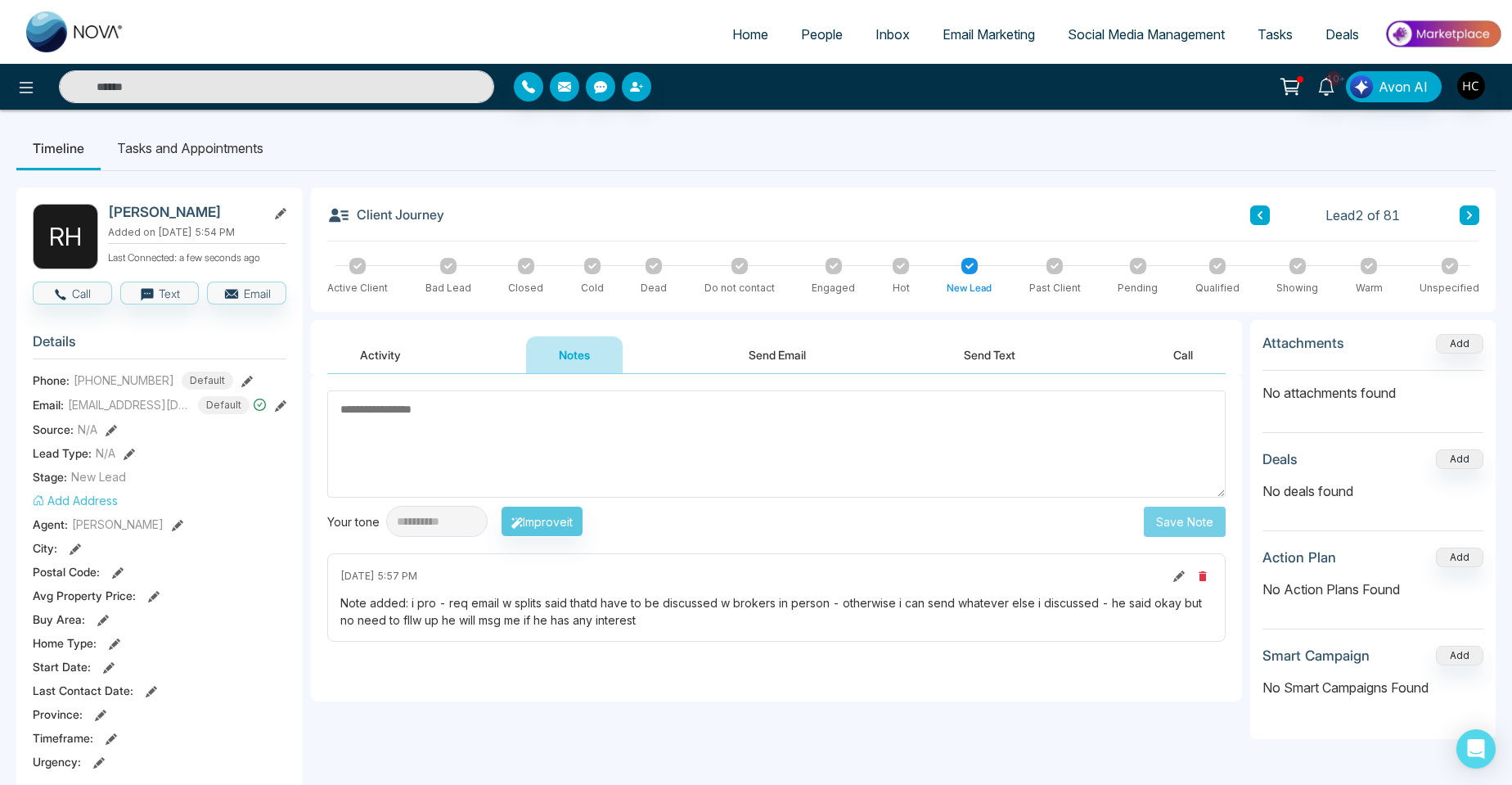
click at [1260, 214] on icon at bounding box center [1261, 215] width 5 height 8
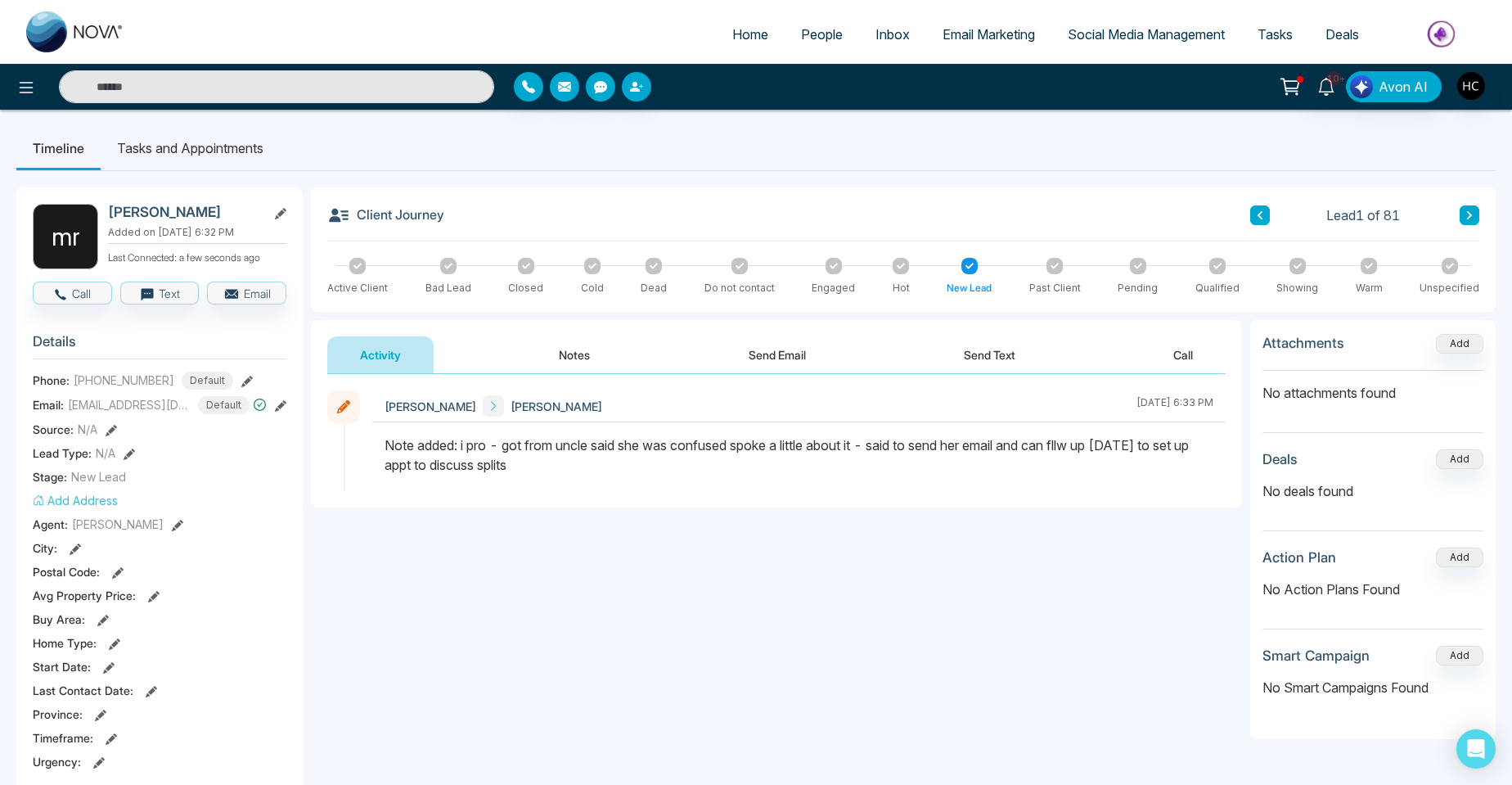
click at [617, 365] on button "Notes" at bounding box center [574, 354] width 96 height 37
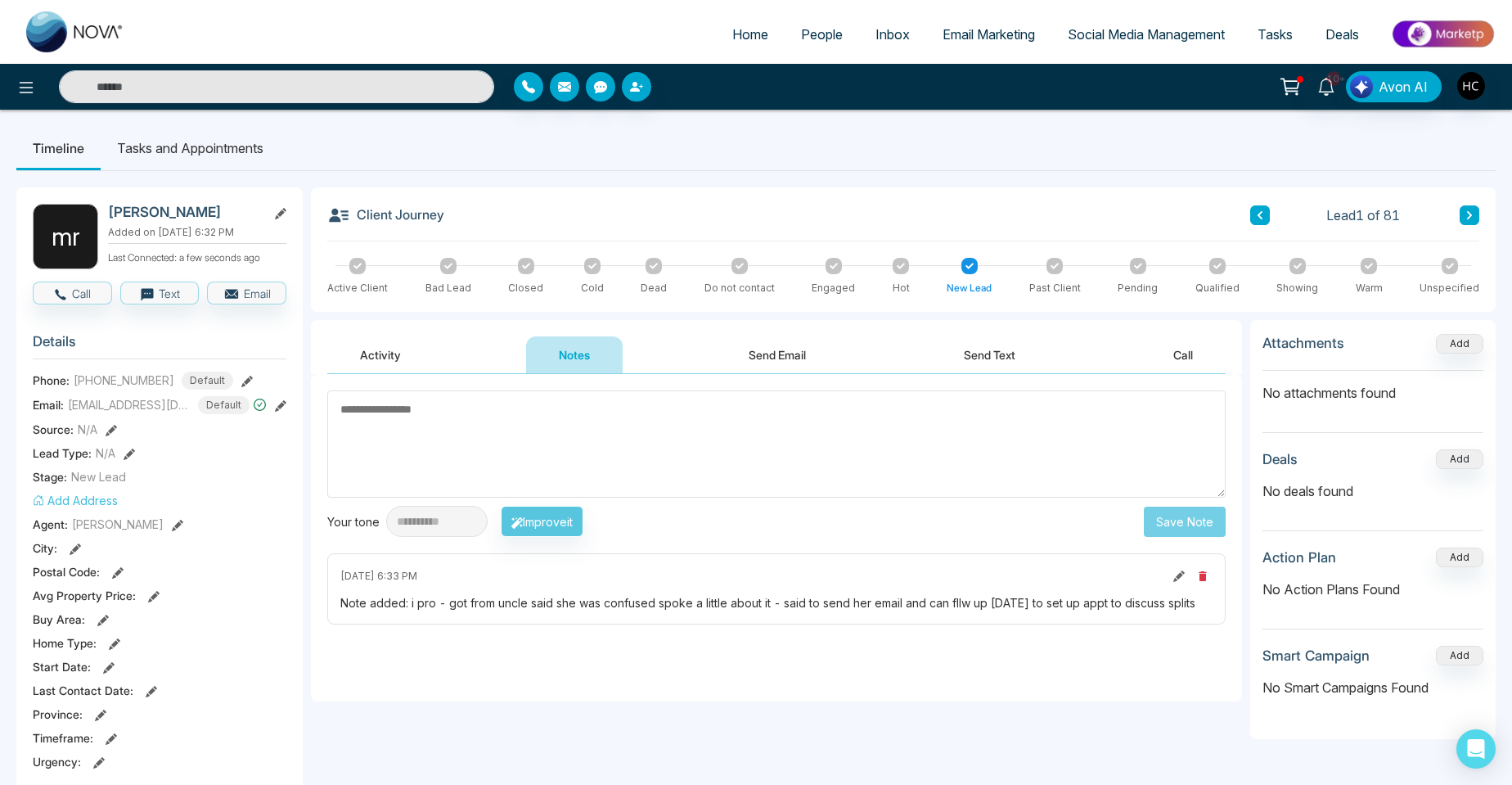
click at [631, 444] on textarea at bounding box center [777, 444] width 899 height 107
type textarea "**********"
click at [1153, 526] on button "Save Note" at bounding box center [1185, 522] width 82 height 30
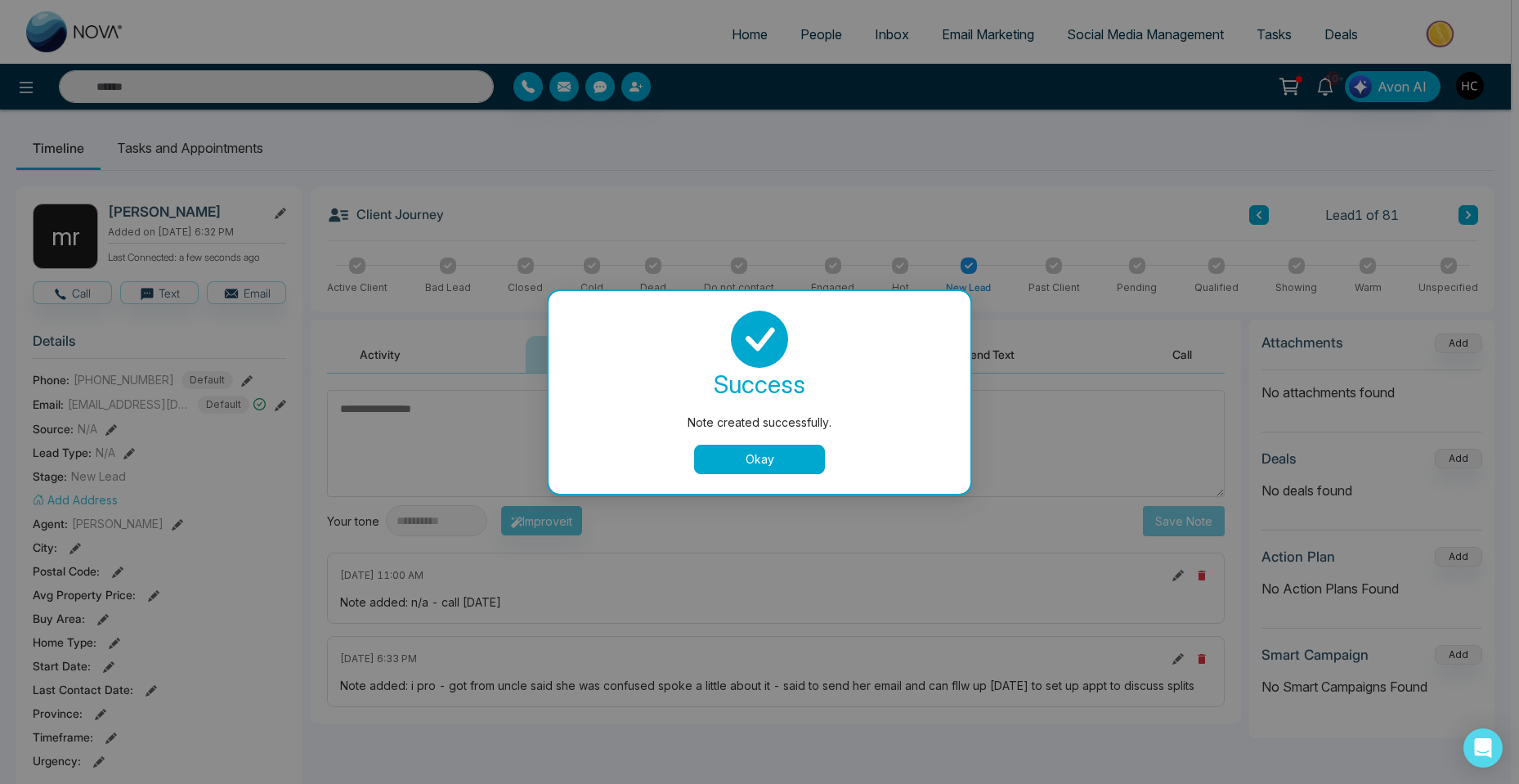
click at [1196, 191] on div "Note created successfully. success Note created successfully. Okay" at bounding box center [759, 392] width 1519 height 784
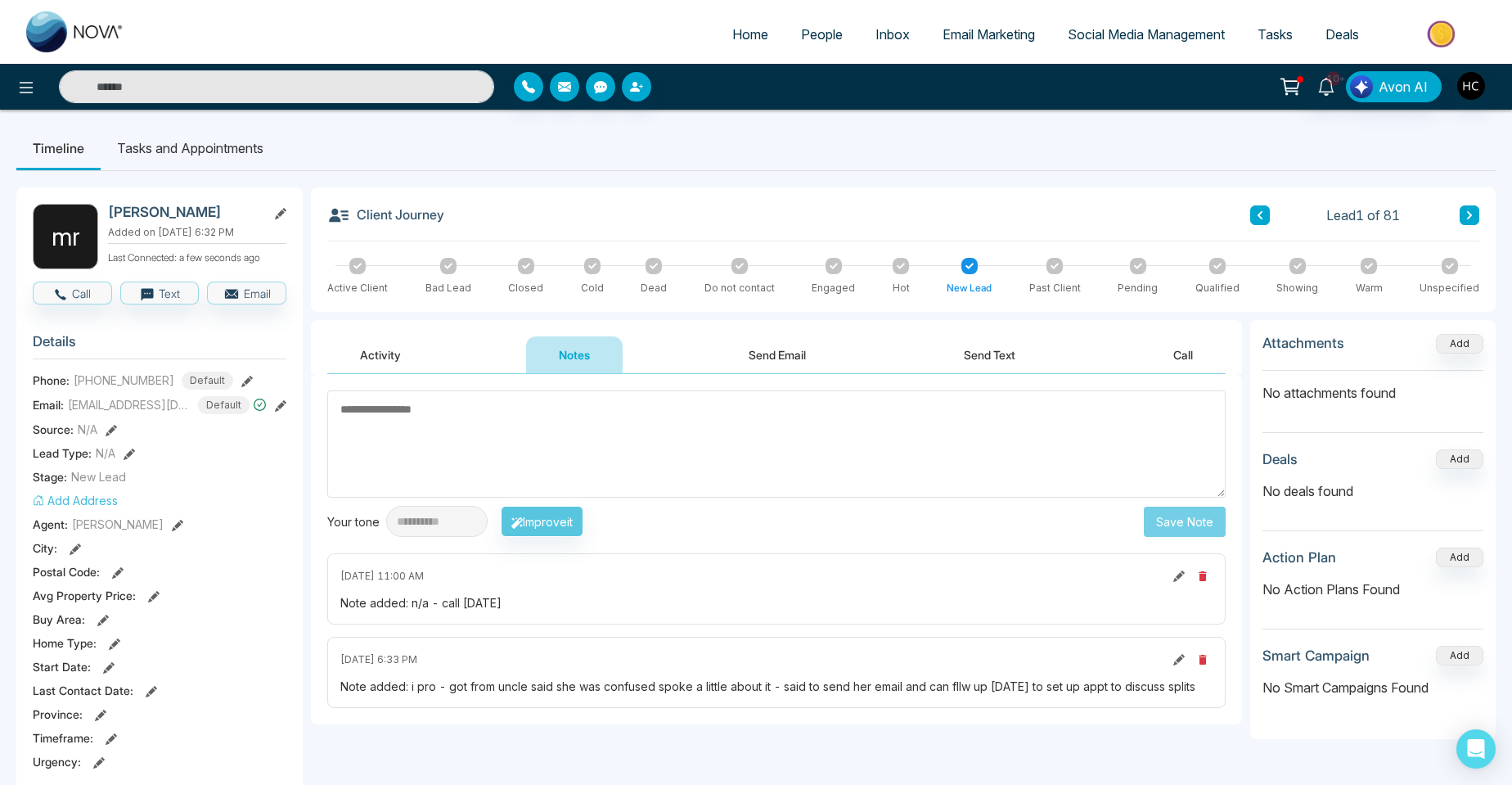
click at [806, 52] on li "People" at bounding box center [822, 36] width 75 height 34
click at [816, 31] on span "People" at bounding box center [822, 34] width 42 height 16
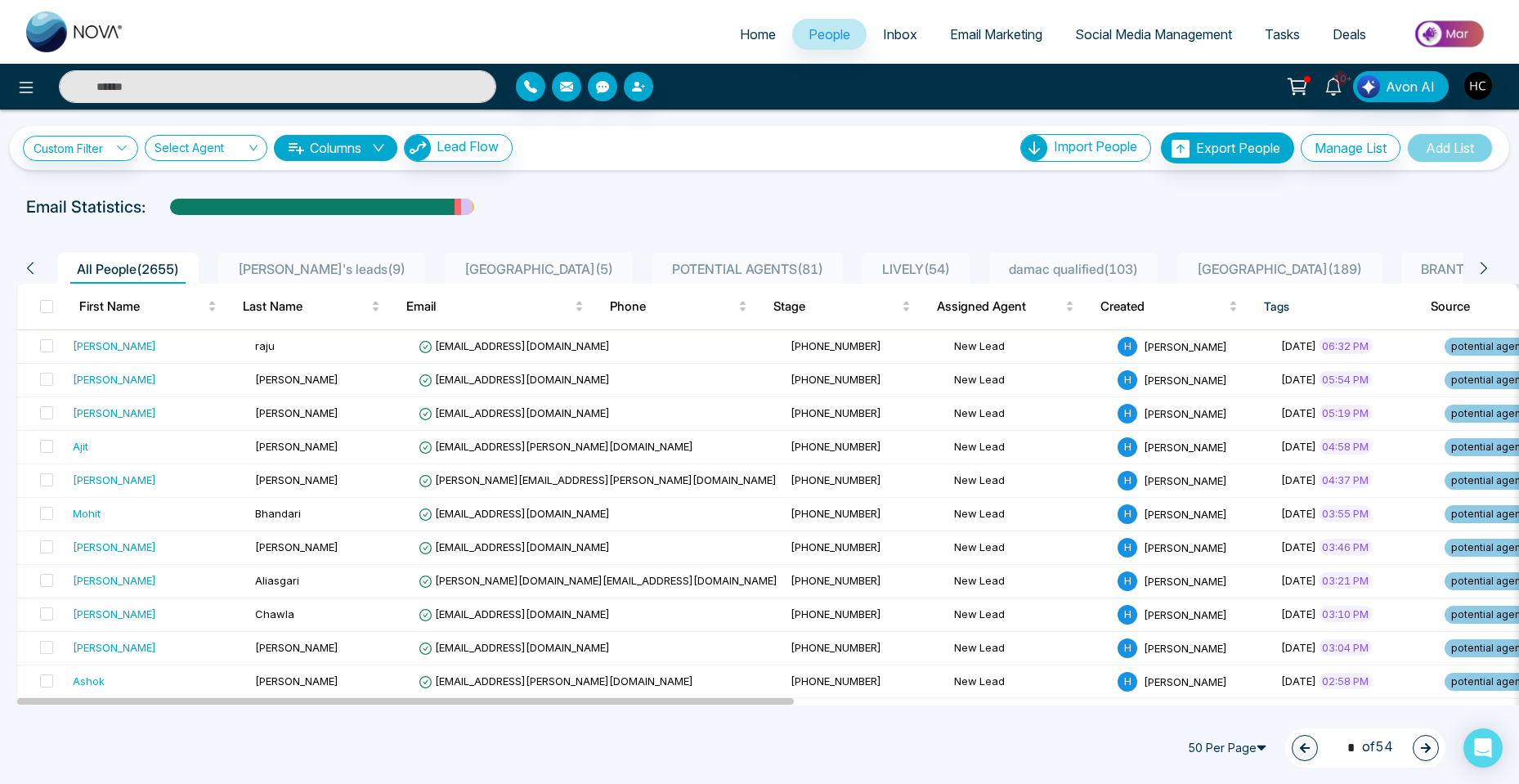
click at [727, 265] on span "POTENTIAL AGENTS ( 81 )" at bounding box center [747, 269] width 164 height 16
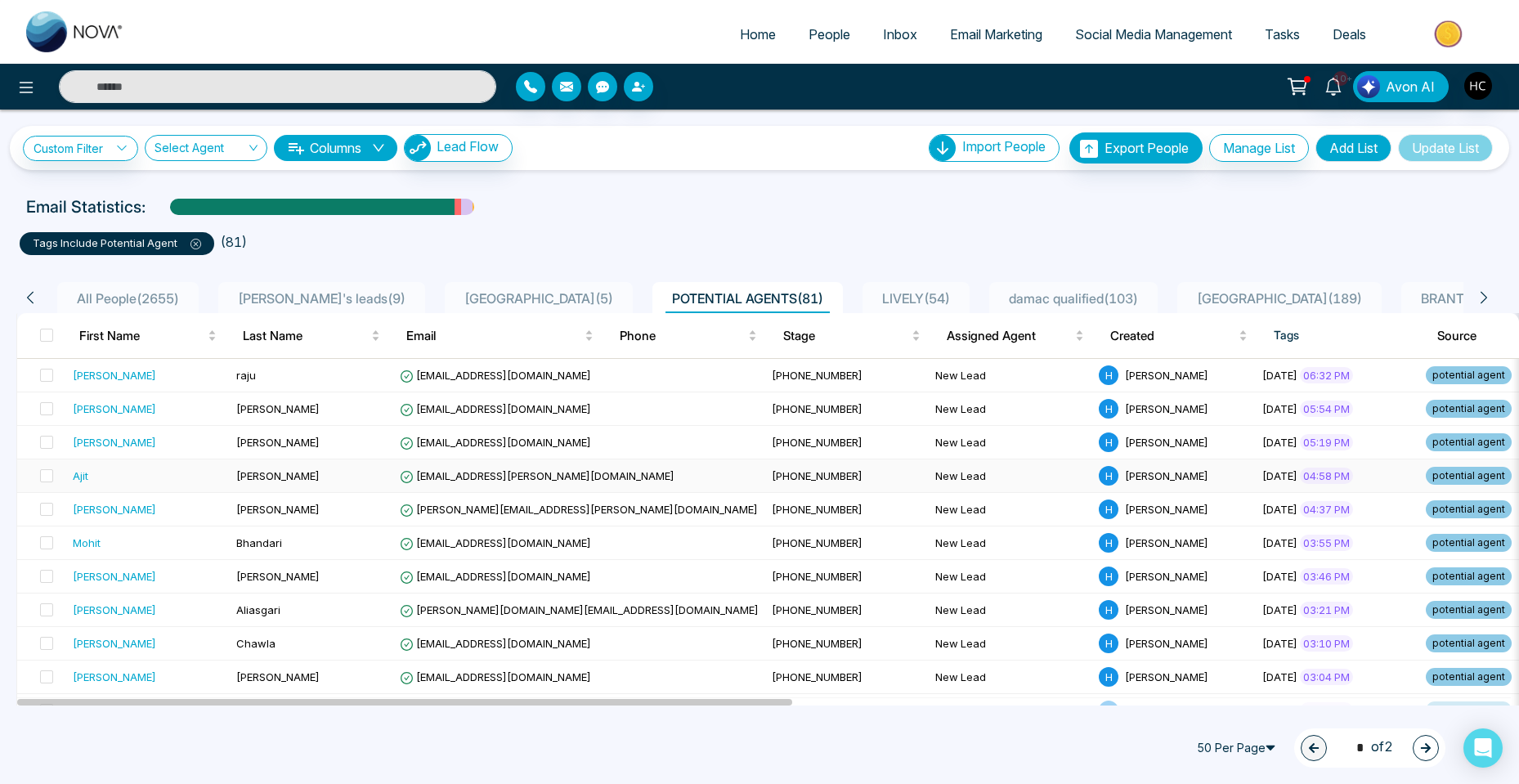
click at [169, 493] on td "Ajit" at bounding box center [148, 477] width 164 height 34
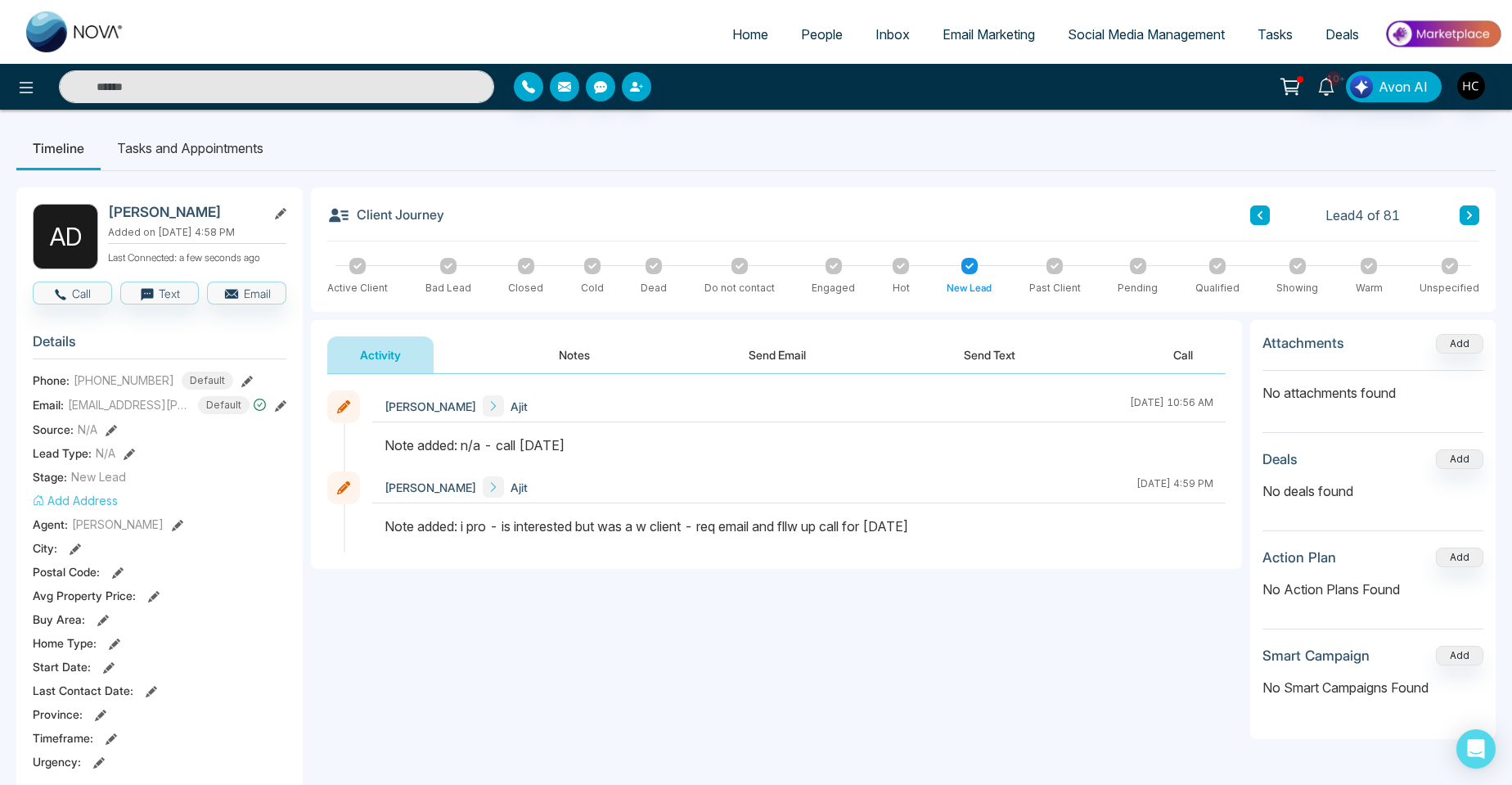
click at [573, 343] on button "Notes" at bounding box center [574, 354] width 96 height 37
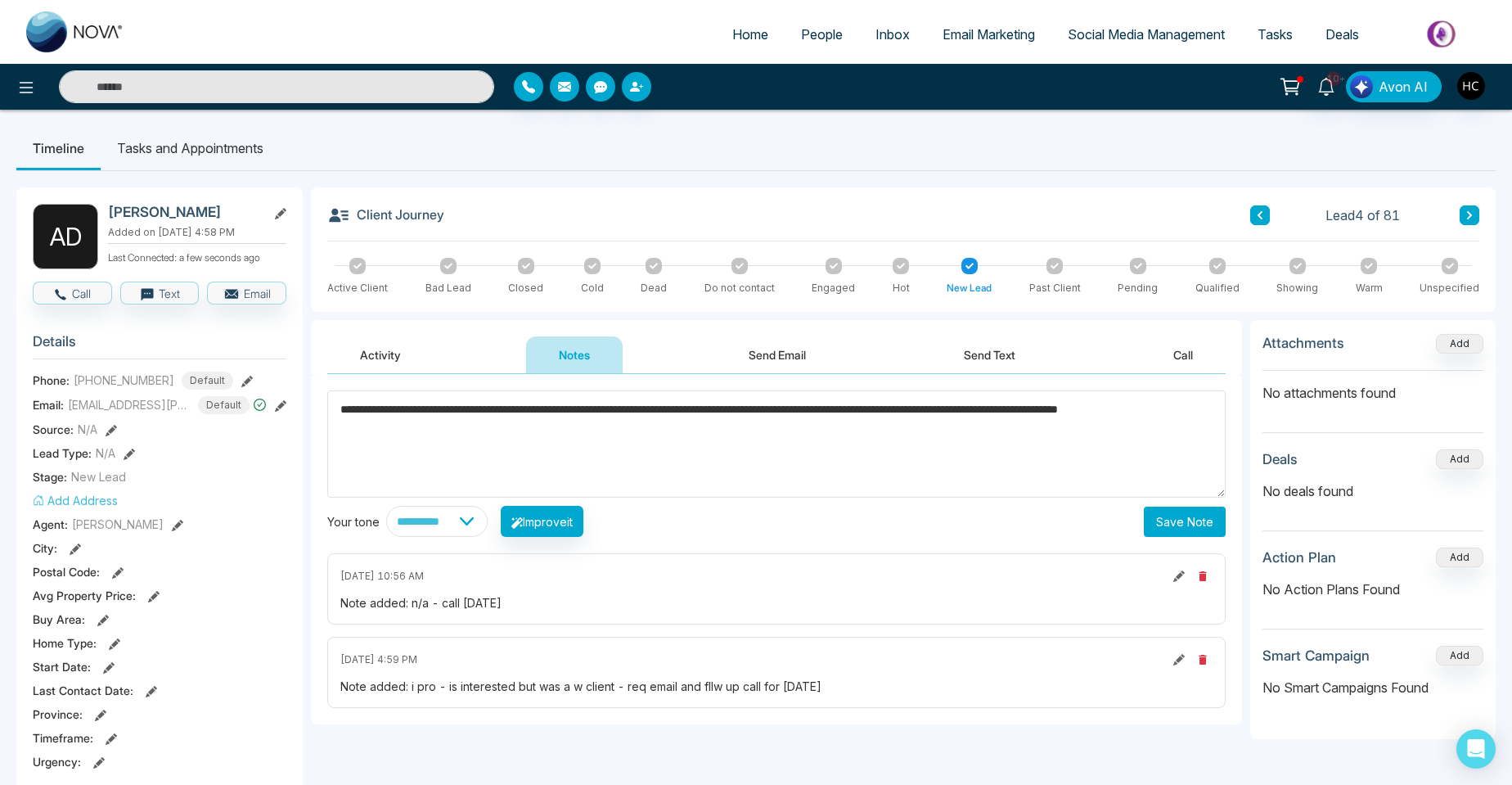
click at [427, 449] on textarea "**********" at bounding box center [777, 444] width 899 height 107
type textarea "**********"
click at [1166, 514] on button "Save Note" at bounding box center [1185, 522] width 82 height 30
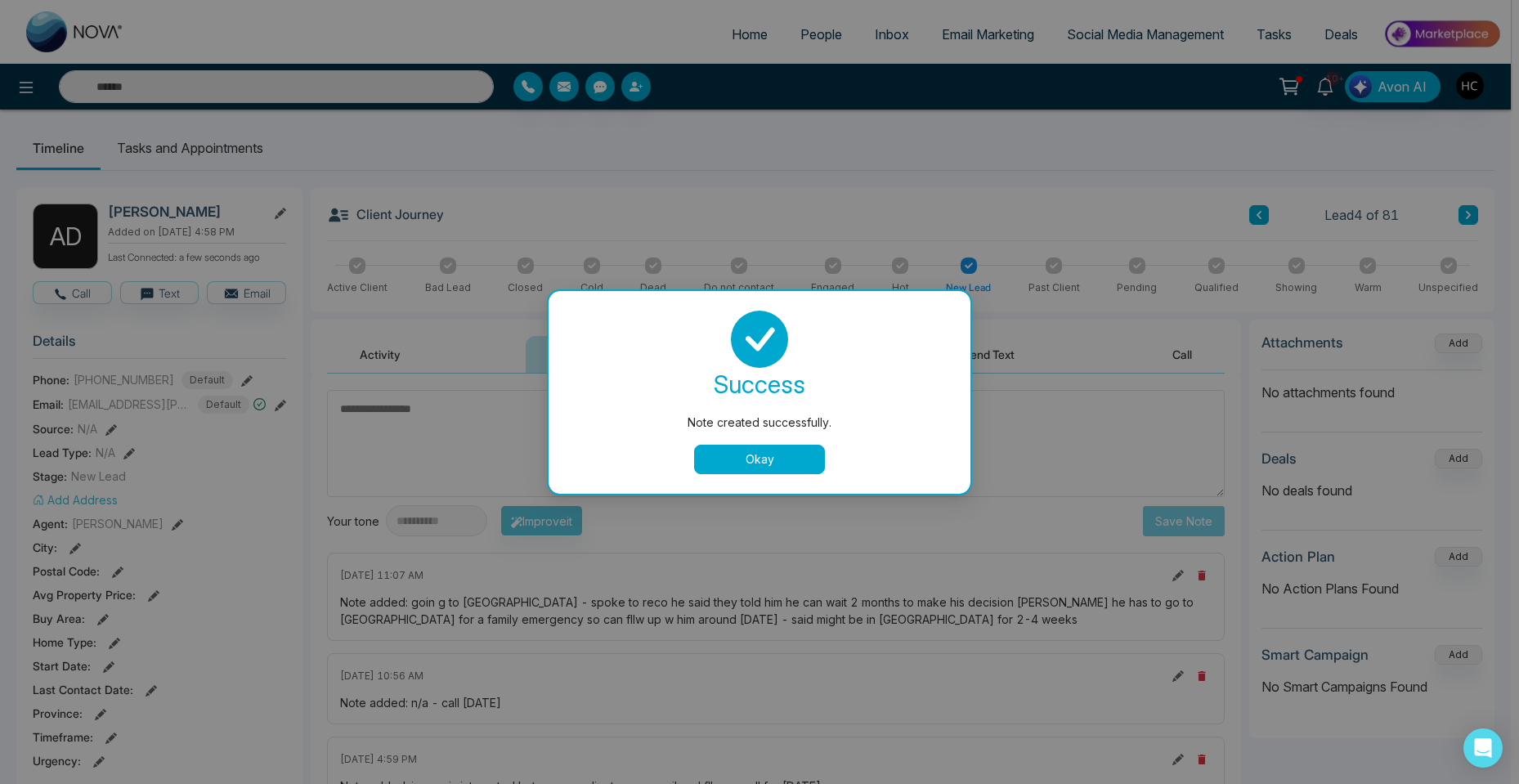
click at [775, 453] on button "Okay" at bounding box center [759, 459] width 131 height 29
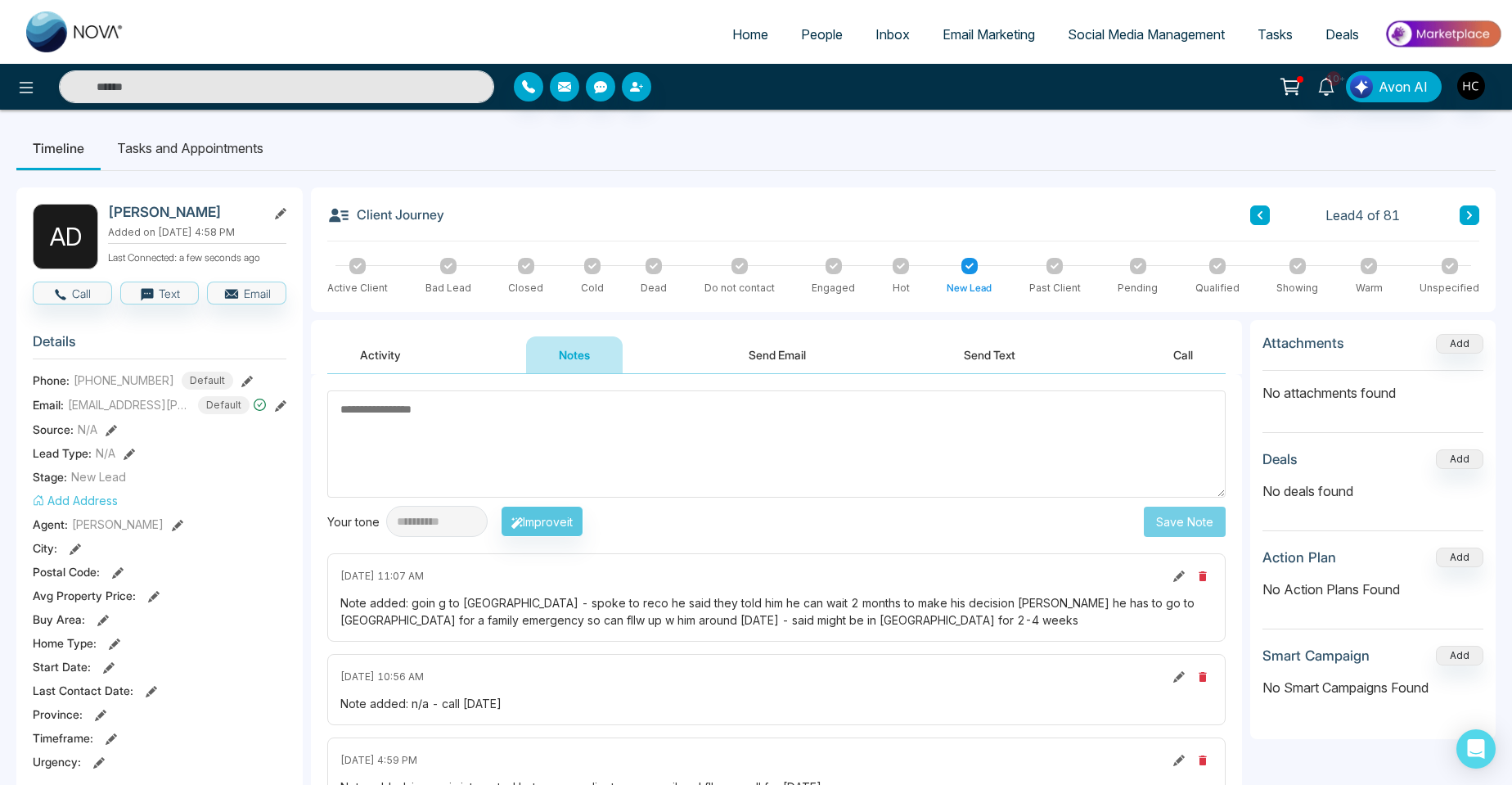
click at [809, 42] on span "People" at bounding box center [822, 34] width 42 height 16
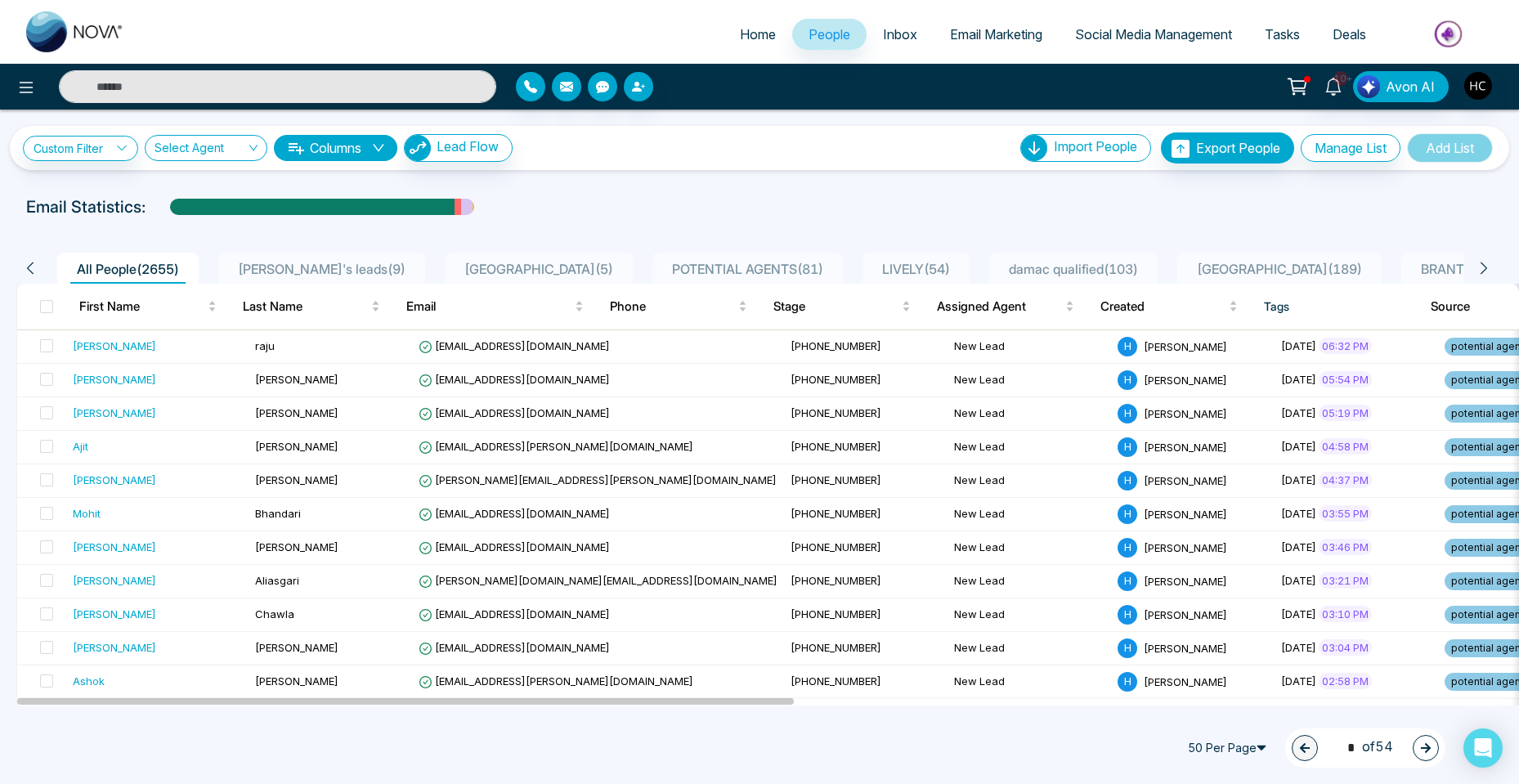
click at [574, 183] on div "**********" at bounding box center [759, 407] width 1519 height 596
